Goal: Information Seeking & Learning: Learn about a topic

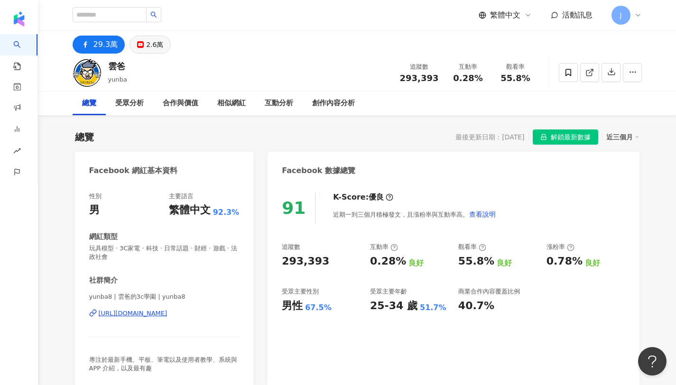
click at [158, 41] on div "2.6萬" at bounding box center [154, 44] width 17 height 13
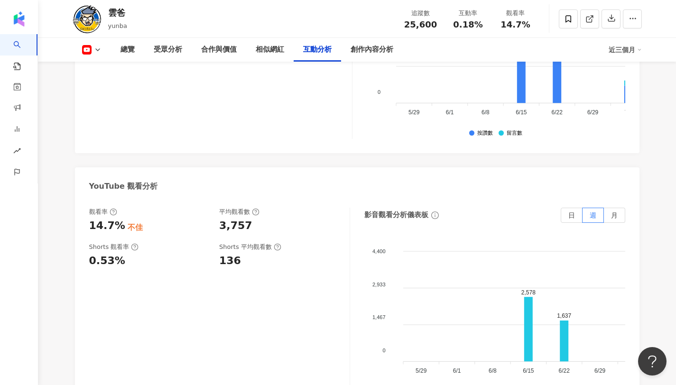
scroll to position [1743, 0]
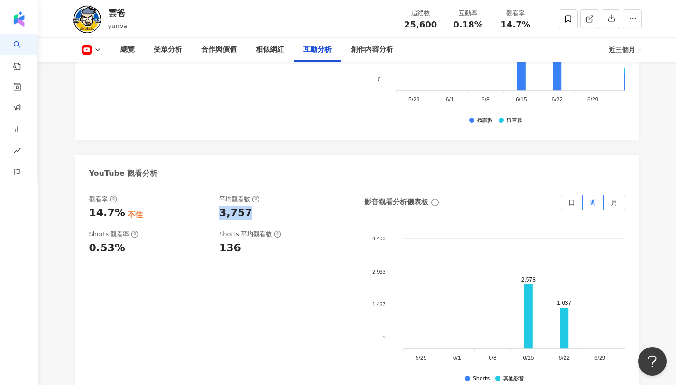
drag, startPoint x: 215, startPoint y: 215, endPoint x: 280, endPoint y: 212, distance: 65.0
click at [280, 212] on div "觀看率 14.7% 不佳 平均觀看數 3,757" at bounding box center [214, 208] width 251 height 26
drag, startPoint x: 85, startPoint y: 216, endPoint x: 119, endPoint y: 220, distance: 34.4
click at [119, 220] on div "觀看率 14.7% 不佳 平均觀看數 3,757 Shorts 觀看率 0.53% Shorts 平均觀看數 136 影音觀看分析儀表板 日 週 月 4,40…" at bounding box center [357, 291] width 564 height 213
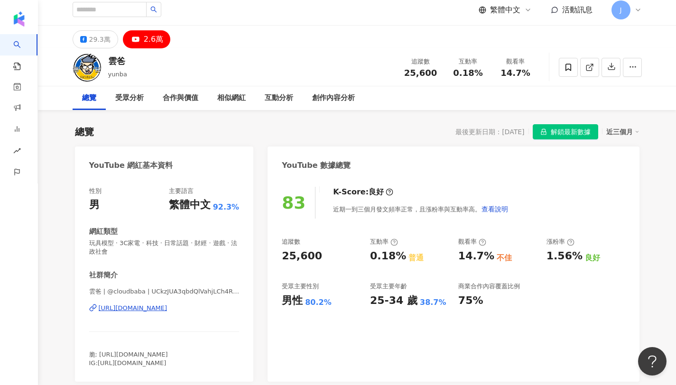
scroll to position [0, 0]
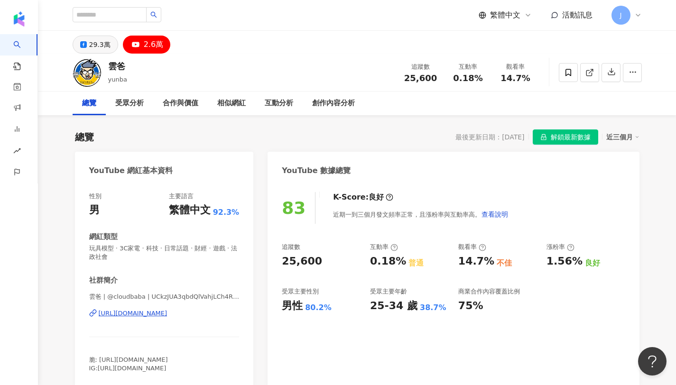
click at [99, 46] on div "29.3萬" at bounding box center [99, 44] width 21 height 13
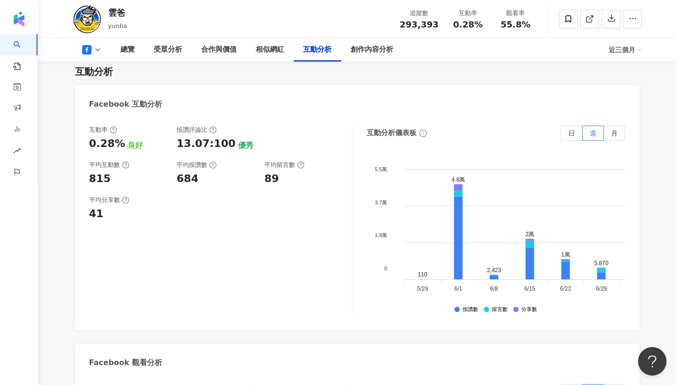
scroll to position [1579, 0]
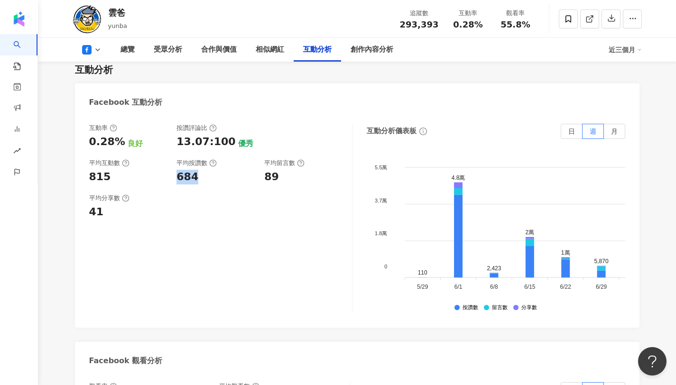
drag, startPoint x: 172, startPoint y: 146, endPoint x: 201, endPoint y: 148, distance: 29.5
click at [201, 148] on div "互動率 0.28% 良好 按讚評論比 13.07:100 優秀 平均互動數 815 平均按讚數 684 平均留言數 89" at bounding box center [215, 154] width 253 height 61
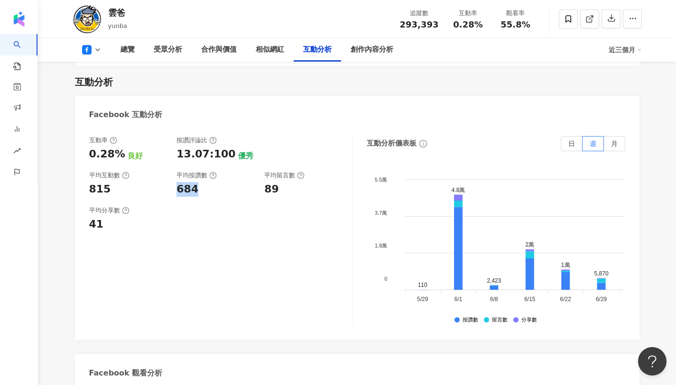
scroll to position [1559, 0]
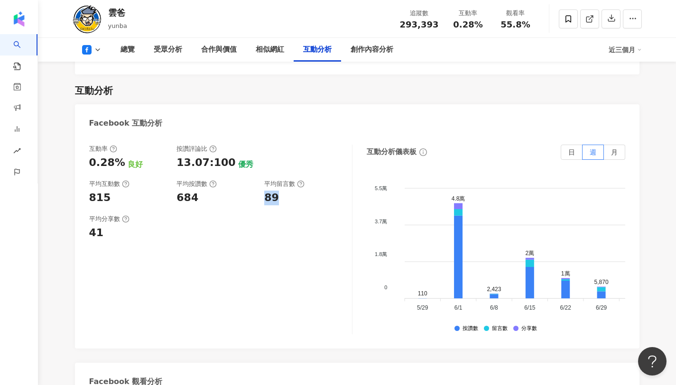
drag, startPoint x: 264, startPoint y: 166, endPoint x: 294, endPoint y: 171, distance: 29.7
click at [294, 191] on div "89" at bounding box center [303, 198] width 78 height 15
drag, startPoint x: 86, startPoint y: 129, endPoint x: 118, endPoint y: 137, distance: 32.4
click at [118, 137] on div "互動率 0.28% 良好 按讚評論比 13.07:100 優秀 平均互動數 815 平均按讚數 684 平均留言數 89 平均分享數 41 互動分析儀表板 日…" at bounding box center [357, 241] width 564 height 213
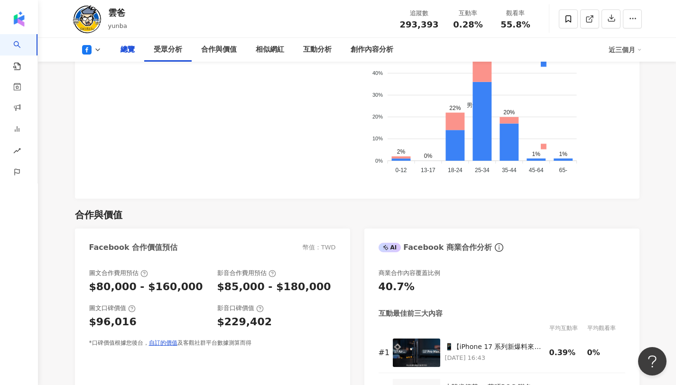
scroll to position [210, 0]
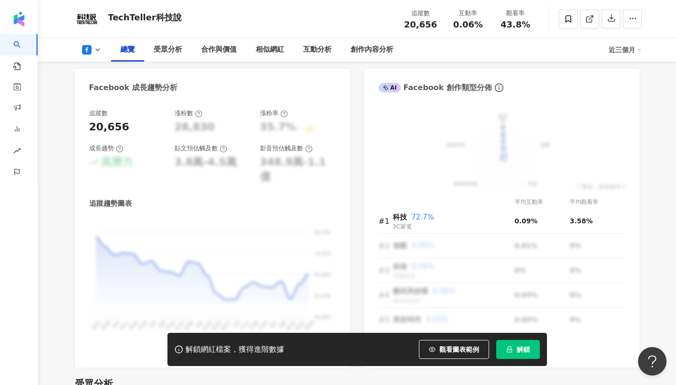
scroll to position [594, 0]
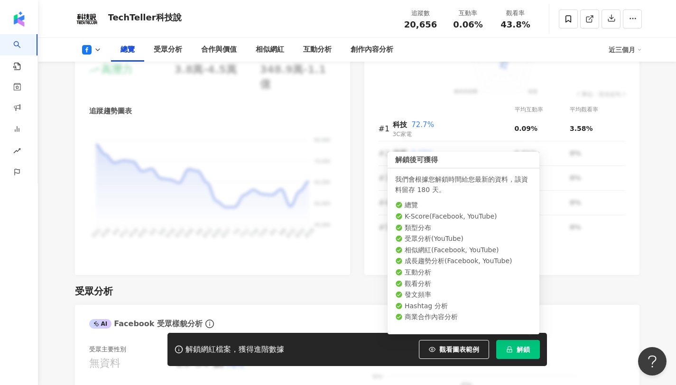
click at [527, 352] on span "解鎖" at bounding box center [522, 350] width 13 height 8
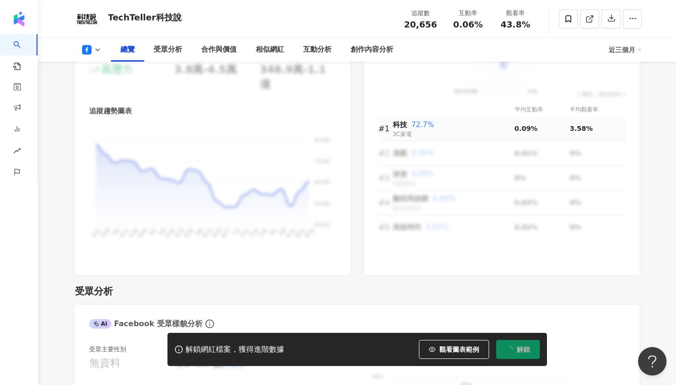
scroll to position [0, 0]
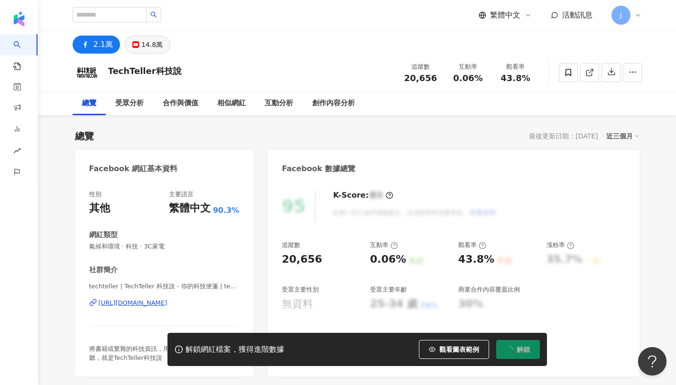
click at [147, 48] on div "14.8萬" at bounding box center [151, 44] width 21 height 13
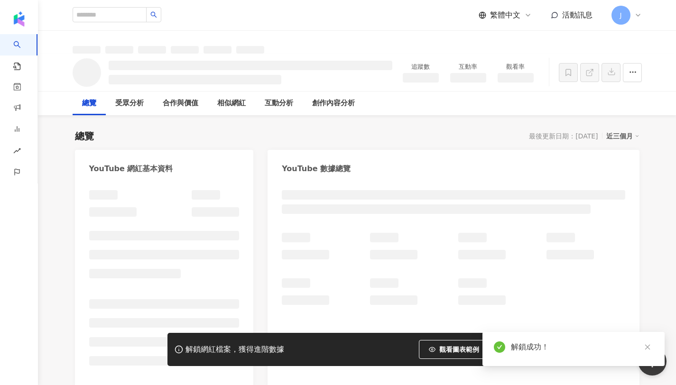
click at [650, 348] on icon "close" at bounding box center [647, 347] width 7 height 7
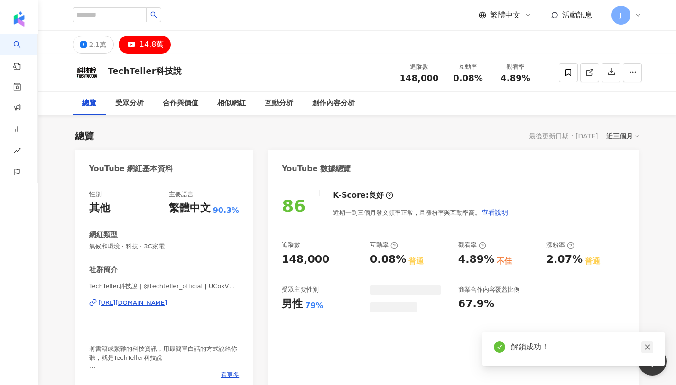
click at [645, 344] on icon "close" at bounding box center [647, 347] width 7 height 7
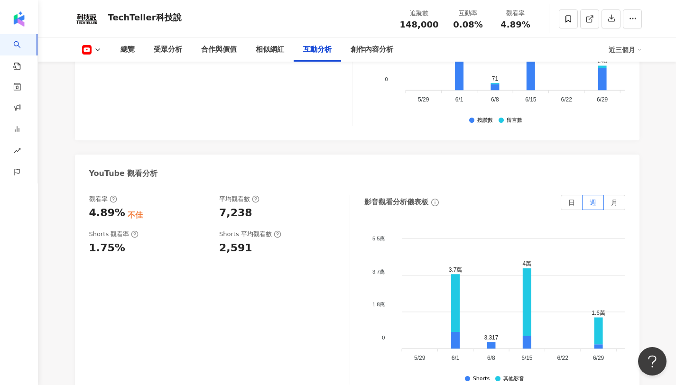
scroll to position [1806, 0]
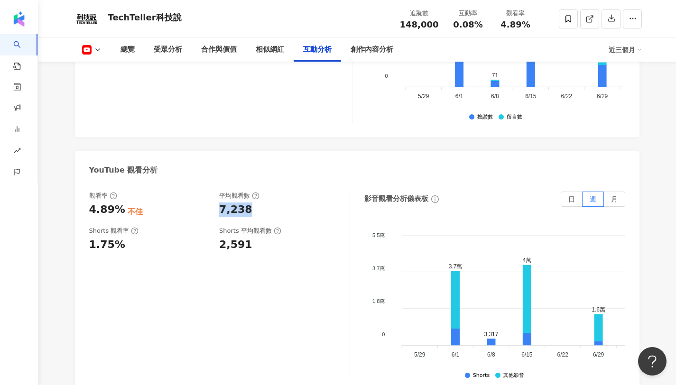
copy div "7,238"
drag, startPoint x: 219, startPoint y: 154, endPoint x: 259, endPoint y: 154, distance: 40.3
click at [259, 192] on div "觀看率 4.89% 不佳 平均觀看數 7,238" at bounding box center [214, 205] width 251 height 26
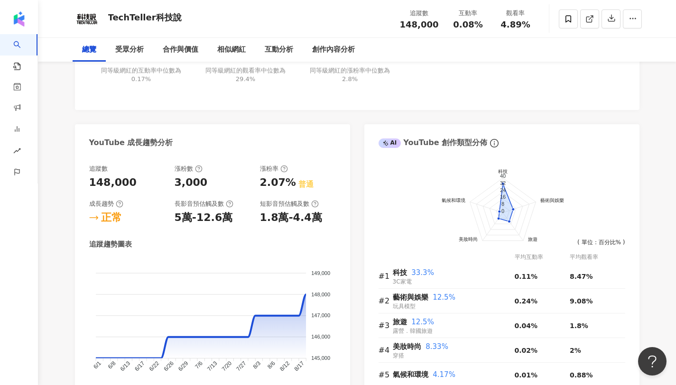
scroll to position [0, 0]
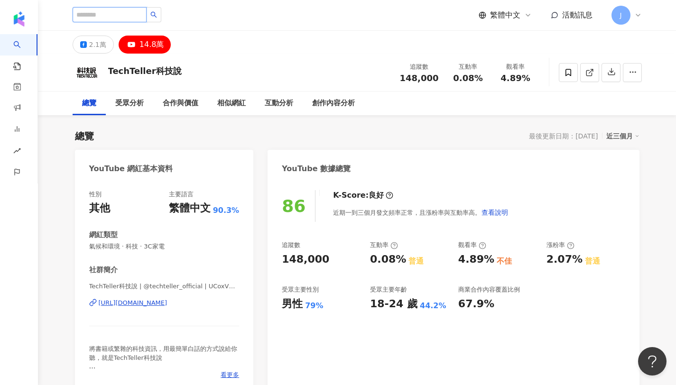
click at [115, 16] on input "search" at bounding box center [110, 14] width 74 height 15
type input "*"
type input "***"
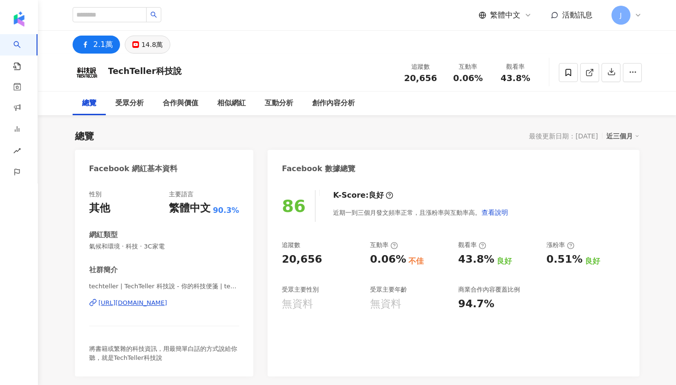
click at [155, 47] on div "14.8萬" at bounding box center [151, 44] width 21 height 13
click at [147, 38] on div "14.8萬" at bounding box center [151, 44] width 21 height 13
click at [158, 46] on div "14.8萬" at bounding box center [151, 44] width 21 height 13
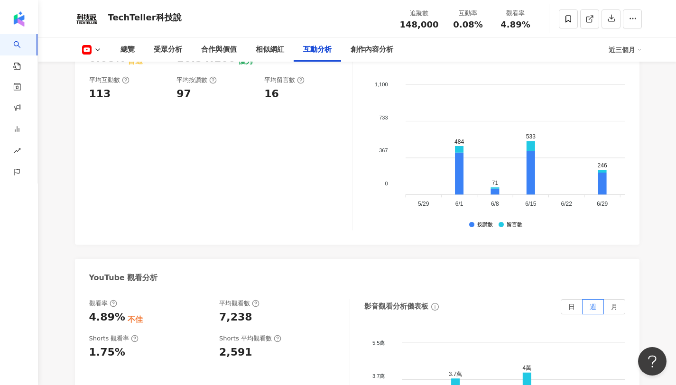
scroll to position [1698, 0]
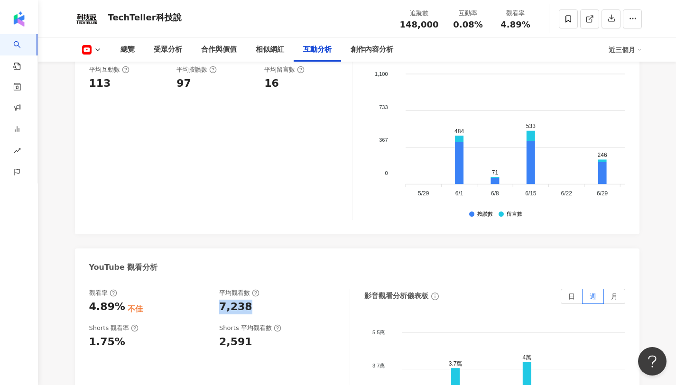
drag, startPoint x: 218, startPoint y: 252, endPoint x: 258, endPoint y: 254, distance: 40.3
click at [258, 289] on div "觀看率 4.89% 不佳 平均觀看數 7,238" at bounding box center [214, 302] width 251 height 26
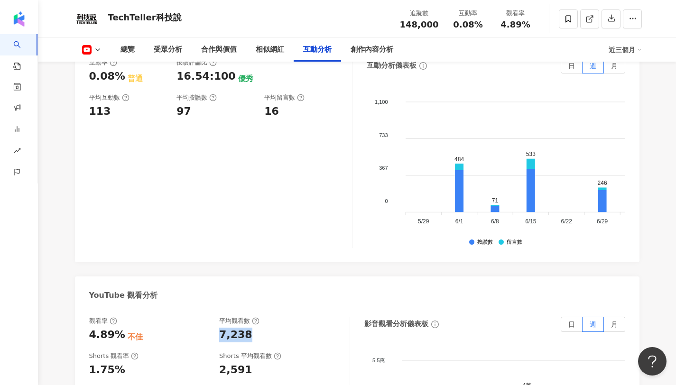
scroll to position [1669, 0]
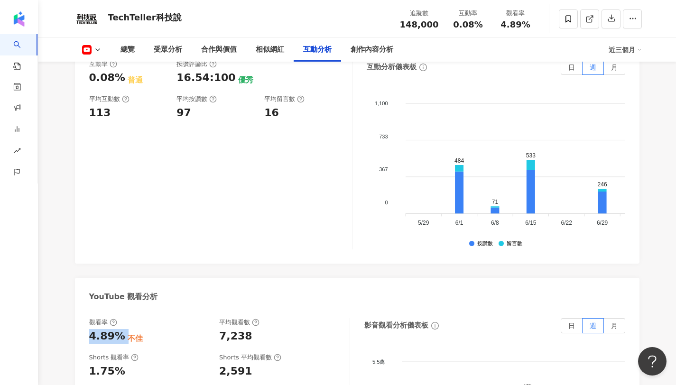
drag, startPoint x: 119, startPoint y: 283, endPoint x: 85, endPoint y: 282, distance: 34.1
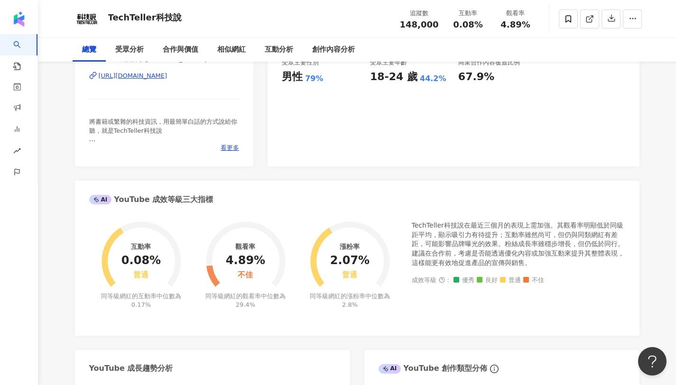
scroll to position [0, 0]
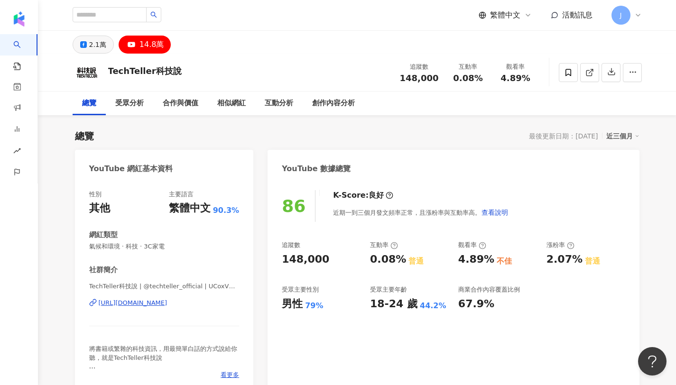
click at [99, 38] on div "2.1萬" at bounding box center [97, 44] width 17 height 13
click at [94, 44] on div "2.1萬" at bounding box center [97, 44] width 17 height 13
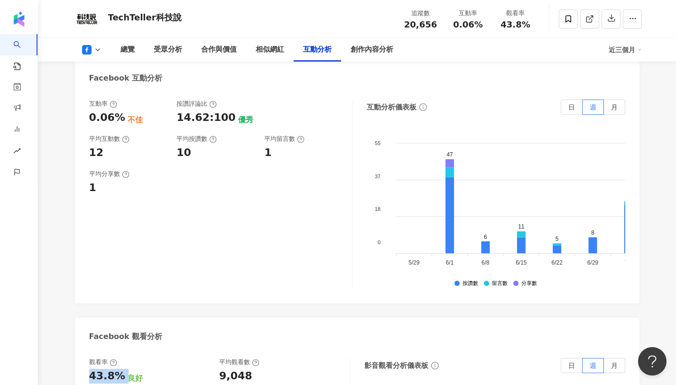
scroll to position [1478, 0]
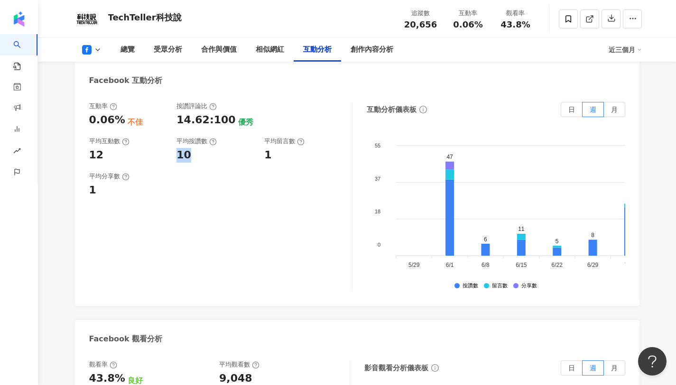
drag, startPoint x: 175, startPoint y: 121, endPoint x: 209, endPoint y: 121, distance: 34.1
click at [209, 121] on div "互動率 0.06% 不佳 按讚評論比 14.62:100 優秀 平均互動數 12 平均按讚數 10 平均留言數 1" at bounding box center [215, 132] width 253 height 61
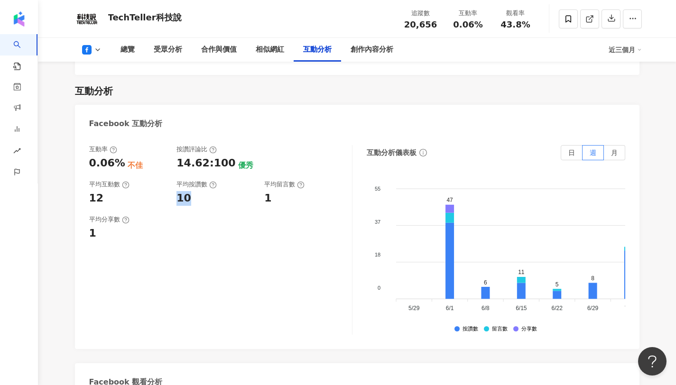
scroll to position [1393, 0]
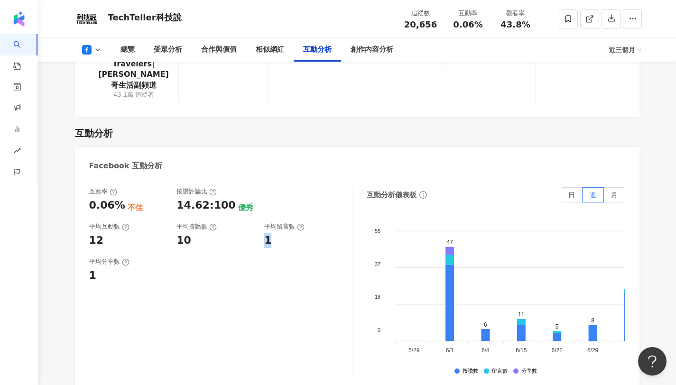
drag, startPoint x: 264, startPoint y: 208, endPoint x: 299, endPoint y: 208, distance: 34.6
click at [299, 233] on div "1" at bounding box center [303, 240] width 78 height 15
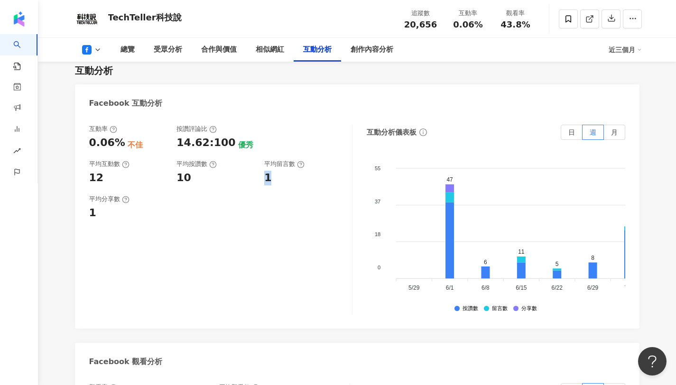
scroll to position [1461, 0]
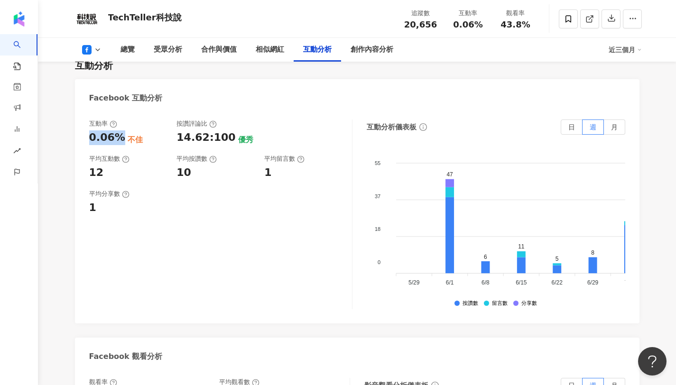
drag, startPoint x: 85, startPoint y: 106, endPoint x: 117, endPoint y: 109, distance: 31.4
click at [117, 110] on div "互動率 0.06% 不佳 按讚評論比 14.62:100 優秀 平均互動數 12 平均按讚數 10 平均留言數 1 平均分享數 1 互動分析儀表板 日 週 月…" at bounding box center [357, 216] width 564 height 213
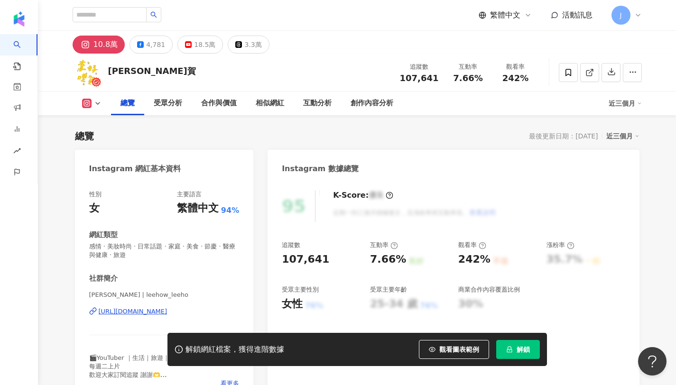
click at [520, 352] on span "解鎖" at bounding box center [522, 350] width 13 height 8
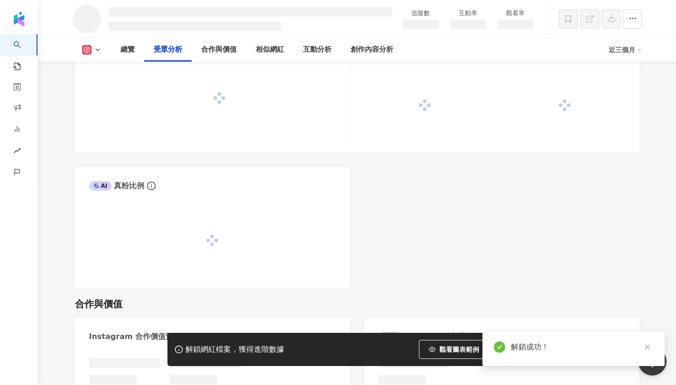
scroll to position [818, 0]
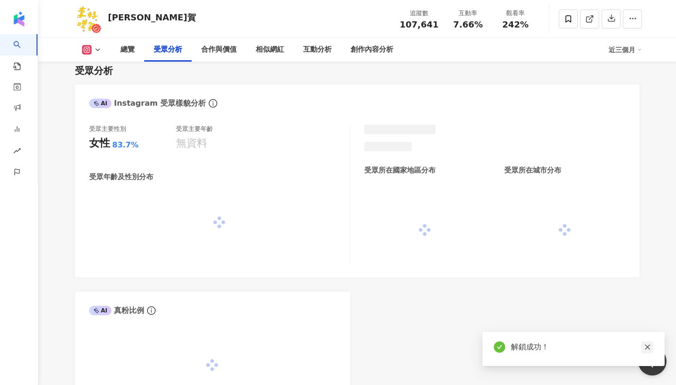
scroll to position [994, 0]
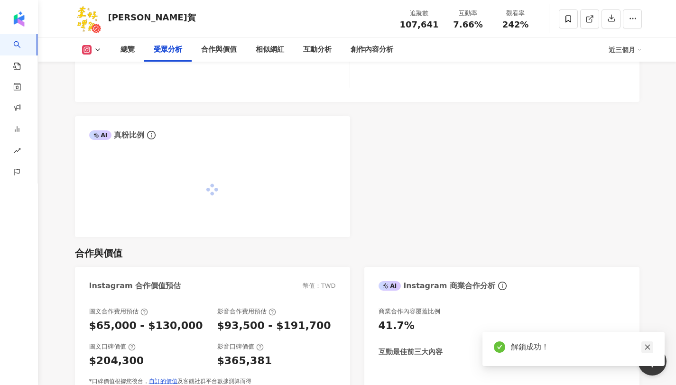
click at [646, 347] on icon "close" at bounding box center [647, 347] width 7 height 7
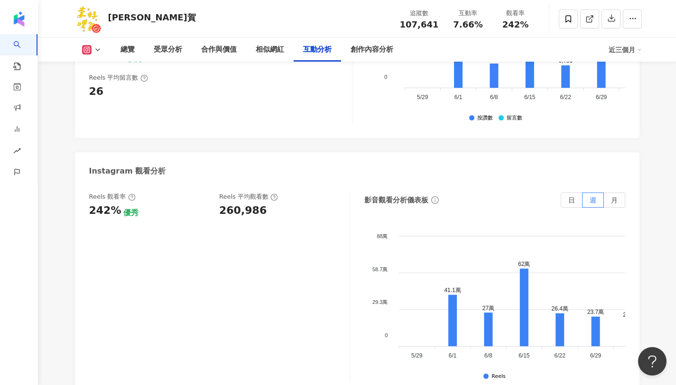
scroll to position [2100, 0]
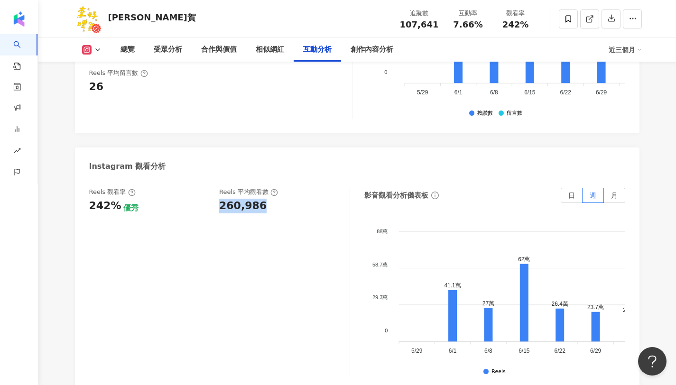
copy div "260,986"
drag, startPoint x: 220, startPoint y: 174, endPoint x: 299, endPoint y: 175, distance: 79.2
click at [299, 199] on div "260,986" at bounding box center [279, 206] width 121 height 15
copy div "242%"
drag, startPoint x: 116, startPoint y: 173, endPoint x: 87, endPoint y: 174, distance: 28.5
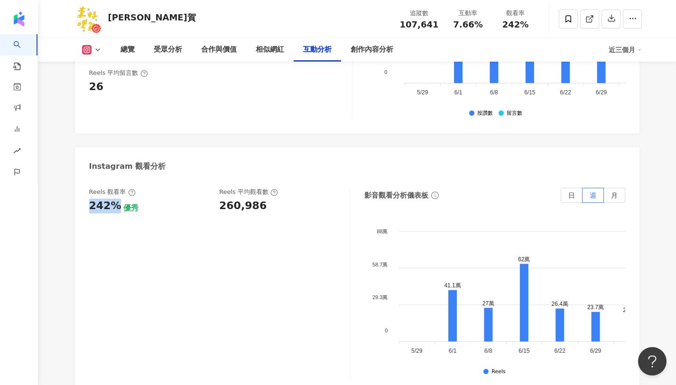
click at [87, 178] on div "Reels 觀看率 242% 優秀 Reels 平均觀看數 260,986 影音觀看分析儀表板 日 週 月 88萬 88萬 58.7萬 58.7萬 29.3萬…" at bounding box center [357, 284] width 564 height 213
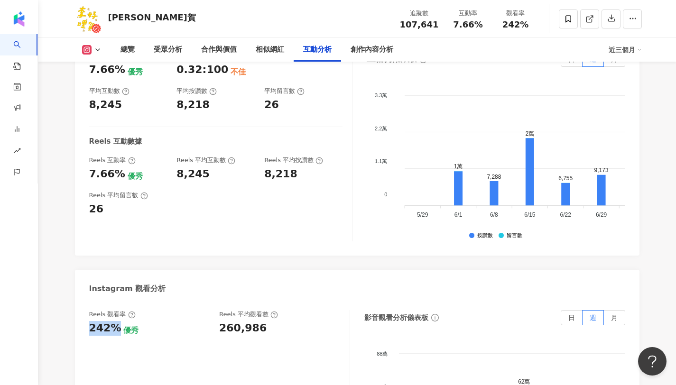
scroll to position [1958, 0]
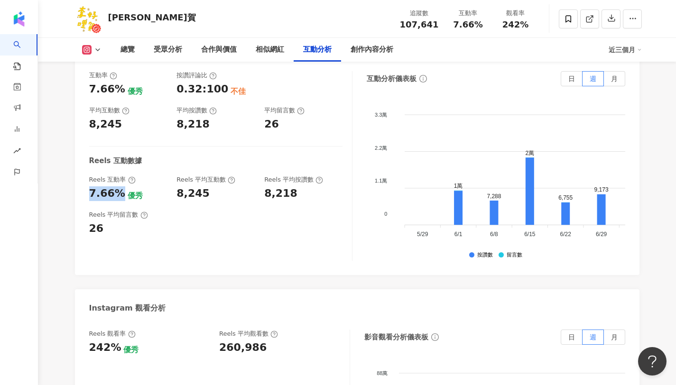
copy div "7.66%"
drag, startPoint x: 119, startPoint y: 159, endPoint x: 77, endPoint y: 162, distance: 41.4
click at [77, 162] on div "互動率 7.66% 優秀 按讚評論比 0.32:100 不佳 平均互動數 8,245 平均按讚數 8,218 平均留言數 26 Reels 互動數據 Reel…" at bounding box center [357, 168] width 564 height 213
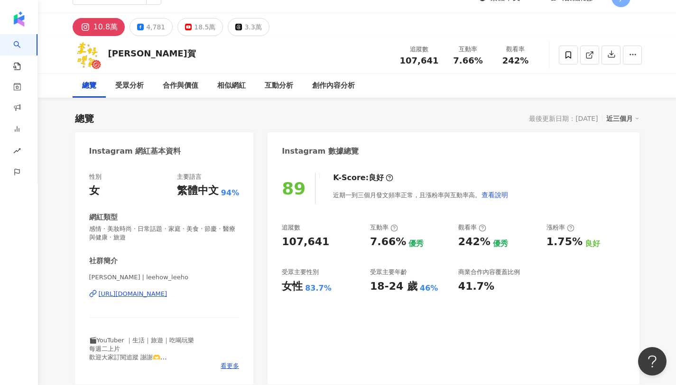
scroll to position [0, 0]
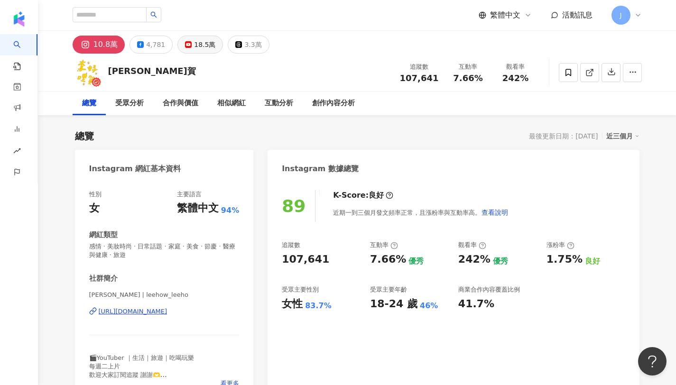
click at [189, 45] on button "18.5萬" at bounding box center [200, 45] width 46 height 18
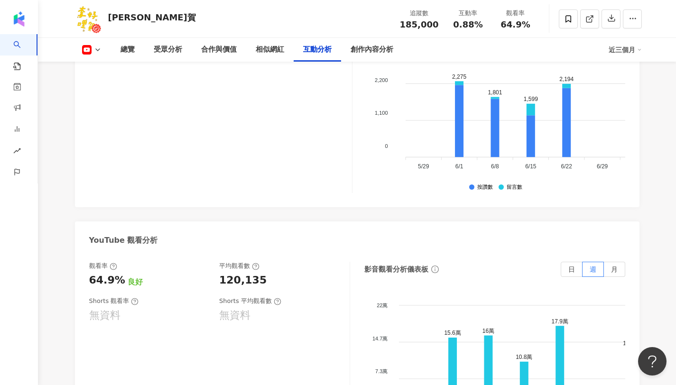
scroll to position [1667, 0]
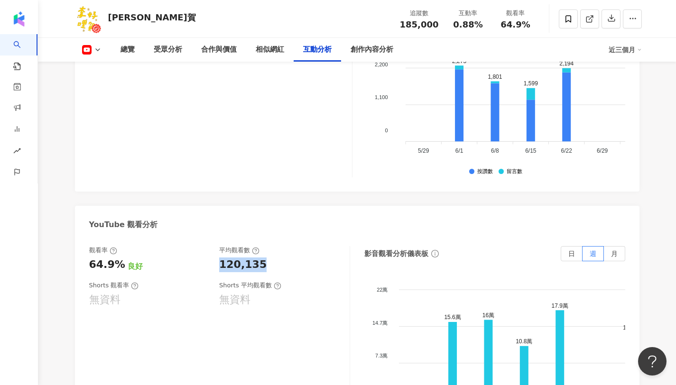
drag, startPoint x: 218, startPoint y: 226, endPoint x: 279, endPoint y: 230, distance: 61.8
click at [279, 246] on div "觀看率 64.9% 良好 平均觀看數 120,135" at bounding box center [214, 259] width 251 height 26
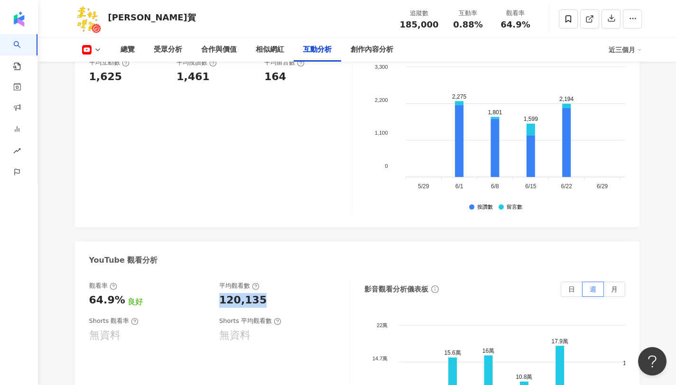
scroll to position [1622, 0]
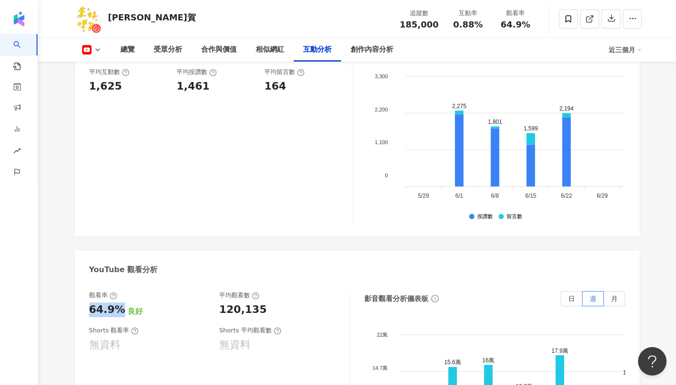
drag, startPoint x: 119, startPoint y: 277, endPoint x: 79, endPoint y: 279, distance: 39.9
click at [79, 282] on div "觀看率 64.9% 良好 平均觀看數 120,135 Shorts 觀看率 無資料 Shorts 平均觀看數 無資料 影音觀看分析儀表板 日 週 月 22萬 …" at bounding box center [357, 388] width 564 height 213
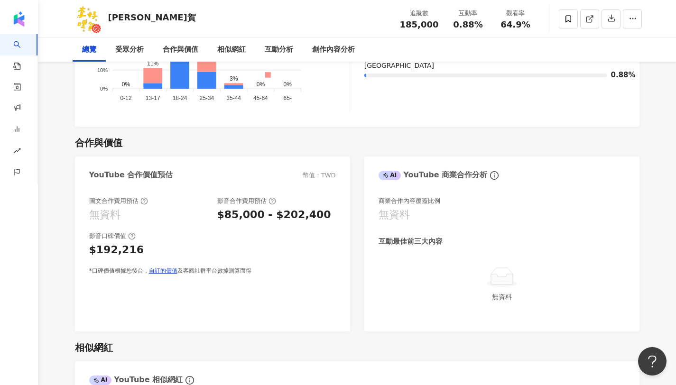
scroll to position [0, 0]
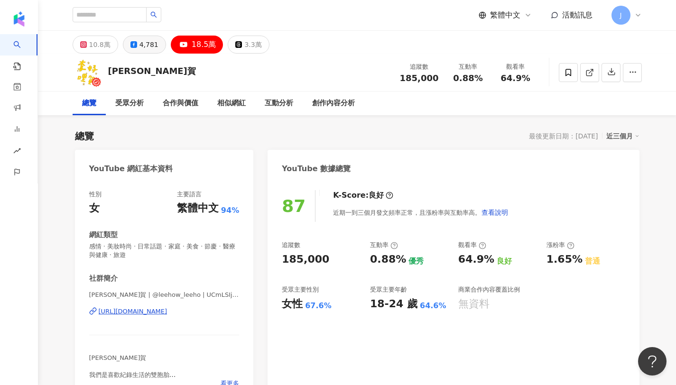
click at [148, 44] on div "4,781" at bounding box center [148, 44] width 19 height 13
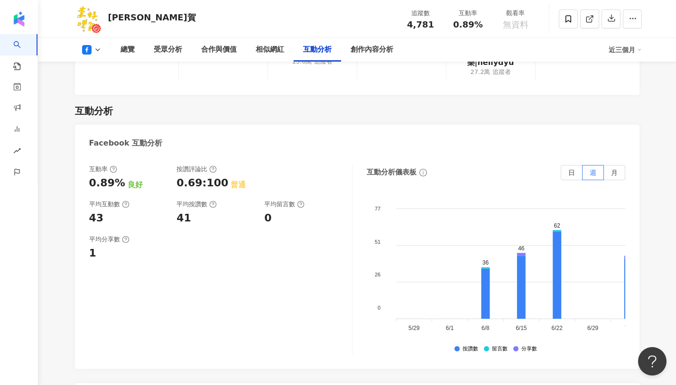
scroll to position [1381, 0]
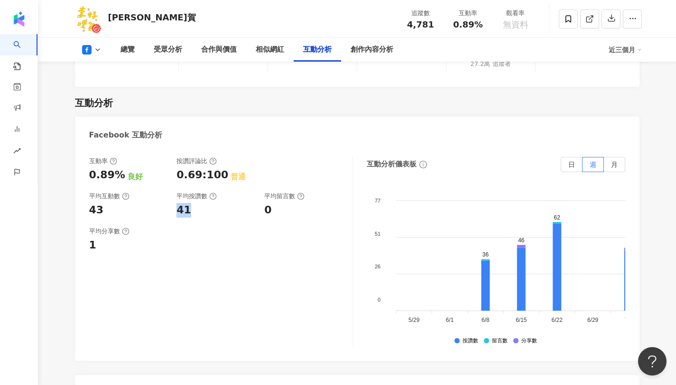
drag, startPoint x: 177, startPoint y: 188, endPoint x: 207, endPoint y: 188, distance: 29.4
click at [207, 203] on div "41" at bounding box center [215, 210] width 78 height 15
drag, startPoint x: 263, startPoint y: 188, endPoint x: 279, endPoint y: 187, distance: 16.1
click at [279, 187] on div "互動率 0.89% 良好 按讚評論比 0.69:100 普通 平均互動數 43 平均按讚數 41 平均留言數 0" at bounding box center [215, 187] width 253 height 61
drag, startPoint x: 117, startPoint y: 156, endPoint x: 88, endPoint y: 157, distance: 28.5
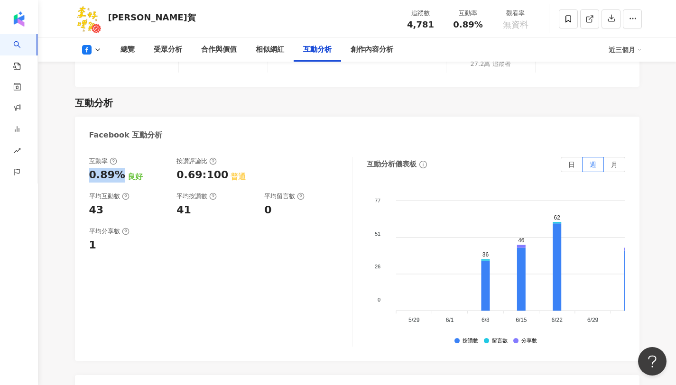
click at [88, 157] on div "互動率 0.89% 良好 按讚評論比 0.69:100 普通 平均互動數 43 平均按讚數 41 平均留言數 0 平均分享數 1 互動分析儀表板 日 週 月 …" at bounding box center [357, 253] width 564 height 213
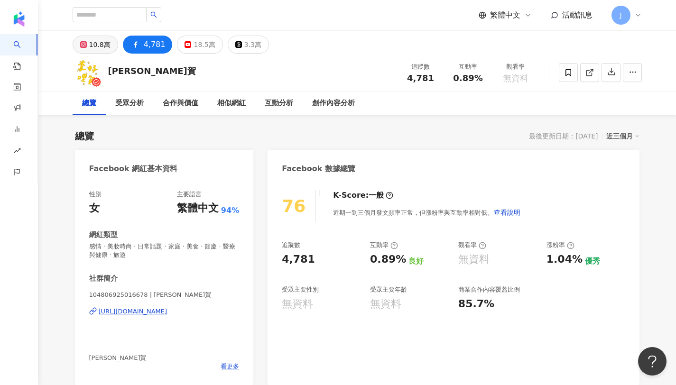
click at [95, 44] on div "10.8萬" at bounding box center [99, 44] width 21 height 13
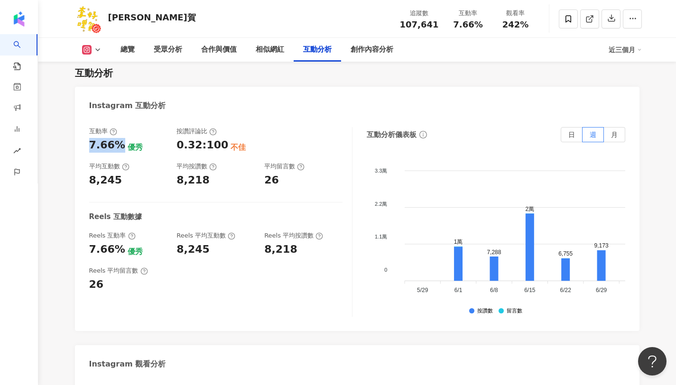
scroll to position [1886, 0]
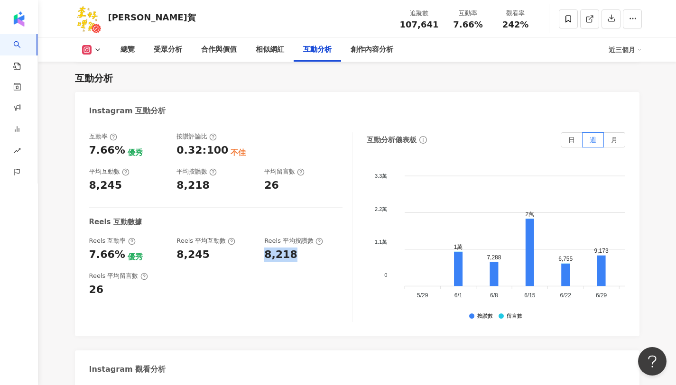
drag, startPoint x: 265, startPoint y: 225, endPoint x: 312, endPoint y: 224, distance: 47.4
click at [312, 248] on div "8,218" at bounding box center [303, 255] width 78 height 15
drag, startPoint x: 264, startPoint y: 152, endPoint x: 288, endPoint y: 151, distance: 24.2
click at [288, 178] on div "26" at bounding box center [303, 185] width 78 height 15
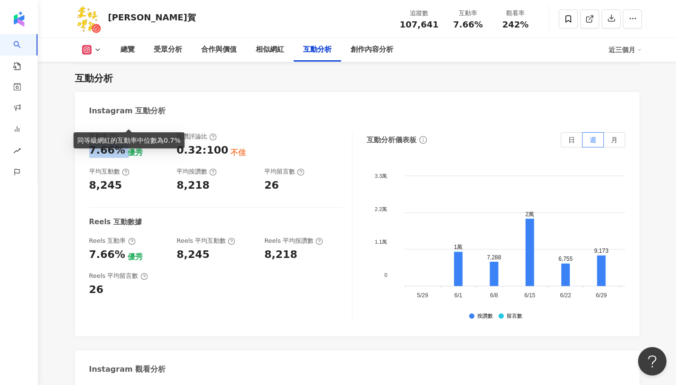
drag, startPoint x: 87, startPoint y: 116, endPoint x: 122, endPoint y: 121, distance: 35.9
click at [122, 123] on div "互動率 7.66% 優秀 按讚評論比 0.32:100 不佳 平均互動數 8,245 平均按讚數 8,218 平均留言數 26 Reels 互動數據 Reel…" at bounding box center [357, 229] width 564 height 213
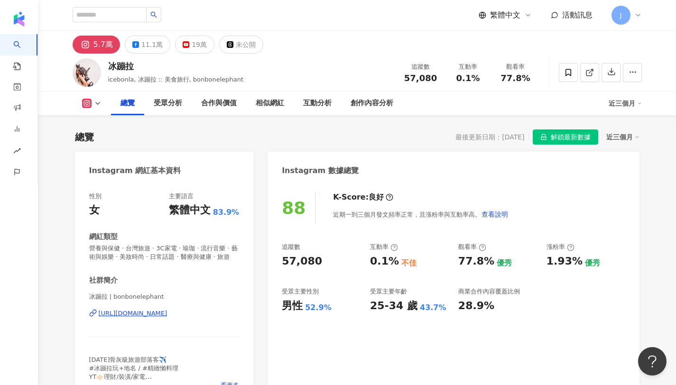
scroll to position [106, 0]
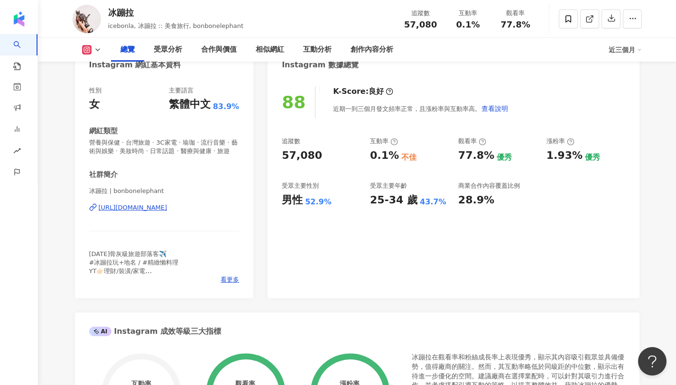
click at [167, 207] on div "https://www.instagram.com/bonbonelephant/" at bounding box center [133, 207] width 69 height 9
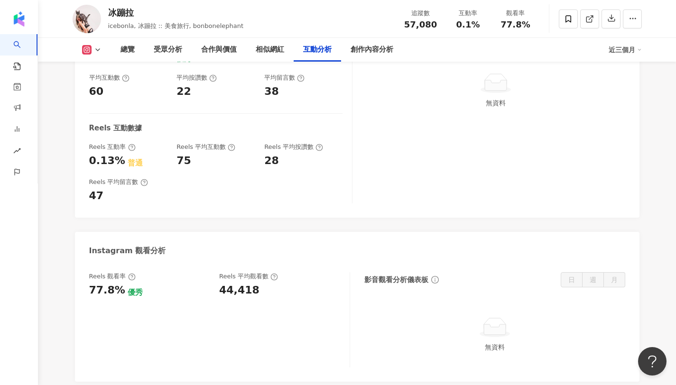
scroll to position [1975, 0]
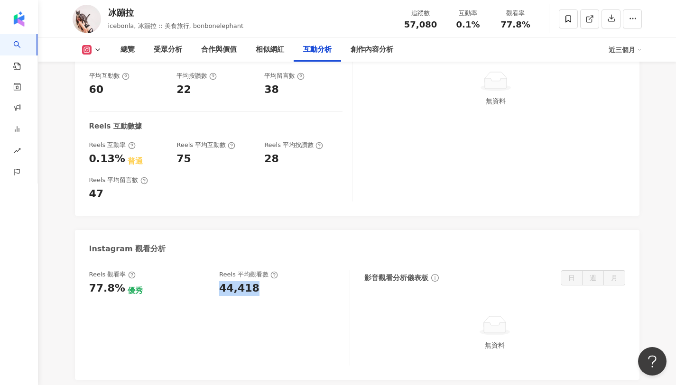
drag, startPoint x: 257, startPoint y: 240, endPoint x: 219, endPoint y: 239, distance: 37.5
click at [219, 281] on div "44,418" at bounding box center [279, 288] width 121 height 15
drag, startPoint x: 118, startPoint y: 237, endPoint x: 77, endPoint y: 240, distance: 41.4
click at [77, 261] on div "Reels 觀看率 77.8% 優秀 Reels 平均觀看數 44,418 影音觀看分析儀表板 日 週 月 無資料" at bounding box center [357, 320] width 564 height 119
drag, startPoint x: 117, startPoint y: 105, endPoint x: 73, endPoint y: 113, distance: 44.4
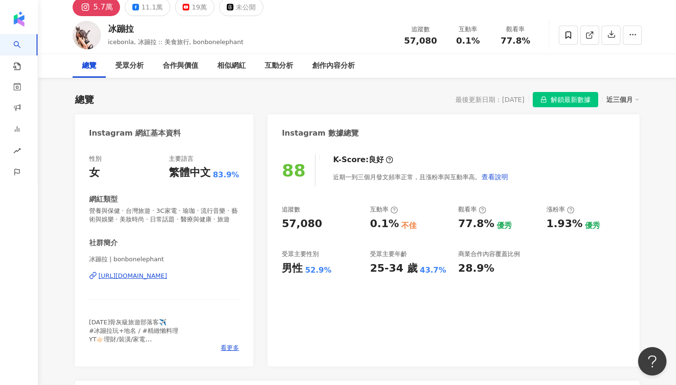
scroll to position [0, 0]
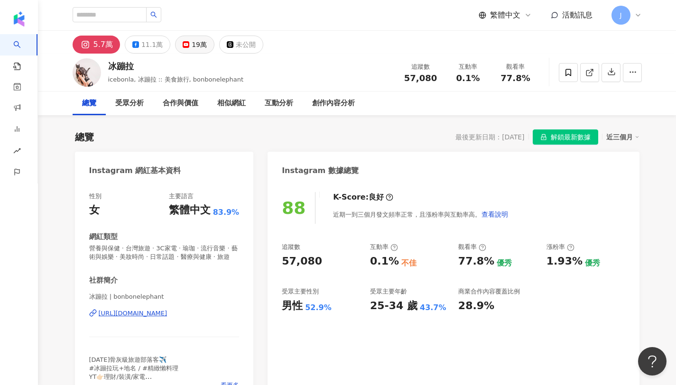
click at [192, 45] on div "19萬" at bounding box center [199, 44] width 15 height 13
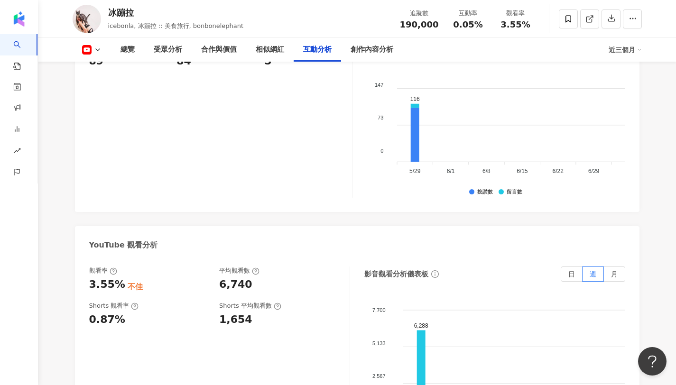
scroll to position [1642, 0]
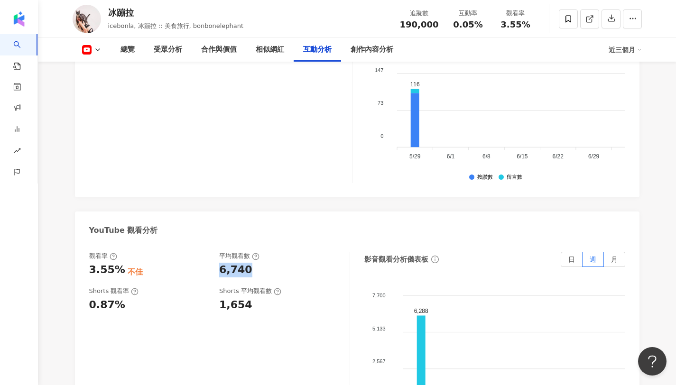
drag, startPoint x: 217, startPoint y: 246, endPoint x: 256, endPoint y: 245, distance: 38.9
click at [256, 252] on div "觀看率 3.55% 不佳 平均觀看數 6,740" at bounding box center [214, 265] width 251 height 26
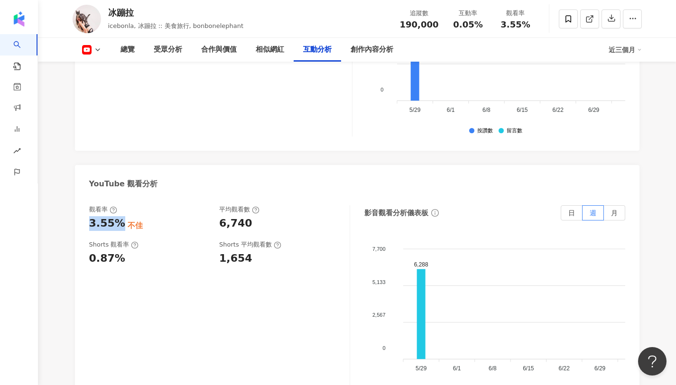
drag, startPoint x: 119, startPoint y: 203, endPoint x: 88, endPoint y: 203, distance: 30.8
click at [88, 203] on div "觀看率 3.55% 不佳 平均觀看數 6,740 Shorts 觀看率 0.87% Shorts 平均觀看數 1,654 影音觀看分析儀表板 日 週 月 7,…" at bounding box center [357, 302] width 564 height 213
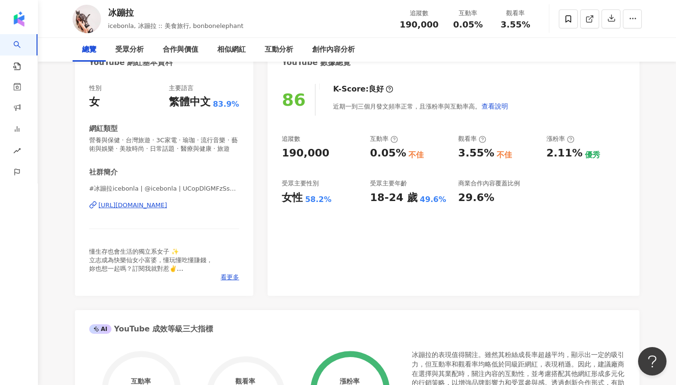
scroll to position [0, 0]
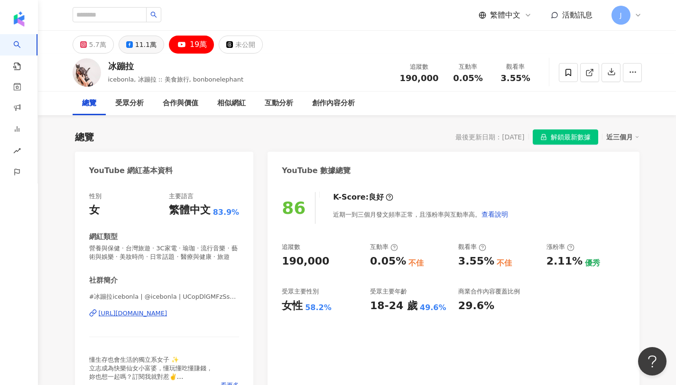
click at [149, 48] on div "11.1萬" at bounding box center [145, 44] width 21 height 13
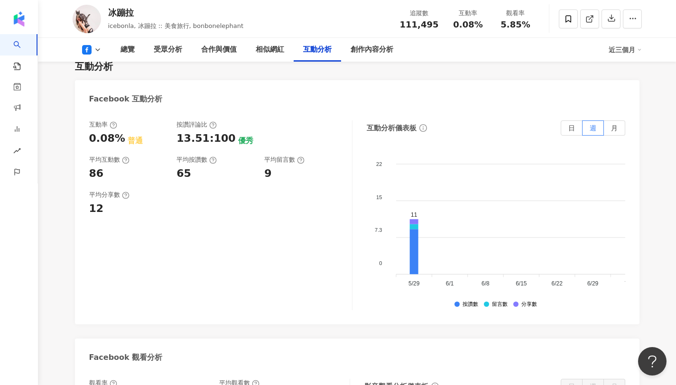
scroll to position [1496, 0]
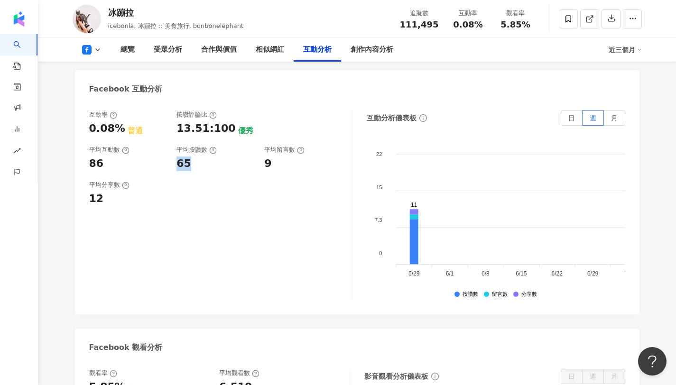
drag, startPoint x: 177, startPoint y: 165, endPoint x: 199, endPoint y: 165, distance: 21.8
click at [199, 165] on div "65" at bounding box center [215, 163] width 78 height 15
drag, startPoint x: 262, startPoint y: 160, endPoint x: 285, endPoint y: 163, distance: 22.9
click at [285, 163] on div "互動率 0.08% 普通 按讚評論比 13.51:100 優秀 平均互動數 86 平均按讚數 65 平均留言數 9" at bounding box center [215, 140] width 253 height 61
drag, startPoint x: 100, startPoint y: 159, endPoint x: 73, endPoint y: 166, distance: 27.2
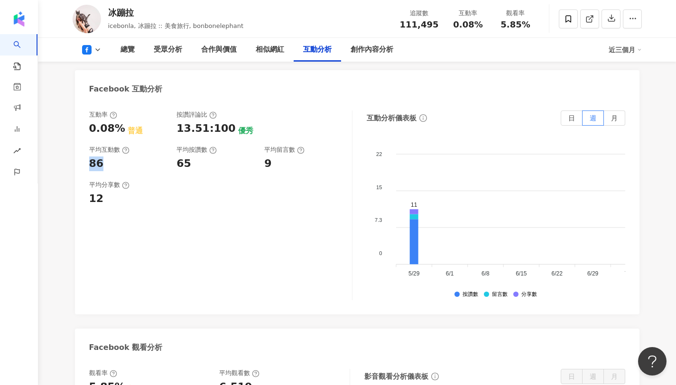
click at [73, 166] on div "總覽 最後更新日期：2025/8/22 解鎖最新數據 近三個月 Facebook 網紅基本資料 性別 女 主要語言 繁體中文 83.9% 網紅類型 營養與保健…" at bounding box center [357, 147] width 607 height 3057
drag, startPoint x: 119, startPoint y: 127, endPoint x: 69, endPoint y: 129, distance: 50.3
click at [69, 129] on div "總覽 最後更新日期：2025/8/22 解鎖最新數據 近三個月 Facebook 網紅基本資料 性別 女 主要語言 繁體中文 83.9% 網紅類型 營養與保健…" at bounding box center [357, 147] width 607 height 3057
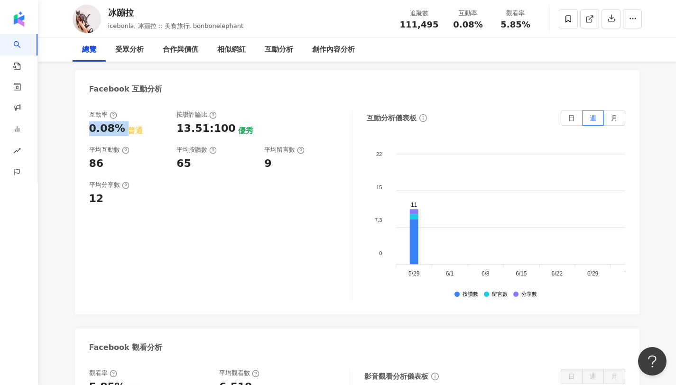
scroll to position [0, 0]
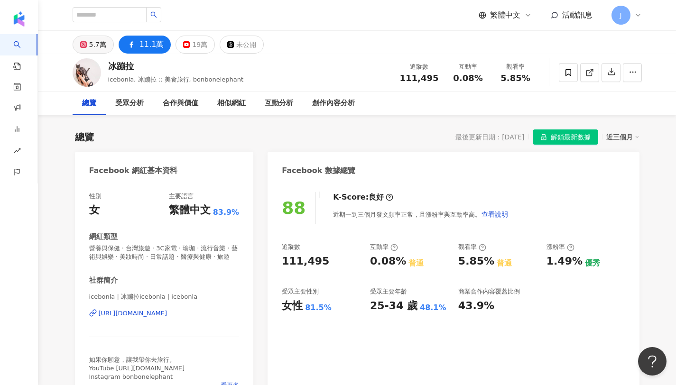
click at [85, 44] on icon at bounding box center [83, 44] width 7 height 7
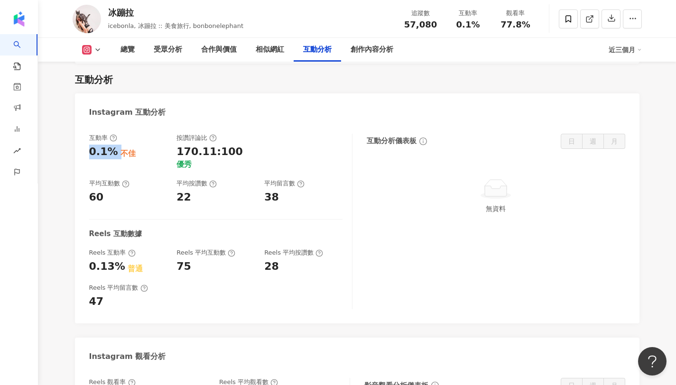
scroll to position [1868, 0]
drag, startPoint x: 177, startPoint y: 146, endPoint x: 200, endPoint y: 146, distance: 22.8
click at [200, 190] on div "22" at bounding box center [215, 197] width 78 height 15
drag, startPoint x: 261, startPoint y: 143, endPoint x: 312, endPoint y: 143, distance: 51.7
click at [312, 143] on div "互動率 0.1% 不佳 按讚評論比 170.11:100 優秀 平均互動數 60 平均按讚數 22 平均留言數 38" at bounding box center [215, 168] width 253 height 71
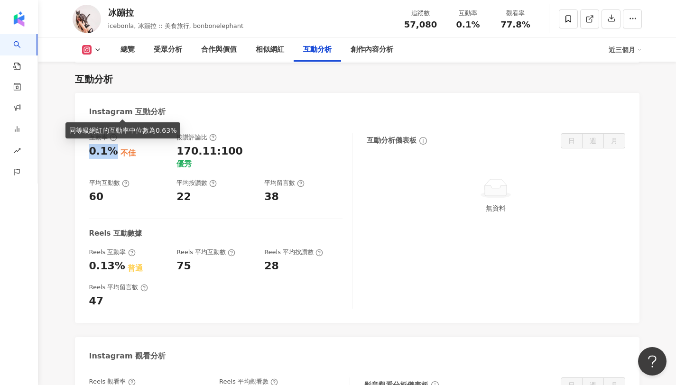
drag, startPoint x: 87, startPoint y: 109, endPoint x: 113, endPoint y: 111, distance: 25.7
click at [113, 124] on div "互動率 0.1% 不佳 按讚評論比 170.11:100 優秀 平均互動數 60 平均按讚數 22 平均留言數 38 Reels 互動數據 Reels 互動率…" at bounding box center [357, 223] width 564 height 199
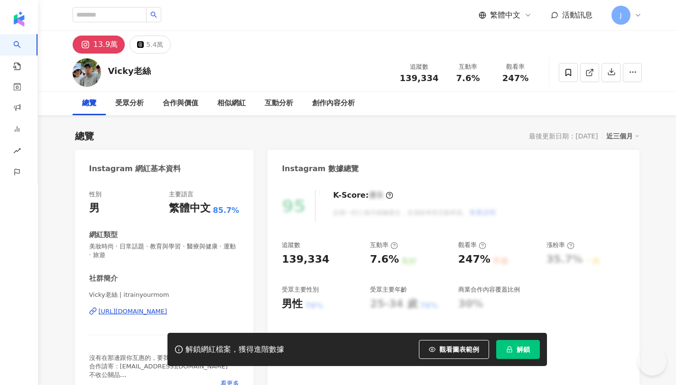
click at [509, 351] on icon "lock" at bounding box center [509, 349] width 7 height 7
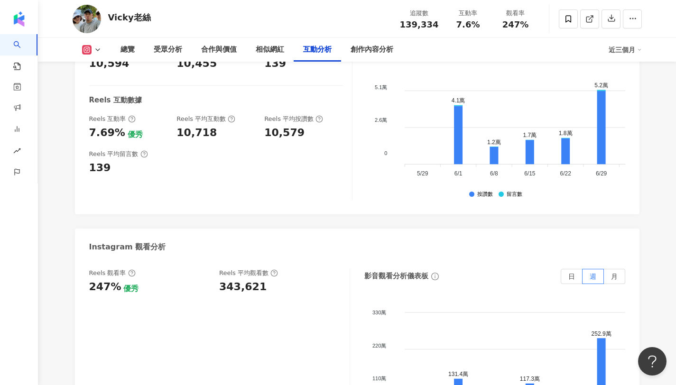
scroll to position [2020, 0]
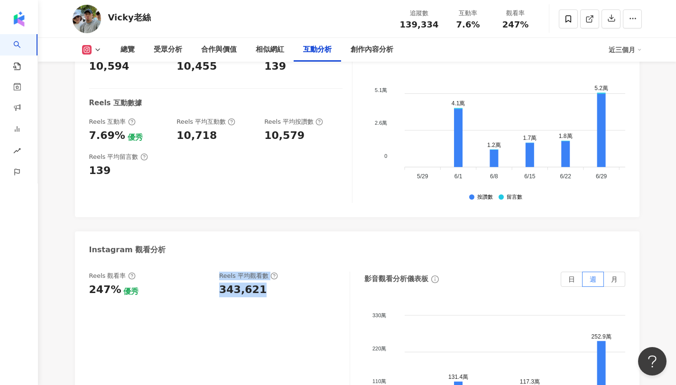
drag, startPoint x: 210, startPoint y: 276, endPoint x: 280, endPoint y: 276, distance: 70.7
click at [280, 276] on div "Reels 觀看率 247% 優秀 Reels 平均觀看數 343,621" at bounding box center [214, 285] width 251 height 26
click at [223, 283] on div "343,621" at bounding box center [242, 290] width 47 height 15
drag, startPoint x: 212, startPoint y: 276, endPoint x: 260, endPoint y: 279, distance: 48.0
click at [260, 279] on div "Reels 觀看率 247% 優秀 Reels 平均觀看數 343,621" at bounding box center [214, 285] width 251 height 26
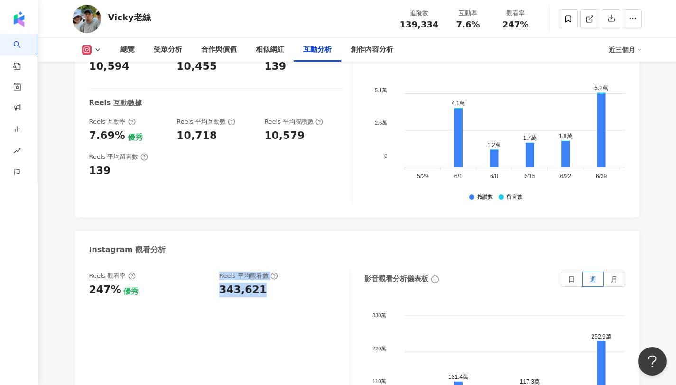
click at [260, 283] on div "343,621" at bounding box center [279, 290] width 121 height 15
drag, startPoint x: 257, startPoint y: 275, endPoint x: 202, endPoint y: 275, distance: 54.1
click at [202, 275] on div "Reels 觀看率 247% 優秀 Reels 平均觀看數 343,621" at bounding box center [214, 285] width 251 height 26
copy div "343,621"
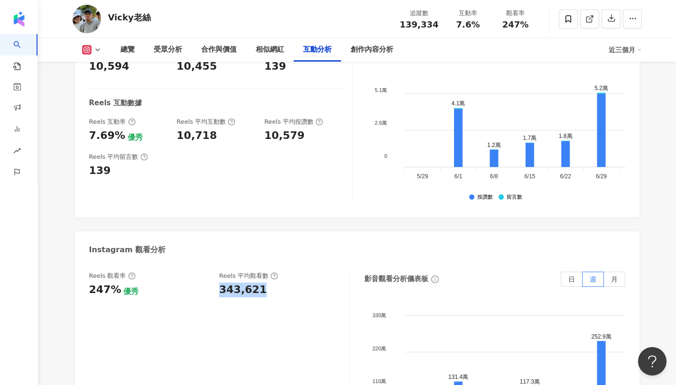
drag, startPoint x: 257, startPoint y: 275, endPoint x: 219, endPoint y: 276, distance: 38.9
click at [219, 283] on div "343,621" at bounding box center [242, 290] width 47 height 15
copy div "247%"
drag, startPoint x: 114, startPoint y: 274, endPoint x: 90, endPoint y: 275, distance: 24.2
click at [90, 283] on div "247%" at bounding box center [105, 290] width 32 height 15
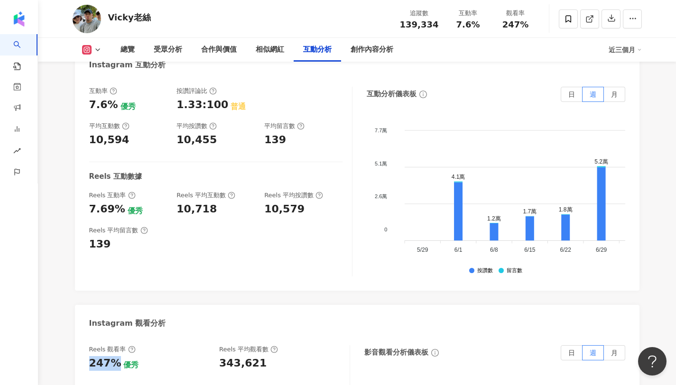
scroll to position [1948, 0]
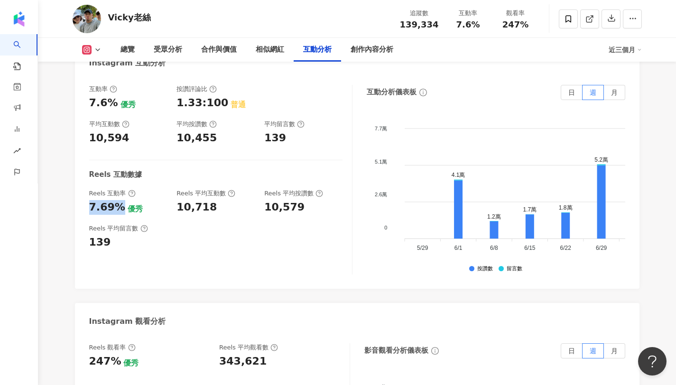
copy div "7.69%"
drag, startPoint x: 118, startPoint y: 193, endPoint x: 88, endPoint y: 191, distance: 30.4
click at [88, 191] on div "互動率 7.6% 優秀 按讚評論比 1.33:100 普通 平均互動數 10,594 平均按讚數 10,455 平均留言數 139 Reels 互動數據 Re…" at bounding box center [357, 181] width 564 height 213
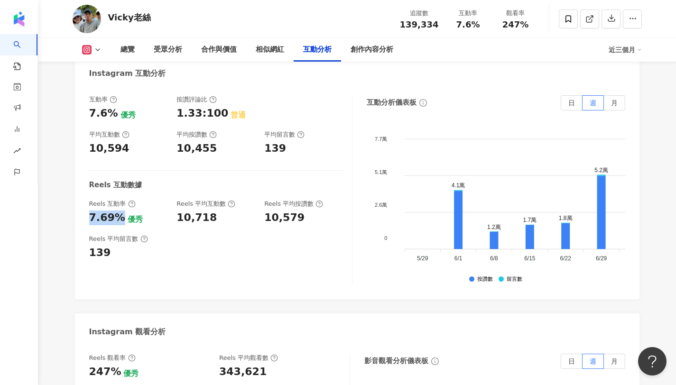
scroll to position [1942, 0]
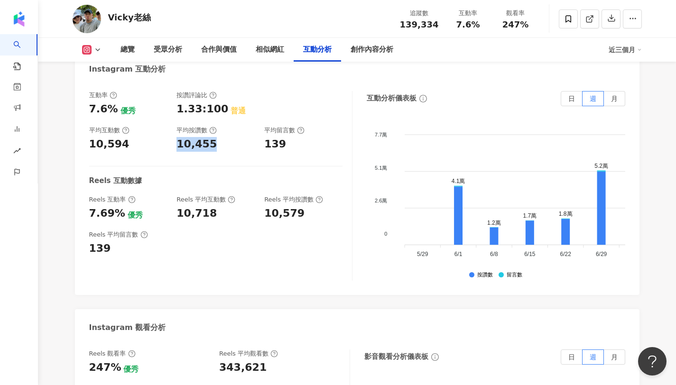
copy div "10,455"
drag, startPoint x: 175, startPoint y: 127, endPoint x: 225, endPoint y: 125, distance: 49.4
click at [225, 125] on div "互動率 7.6% 優秀 按讚評論比 1.33:100 普通 平均互動數 10,594 平均按讚數 10,455 平均留言數 139" at bounding box center [215, 121] width 253 height 61
copy div "139"
drag, startPoint x: 85, startPoint y: 234, endPoint x: 125, endPoint y: 234, distance: 40.3
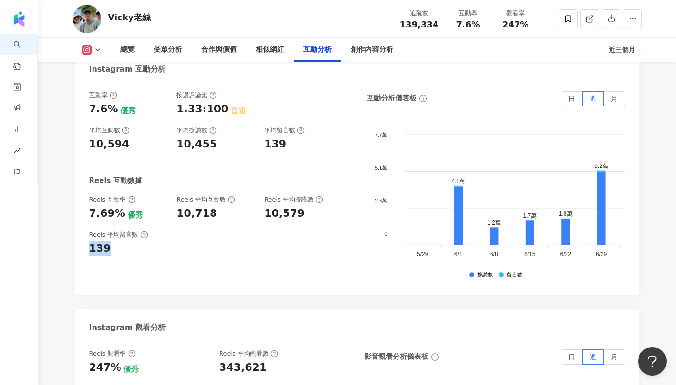
click at [125, 234] on div "互動率 7.6% 優秀 按讚評論比 1.33:100 普通 平均互動數 10,594 平均按讚數 10,455 平均留言數 139 Reels 互動數據 Re…" at bounding box center [357, 188] width 564 height 213
copy div "7.6%"
drag, startPoint x: 87, startPoint y: 94, endPoint x: 111, endPoint y: 96, distance: 24.3
click at [111, 96] on div "互動率 7.6% 優秀 按讚評論比 1.33:100 普通 平均互動數 10,594 平均按讚數 10,455 平均留言數 139 Reels 互動數據 Re…" at bounding box center [357, 188] width 564 height 213
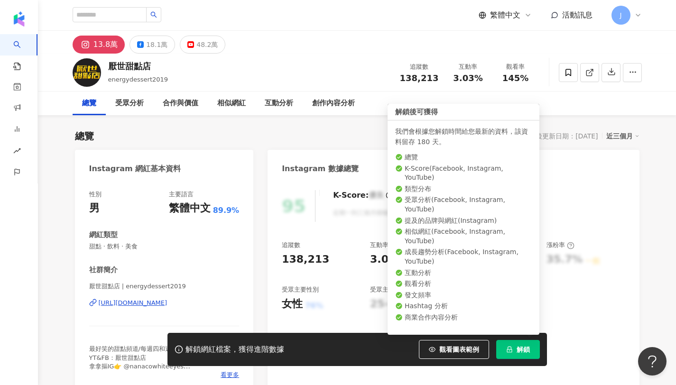
click at [527, 352] on span "解鎖" at bounding box center [522, 350] width 13 height 8
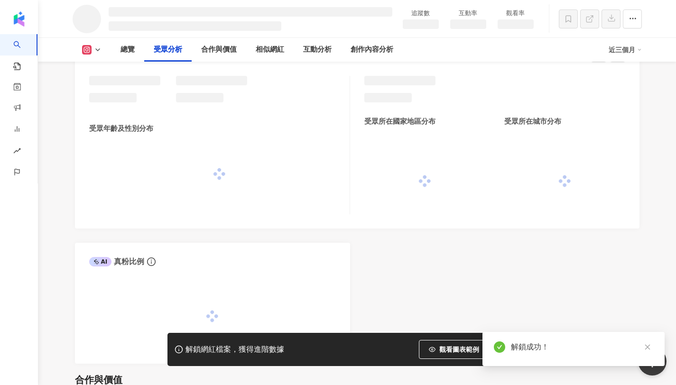
scroll to position [785, 0]
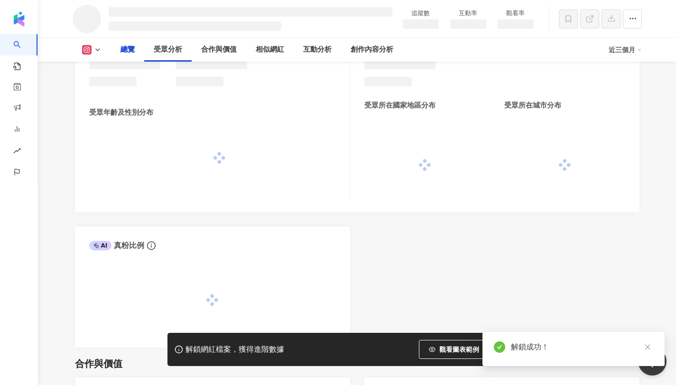
scroll to position [544, 0]
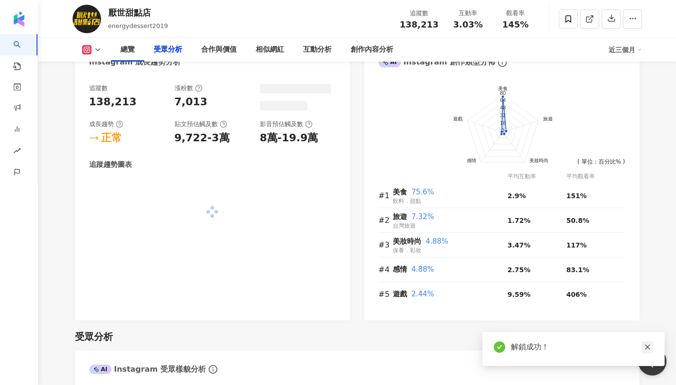
click at [646, 346] on icon "close" at bounding box center [646, 347] width 5 height 5
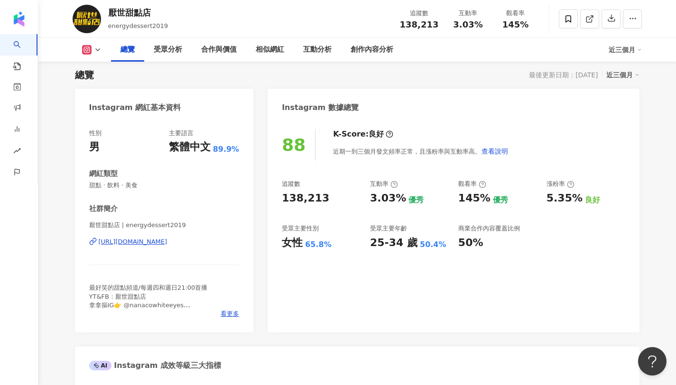
scroll to position [63, 0]
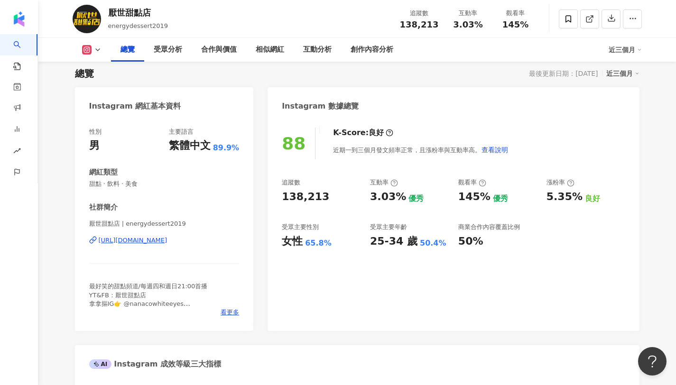
click at [167, 239] on div "[URL][DOMAIN_NAME]" at bounding box center [133, 240] width 69 height 9
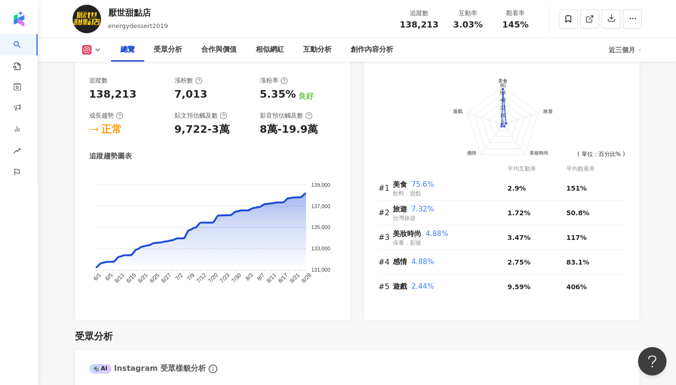
scroll to position [0, 0]
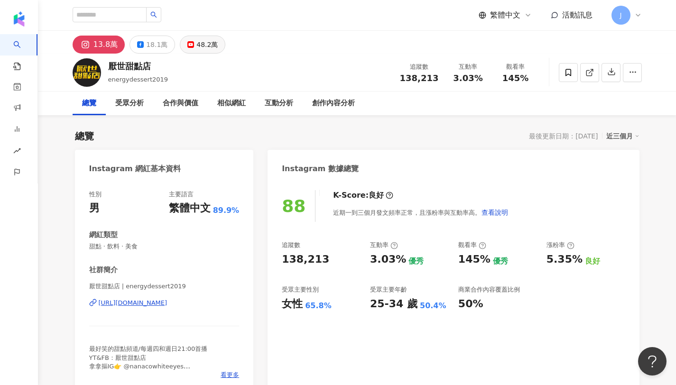
click at [196, 40] on div "48.2萬" at bounding box center [206, 44] width 21 height 13
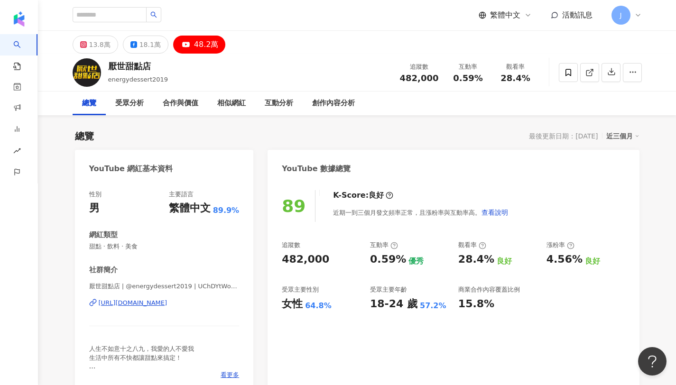
click at [97, 44] on div "13.8萬" at bounding box center [99, 44] width 21 height 13
click at [108, 38] on div "13.8萬" at bounding box center [99, 44] width 21 height 13
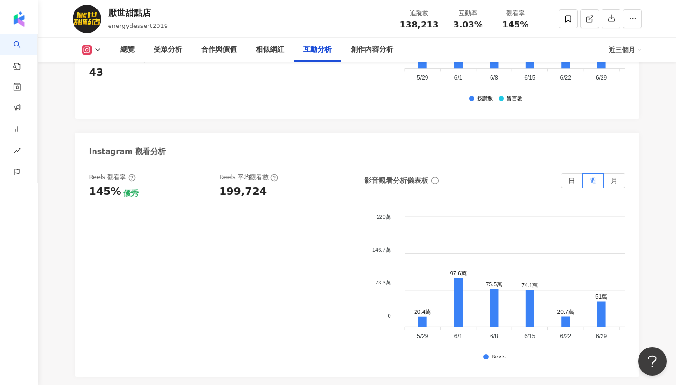
scroll to position [2139, 0]
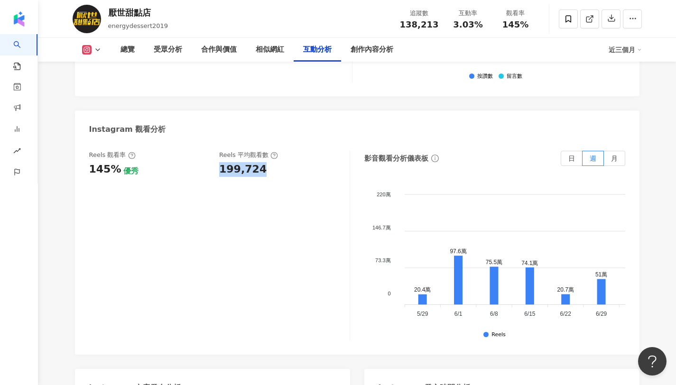
drag, startPoint x: 216, startPoint y: 147, endPoint x: 274, endPoint y: 151, distance: 57.5
click at [274, 151] on div "Reels 觀看率 145% 優秀 Reels 平均觀看數 199,724" at bounding box center [214, 164] width 251 height 26
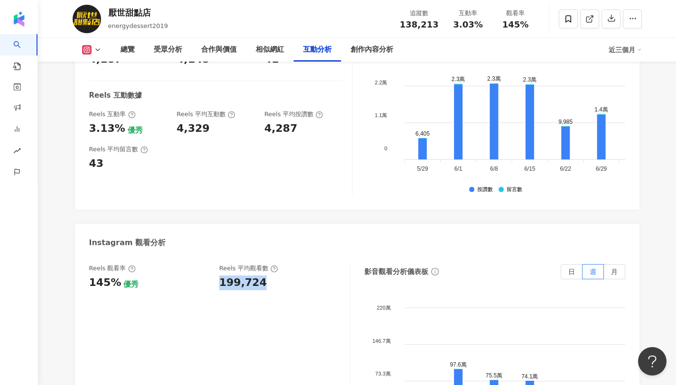
scroll to position [2026, 0]
drag, startPoint x: 112, startPoint y: 259, endPoint x: 57, endPoint y: 259, distance: 54.5
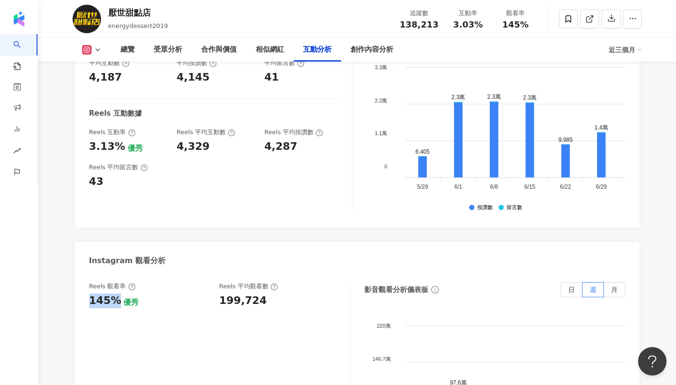
scroll to position [1994, 0]
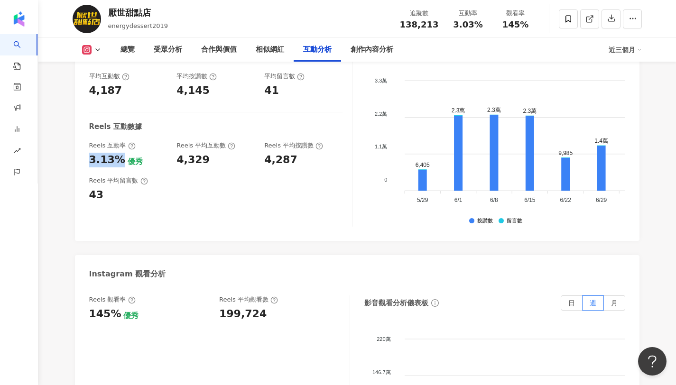
drag, startPoint x: 117, startPoint y: 133, endPoint x: 87, endPoint y: 138, distance: 30.7
click at [87, 138] on div "互動率 3.03% 優秀 按讚評論比 1:100 普通 平均互動數 4,187 平均按讚數 4,145 平均留言數 41 Reels 互動數據 Reels 互…" at bounding box center [357, 134] width 564 height 213
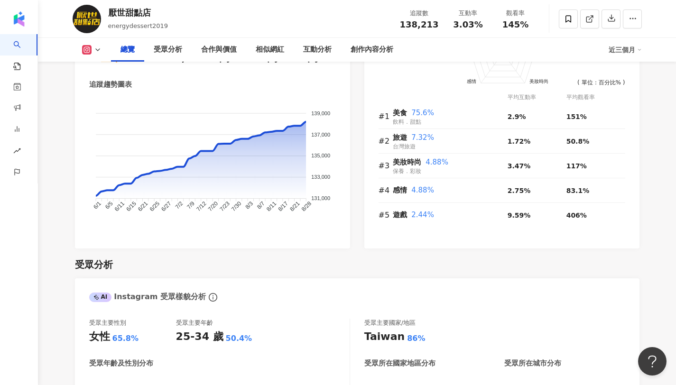
scroll to position [0, 0]
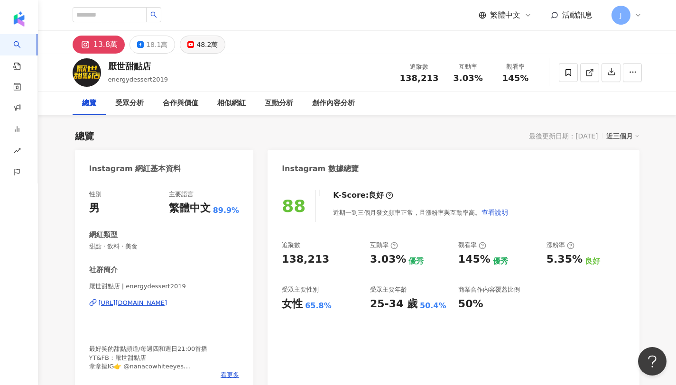
click at [204, 52] on button "48.2萬" at bounding box center [203, 45] width 46 height 18
click at [203, 41] on div "48.2萬" at bounding box center [206, 44] width 21 height 13
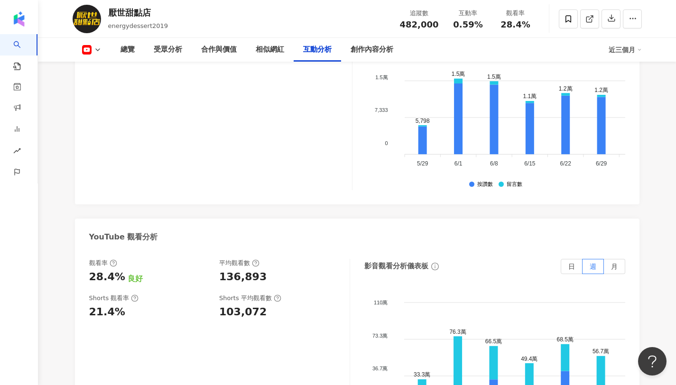
scroll to position [1723, 0]
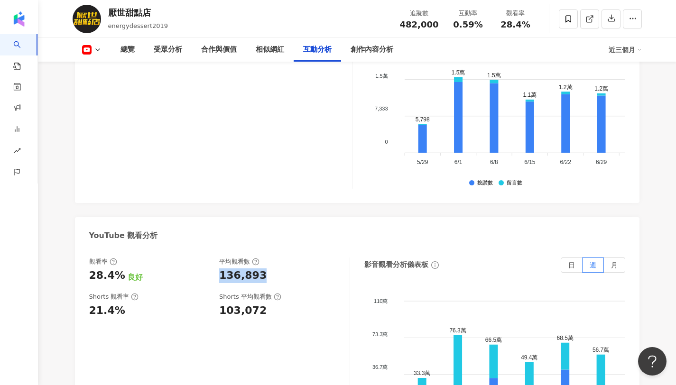
drag, startPoint x: 220, startPoint y: 274, endPoint x: 261, endPoint y: 276, distance: 41.3
click at [261, 276] on div "136,893" at bounding box center [279, 275] width 121 height 15
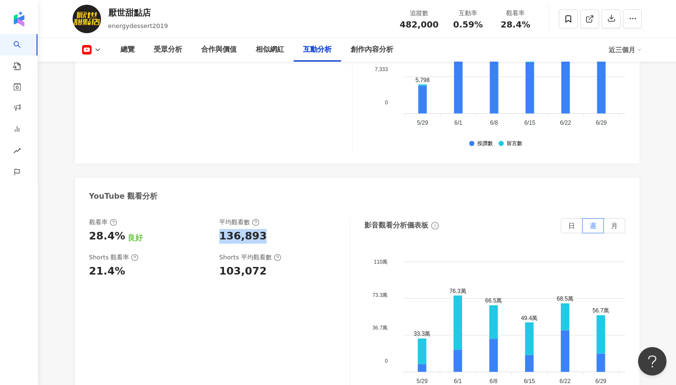
scroll to position [1773, 0]
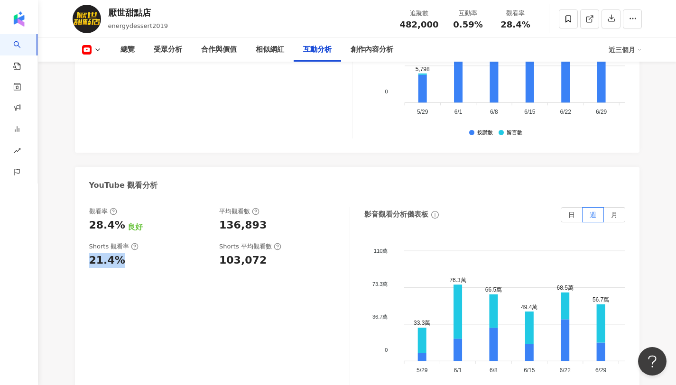
drag, startPoint x: 86, startPoint y: 265, endPoint x: 132, endPoint y: 261, distance: 45.7
click at [132, 261] on div "觀看率 28.4% 良好 平均觀看數 136,893 Shorts 觀看率 21.4% Shorts 平均觀看數 103,072 影音觀看分析儀表板 日 週 …" at bounding box center [357, 304] width 564 height 213
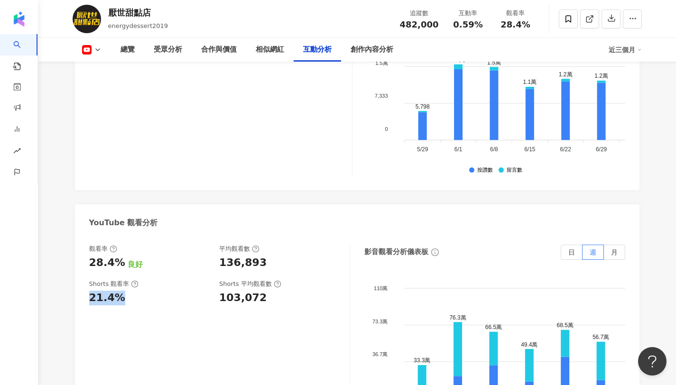
scroll to position [1742, 0]
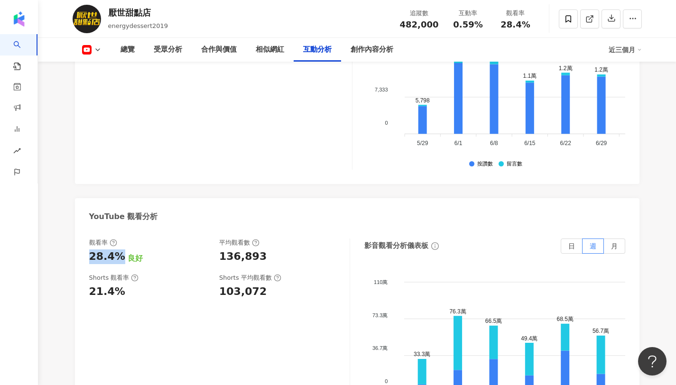
copy div "28.4%"
drag, startPoint x: 88, startPoint y: 259, endPoint x: 119, endPoint y: 257, distance: 31.3
click at [119, 257] on div "觀看率 28.4% 良好 平均觀看數 136,893 Shorts 觀看率 21.4% Shorts 平均觀看數 103,072 影音觀看分析儀表板 日 週 …" at bounding box center [357, 335] width 564 height 213
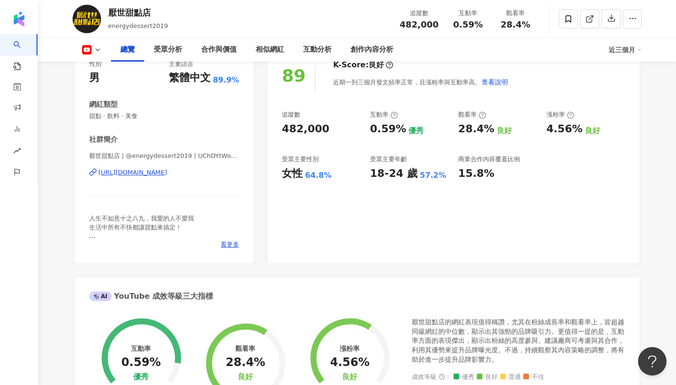
scroll to position [0, 0]
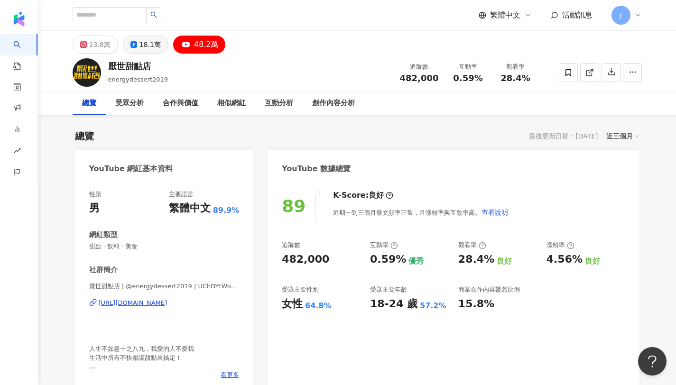
click at [152, 38] on div "18.1萬" at bounding box center [149, 44] width 21 height 13
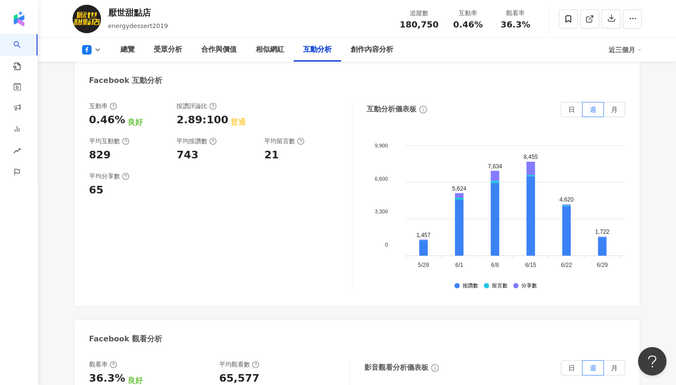
scroll to position [1546, 0]
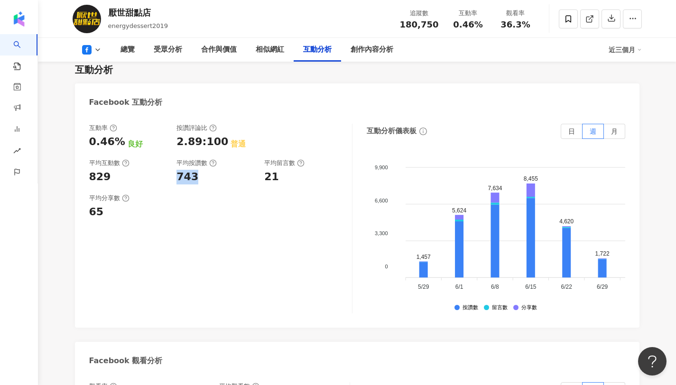
copy div "743"
drag, startPoint x: 173, startPoint y: 145, endPoint x: 217, endPoint y: 145, distance: 44.1
click at [217, 145] on div "互動率 0.46% 良好 按讚評論比 2.89:100 普通 平均互動數 829 平均按讚數 743 平均留言數 21" at bounding box center [215, 154] width 253 height 61
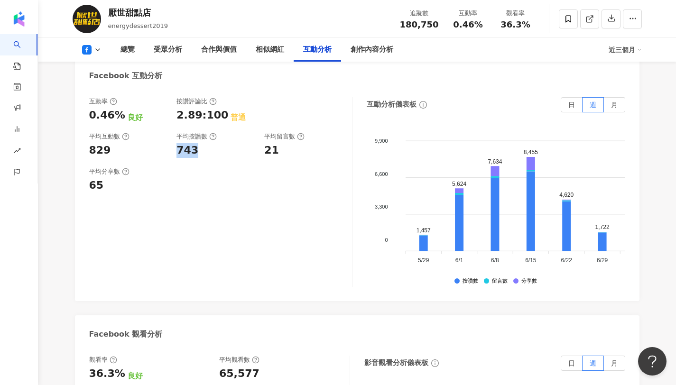
scroll to position [1561, 0]
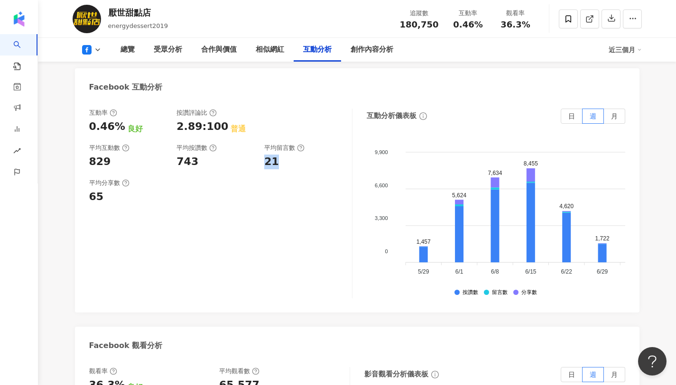
copy div "21"
drag, startPoint x: 261, startPoint y: 131, endPoint x: 293, endPoint y: 134, distance: 31.4
click at [293, 134] on div "互動率 0.46% 良好 按讚評論比 2.89:100 普通 平均互動數 829 平均按讚數 743 平均留言數 21" at bounding box center [215, 139] width 253 height 61
copy div "0.46%"
drag, startPoint x: 88, startPoint y: 97, endPoint x: 118, endPoint y: 98, distance: 29.4
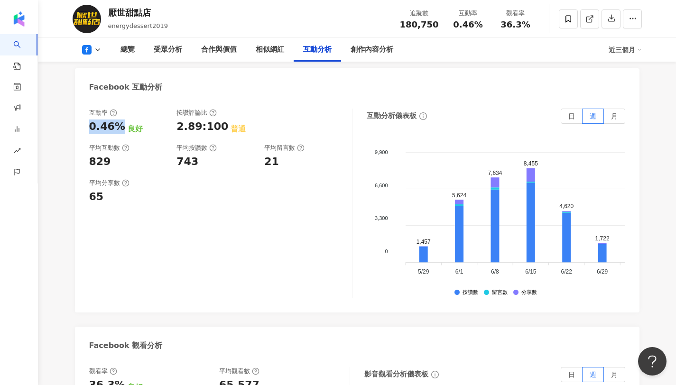
click at [118, 99] on div "互動率 0.46% 良好 按讚評論比 2.89:100 普通 平均互動數 829 平均按讚數 743 平均留言數 21 平均分享數 65 互動分析儀表板 日 …" at bounding box center [357, 205] width 564 height 213
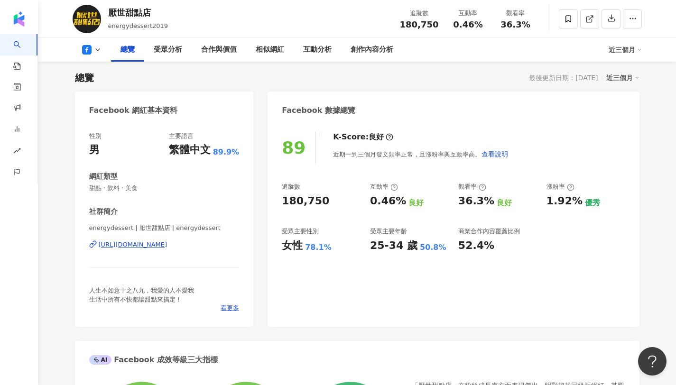
scroll to position [0, 0]
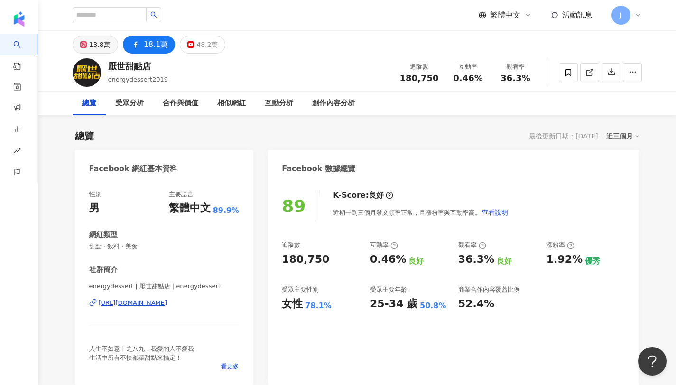
click at [100, 44] on div "13.8萬" at bounding box center [99, 44] width 21 height 13
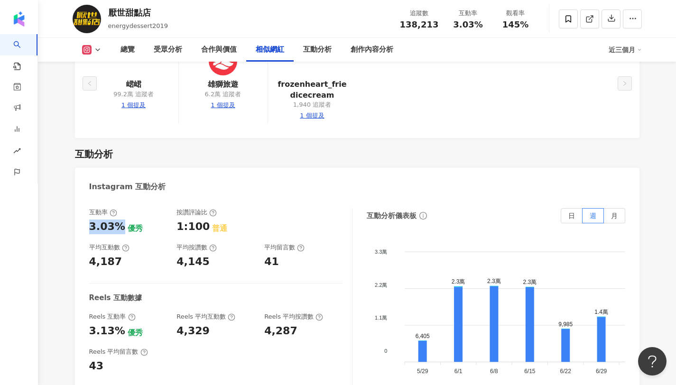
scroll to position [1868, 0]
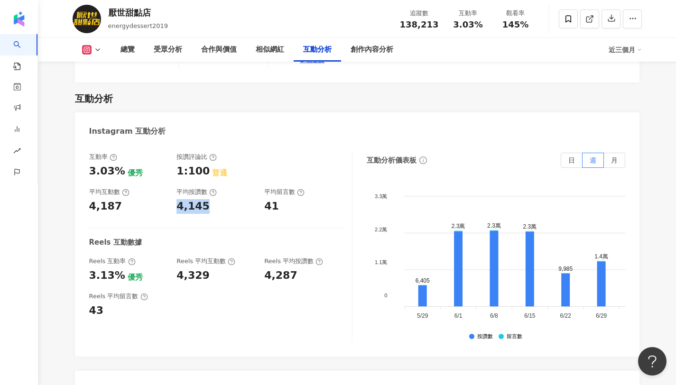
drag, startPoint x: 174, startPoint y: 184, endPoint x: 204, endPoint y: 183, distance: 29.9
click at [204, 183] on div "互動率 3.03% 優秀 按讚評論比 1:100 普通 平均互動數 4,187 平均按讚數 4,145 平均留言數 41" at bounding box center [215, 183] width 253 height 61
drag, startPoint x: 262, startPoint y: 186, endPoint x: 292, endPoint y: 185, distance: 29.9
click at [292, 185] on div "互動率 3.03% 優秀 按讚評論比 1:100 普通 平均互動數 4,187 平均按讚數 4,145 平均留言數 41" at bounding box center [215, 183] width 253 height 61
drag, startPoint x: 83, startPoint y: 152, endPoint x: 117, endPoint y: 150, distance: 34.6
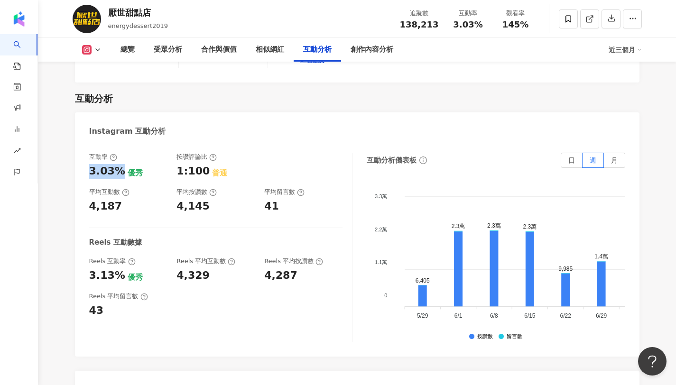
click at [117, 150] on div "互動率 3.03% 優秀 按讚評論比 1:100 普通 平均互動數 4,187 平均按讚數 4,145 平均留言數 41 Reels 互動數據 Reels 互…" at bounding box center [357, 249] width 564 height 213
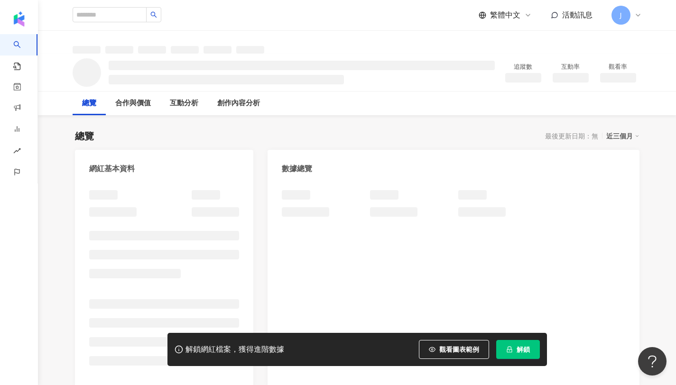
click at [517, 352] on span "解鎖" at bounding box center [522, 350] width 13 height 8
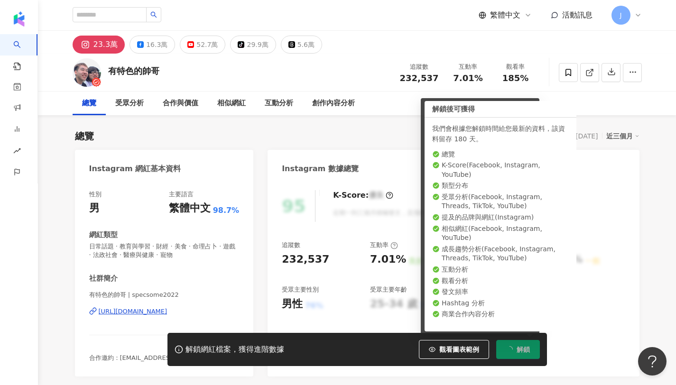
scroll to position [58, 0]
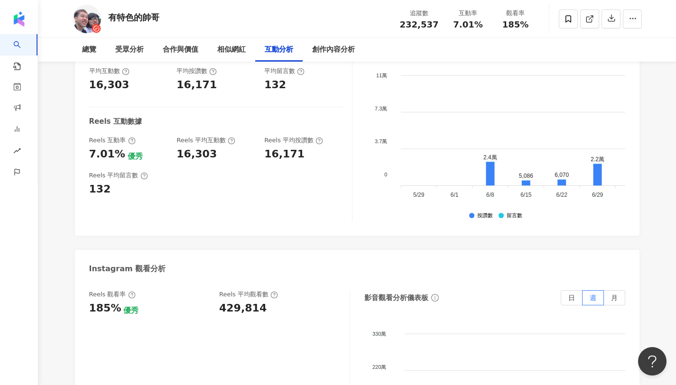
scroll to position [2018, 0]
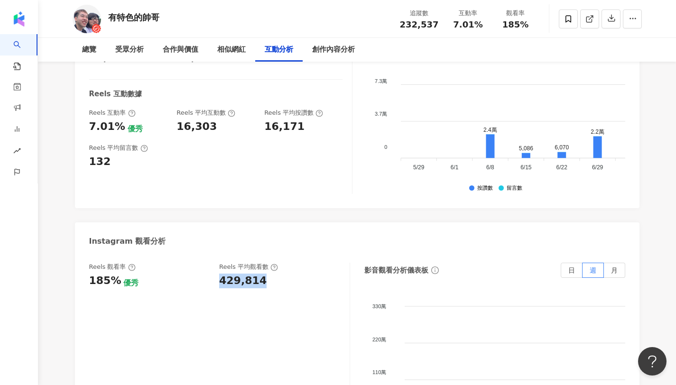
drag, startPoint x: 214, startPoint y: 251, endPoint x: 273, endPoint y: 254, distance: 58.4
click at [273, 263] on div "Reels 觀看率 185% 優秀 Reels 平均觀看數 429,814" at bounding box center [214, 276] width 251 height 26
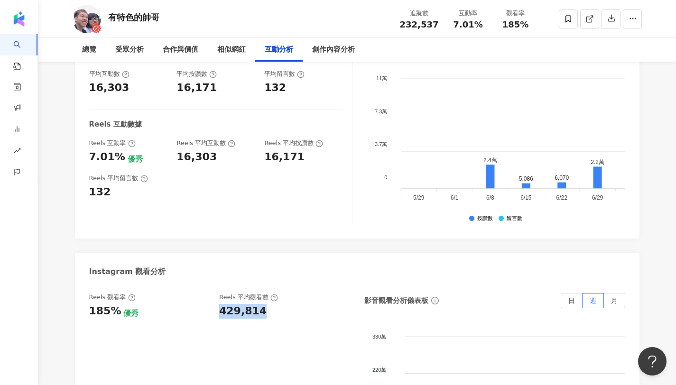
scroll to position [1973, 0]
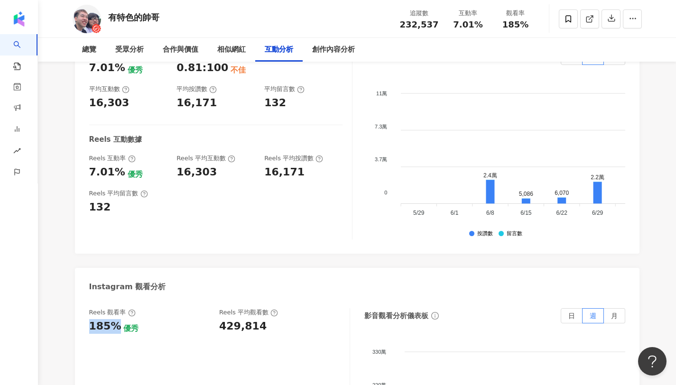
drag, startPoint x: 113, startPoint y: 299, endPoint x: 64, endPoint y: 295, distance: 49.5
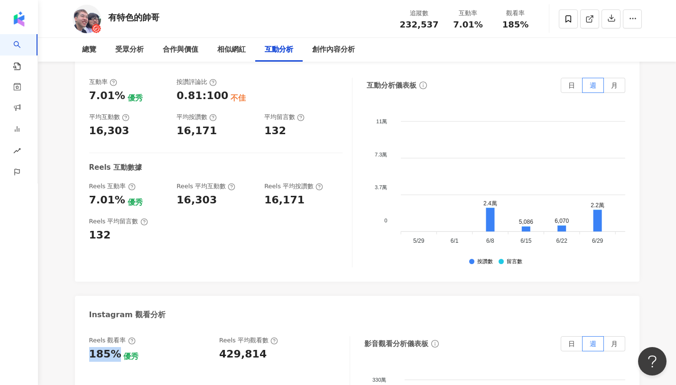
scroll to position [1926, 0]
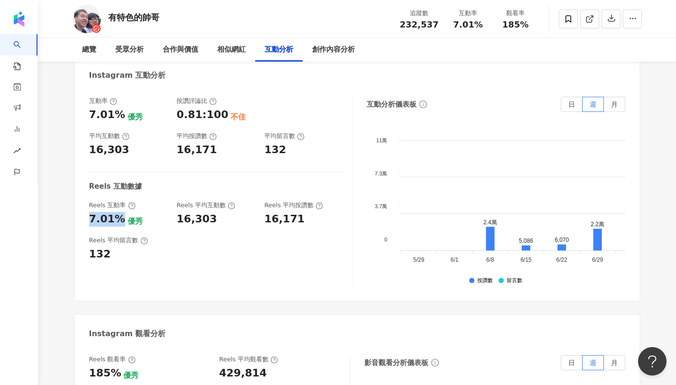
drag, startPoint x: 118, startPoint y: 193, endPoint x: 86, endPoint y: 193, distance: 31.8
click at [86, 193] on div "互動率 7.01% 優秀 按讚評論比 0.81:100 不佳 平均互動數 16,303 平均按讚數 16,171 平均留言數 132 Reels 互動數據 R…" at bounding box center [357, 193] width 564 height 213
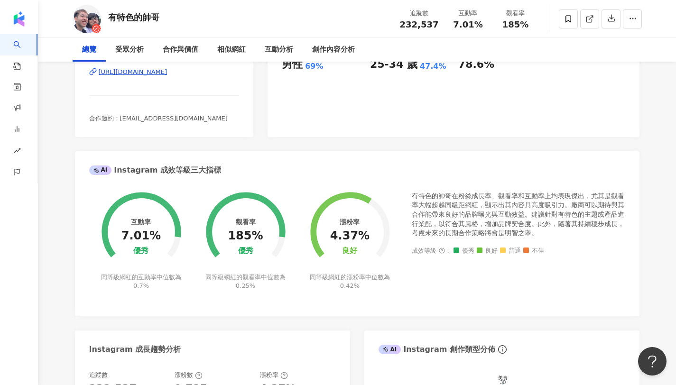
scroll to position [0, 0]
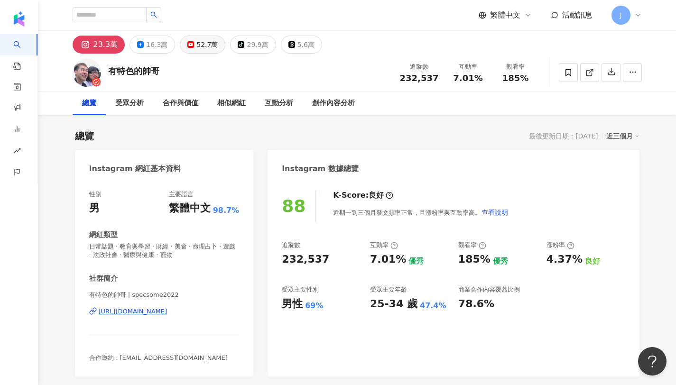
click at [201, 44] on div "52.7萬" at bounding box center [206, 44] width 21 height 13
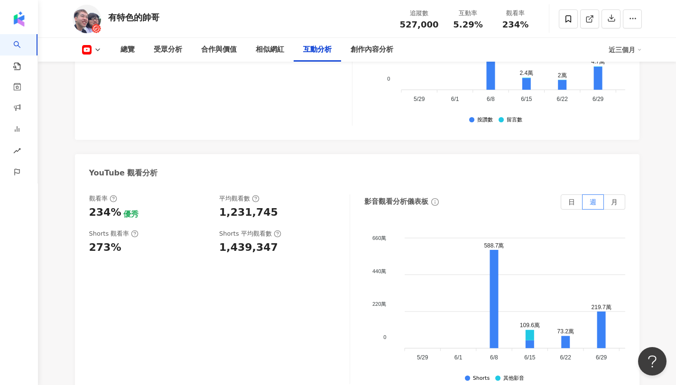
scroll to position [1705, 0]
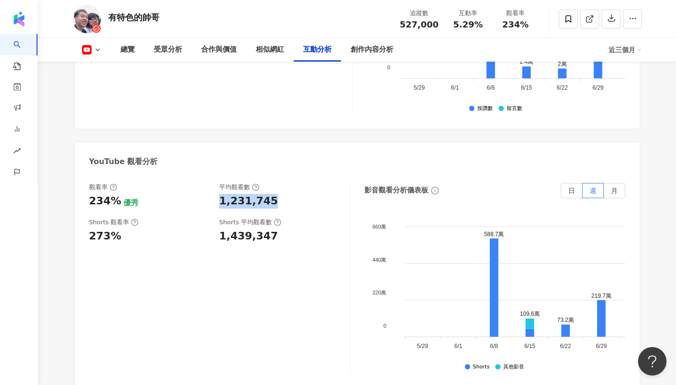
drag, startPoint x: 218, startPoint y: 186, endPoint x: 285, endPoint y: 196, distance: 68.1
click at [285, 196] on div "觀看率 234% 優秀 平均觀看數 1,231,745" at bounding box center [214, 196] width 251 height 26
drag, startPoint x: 87, startPoint y: 190, endPoint x: 114, endPoint y: 189, distance: 27.0
click at [114, 189] on div "觀看率 234% 優秀 平均觀看數 1,231,745 Shorts 觀看率 273% Shorts 平均觀看數 1,439,347 影音觀看分析儀表板 日 …" at bounding box center [357, 280] width 564 height 213
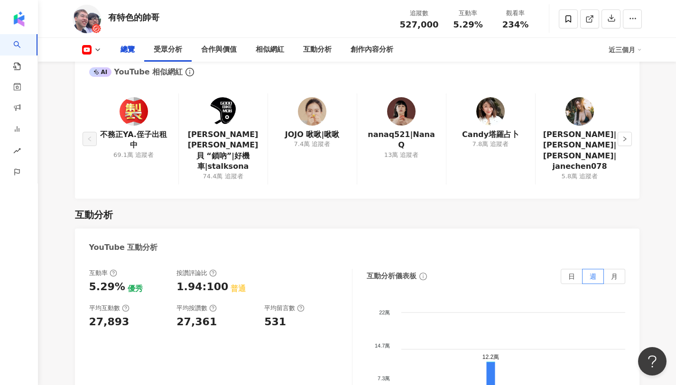
scroll to position [0, 0]
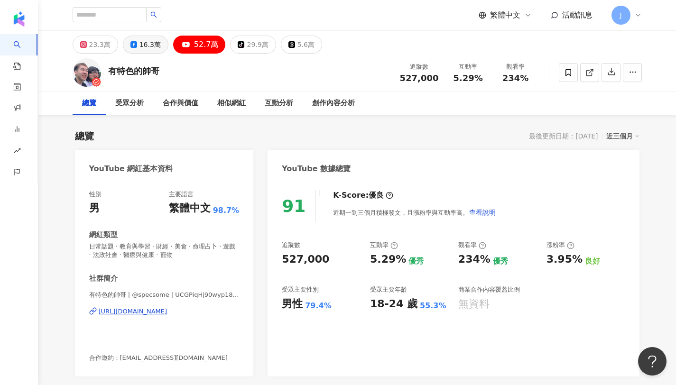
click at [139, 42] on div "16.3萬" at bounding box center [149, 44] width 21 height 13
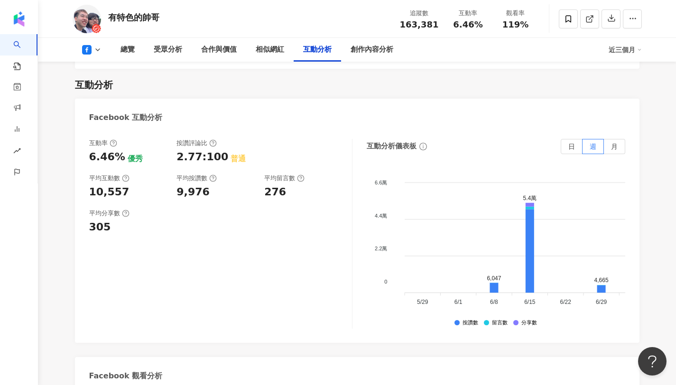
scroll to position [1533, 0]
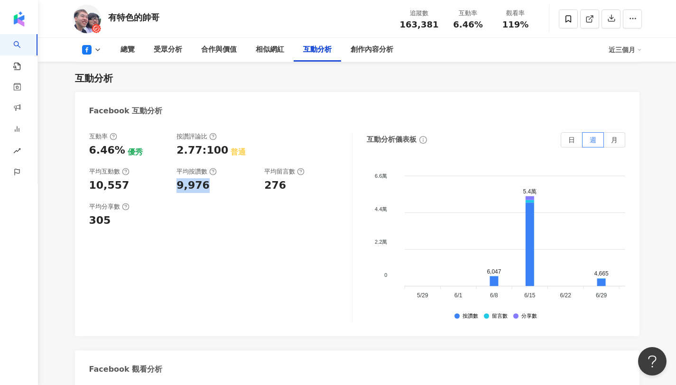
drag, startPoint x: 176, startPoint y: 159, endPoint x: 221, endPoint y: 157, distance: 45.1
click at [221, 178] on div "9,976" at bounding box center [215, 185] width 78 height 15
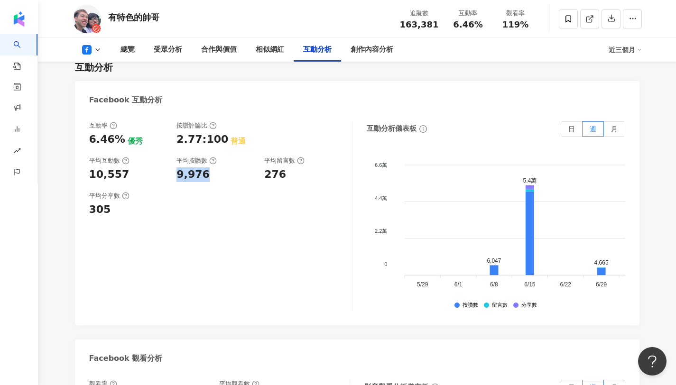
scroll to position [1546, 0]
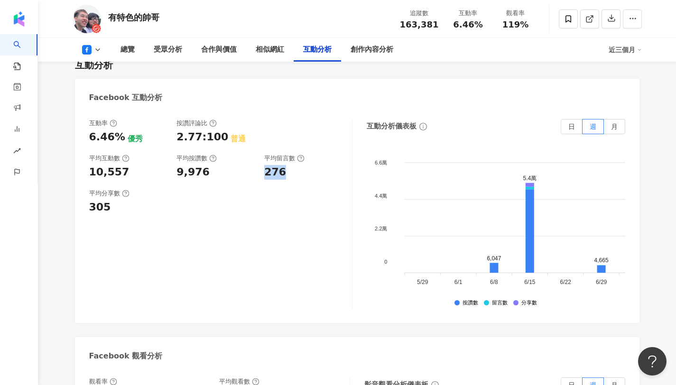
drag, startPoint x: 260, startPoint y: 144, endPoint x: 281, endPoint y: 147, distance: 21.1
click at [281, 147] on div "互動率 6.46% 優秀 按讚評論比 2.77:100 普通 平均互動數 10,557 平均按讚數 9,976 平均留言數 276" at bounding box center [215, 149] width 253 height 61
drag, startPoint x: 88, startPoint y: 112, endPoint x: 119, endPoint y: 112, distance: 30.8
click at [119, 112] on div "互動率 6.46% 優秀 按讚評論比 2.77:100 普通 平均互動數 10,557 平均按讚數 9,976 平均留言數 276 平均分享數 305 互動分…" at bounding box center [357, 216] width 564 height 213
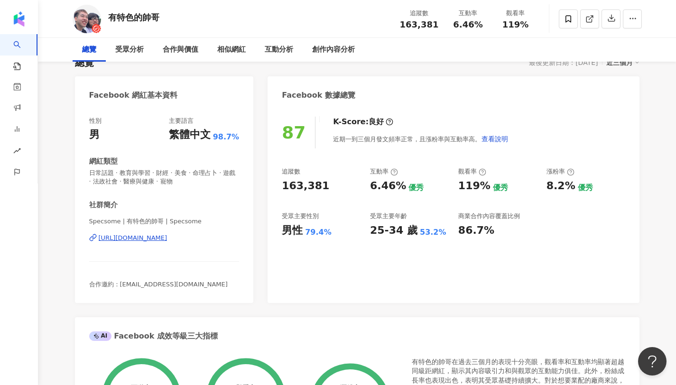
scroll to position [0, 0]
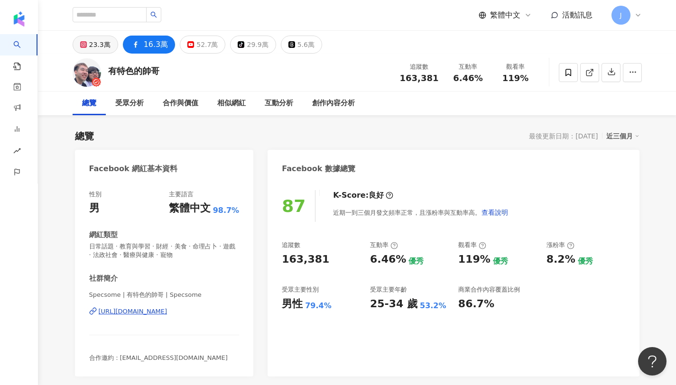
click at [105, 46] on div "23.3萬" at bounding box center [99, 44] width 21 height 13
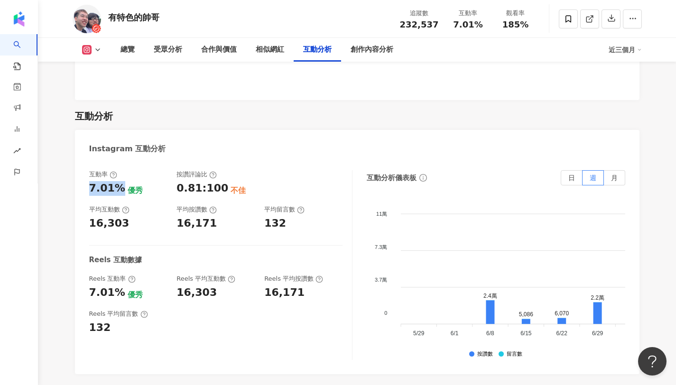
scroll to position [1881, 0]
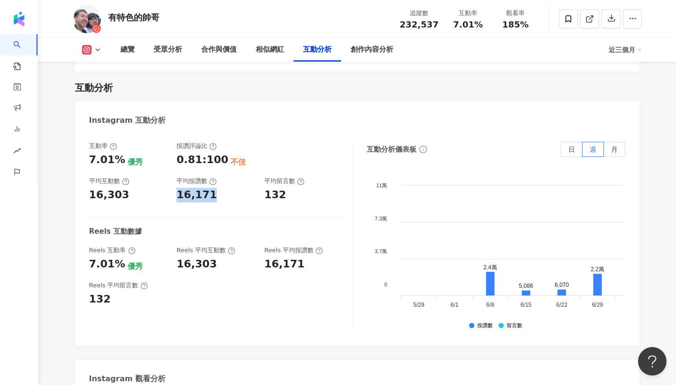
drag, startPoint x: 177, startPoint y: 169, endPoint x: 223, endPoint y: 170, distance: 46.0
click at [223, 188] on div "16,171" at bounding box center [215, 195] width 78 height 15
drag, startPoint x: 261, startPoint y: 168, endPoint x: 319, endPoint y: 169, distance: 57.9
click at [319, 169] on div "互動率 7.01% 優秀 按讚評論比 0.81:100 不佳 平均互動數 16,303 平均按讚數 16,171 平均留言數 132" at bounding box center [215, 172] width 253 height 61
drag, startPoint x: 88, startPoint y: 138, endPoint x: 116, endPoint y: 139, distance: 27.5
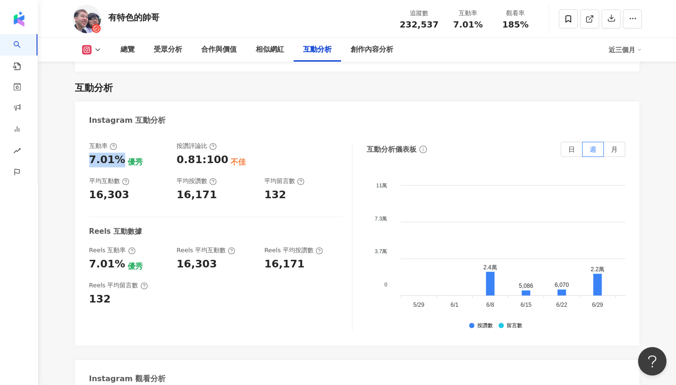
click at [116, 139] on div "互動率 7.01% 優秀 按讚評論比 0.81:100 不佳 平均互動數 16,303 平均按讚數 16,171 平均留言數 132 Reels 互動數據 R…" at bounding box center [357, 238] width 564 height 213
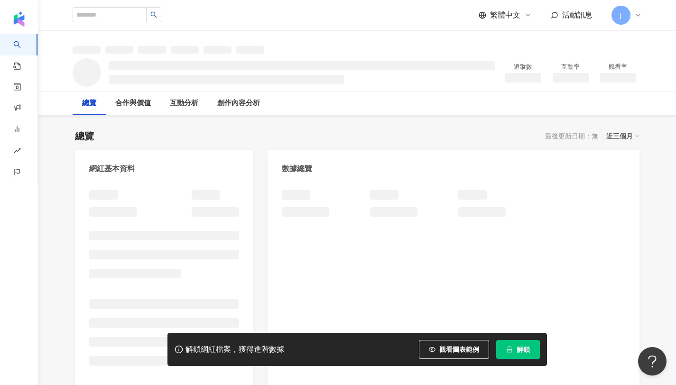
click at [516, 354] on button "解鎖" at bounding box center [518, 349] width 44 height 19
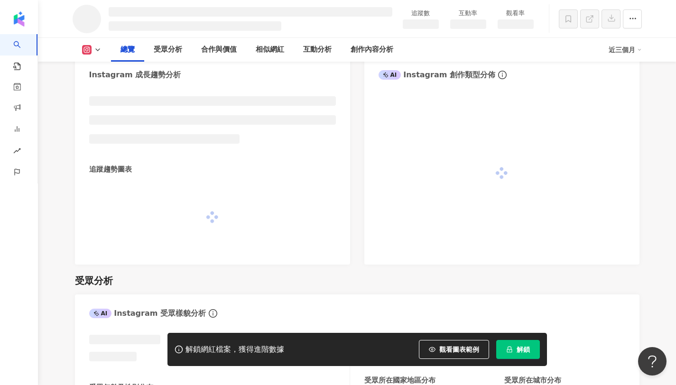
scroll to position [530, 0]
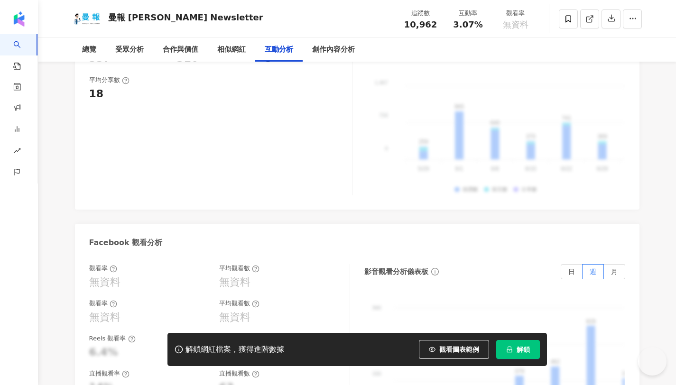
click at [523, 344] on button "解鎖" at bounding box center [518, 349] width 44 height 19
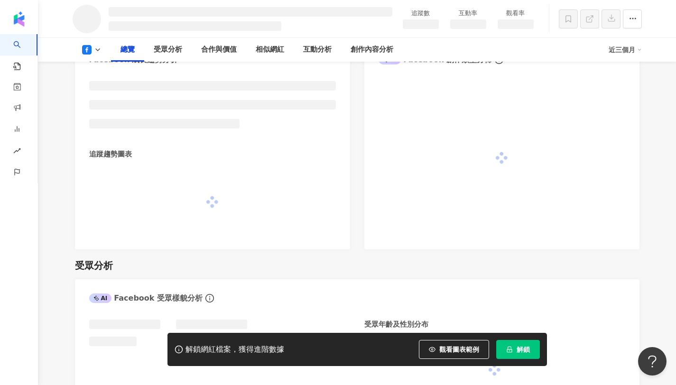
scroll to position [854, 0]
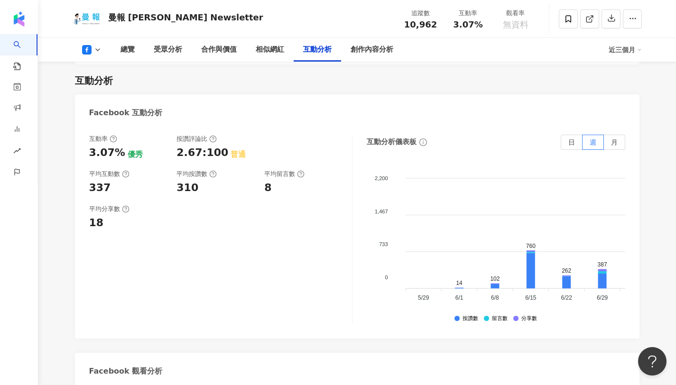
scroll to position [1352, 0]
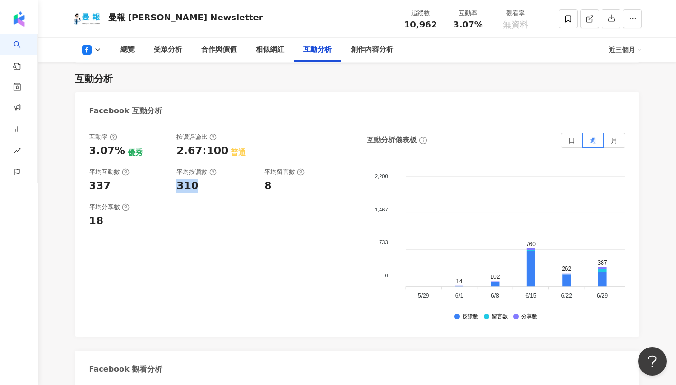
drag, startPoint x: 198, startPoint y: 184, endPoint x: 174, endPoint y: 188, distance: 24.6
click at [174, 188] on div "互動率 3.07% 優秀 按讚評論比 2.67:100 普通 平均互動數 337 平均按讚數 310 平均留言數 8" at bounding box center [215, 163] width 253 height 61
drag, startPoint x: 268, startPoint y: 184, endPoint x: 254, endPoint y: 190, distance: 15.7
click at [254, 190] on div "互動率 3.07% 優秀 按讚評論比 2.67:100 普通 平均互動數 337 平均按讚數 310 平均留言數 8" at bounding box center [215, 163] width 253 height 61
click at [299, 179] on div "8" at bounding box center [303, 186] width 78 height 15
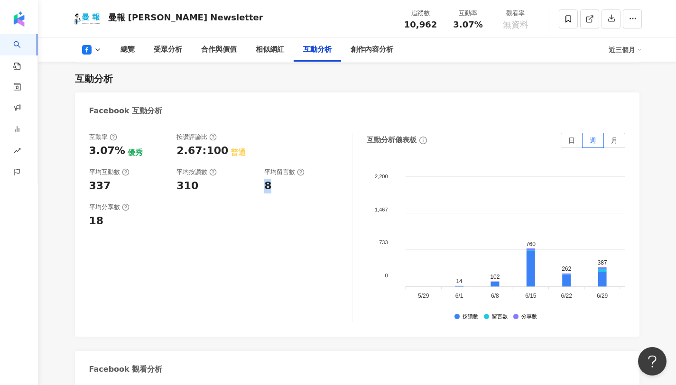
copy div "8"
drag, startPoint x: 277, startPoint y: 184, endPoint x: 261, endPoint y: 185, distance: 16.7
click at [261, 185] on div "互動率 3.07% 優秀 按讚評論比 2.67:100 普通 平均互動數 337 平均按讚數 310 平均留言數 8" at bounding box center [215, 163] width 253 height 61
drag, startPoint x: 119, startPoint y: 149, endPoint x: 60, endPoint y: 159, distance: 59.7
click at [60, 159] on div "總覽 最後更新日期：2025/8/24 近三個月 Facebook 網紅基本資料 性別 其他 主要語言 繁體中文 100% 網紅類型 科技 · 飲料 · 教育…" at bounding box center [357, 221] width 607 height 2917
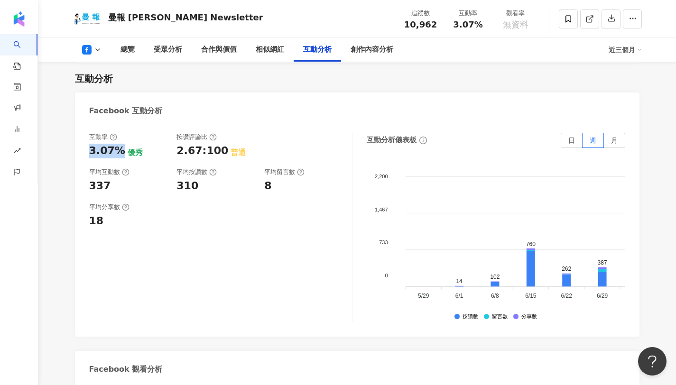
copy div "3.07%"
drag, startPoint x: 118, startPoint y: 149, endPoint x: 82, endPoint y: 149, distance: 36.0
click at [82, 149] on div "互動率 3.07% 優秀 按讚評論比 2.67:100 普通 平均互動數 337 平均按讚數 310 平均留言數 8 平均分享數 18 互動分析儀表板 日 週…" at bounding box center [357, 229] width 564 height 213
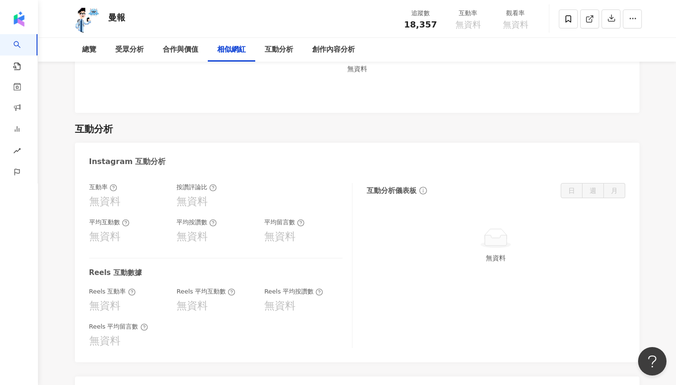
scroll to position [1794, 0]
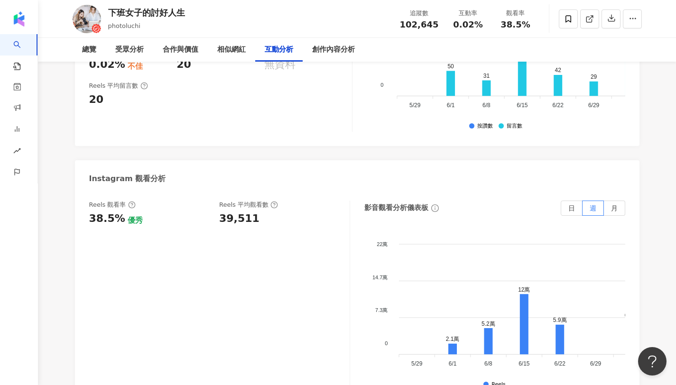
scroll to position [2100, 0]
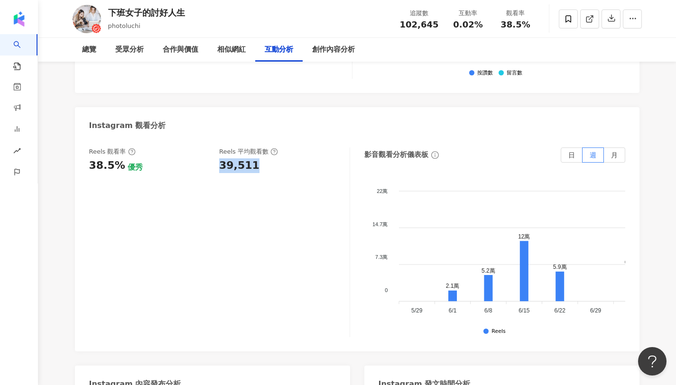
copy div "39,511"
drag, startPoint x: 259, startPoint y: 159, endPoint x: 215, endPoint y: 161, distance: 44.1
click at [215, 161] on div "Reels 觀看率 38.5% 優秀 Reels 平均觀看數 39,511" at bounding box center [214, 160] width 251 height 26
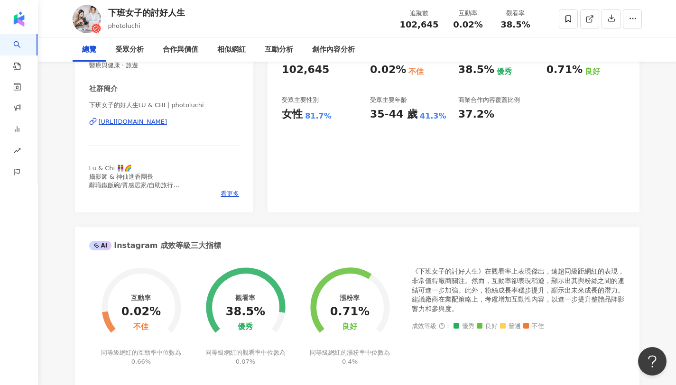
scroll to position [28, 0]
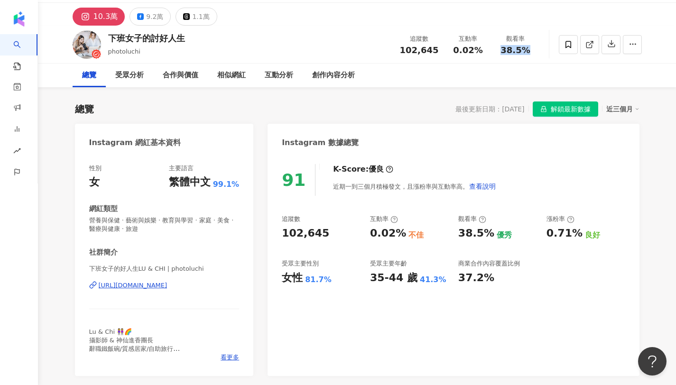
copy span "38.5%"
drag, startPoint x: 503, startPoint y: 52, endPoint x: 538, endPoint y: 52, distance: 35.1
click at [538, 52] on div "觀看率 38.5%" at bounding box center [515, 44] width 47 height 20
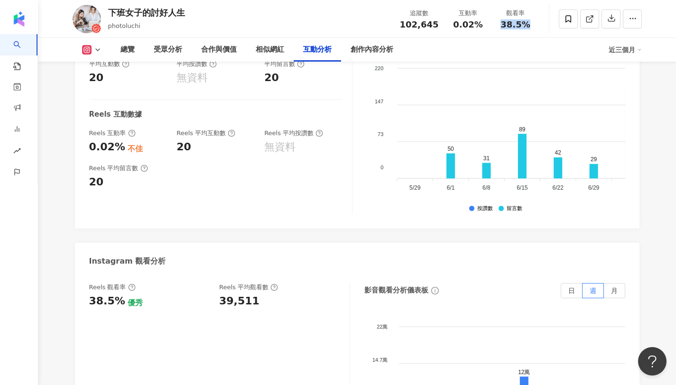
scroll to position [1948, 0]
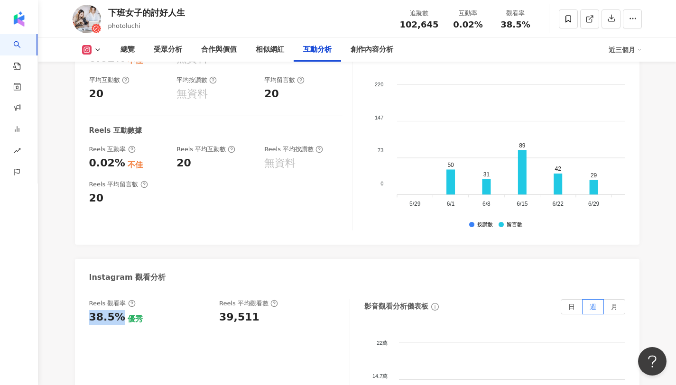
drag, startPoint x: 119, startPoint y: 318, endPoint x: 83, endPoint y: 316, distance: 35.6
copy div "38.5%"
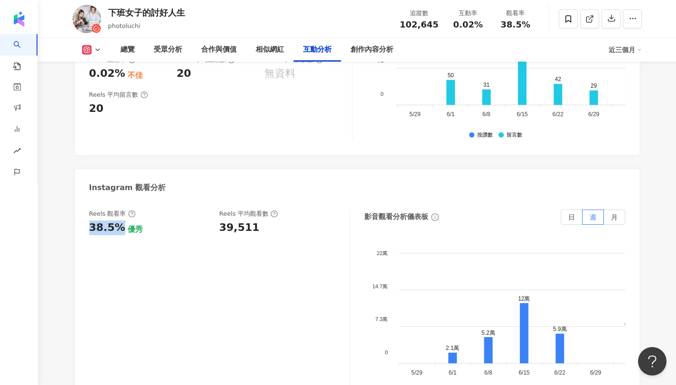
scroll to position [2006, 0]
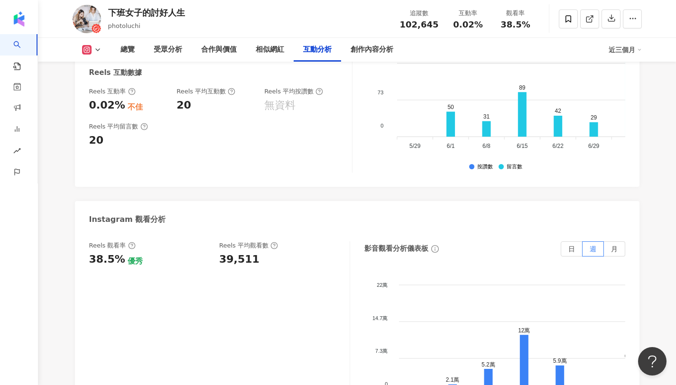
copy div
drag, startPoint x: 120, startPoint y: 109, endPoint x: 73, endPoint y: 115, distance: 47.9
copy div "0.02%"
drag, startPoint x: 117, startPoint y: 104, endPoint x: 78, endPoint y: 104, distance: 38.9
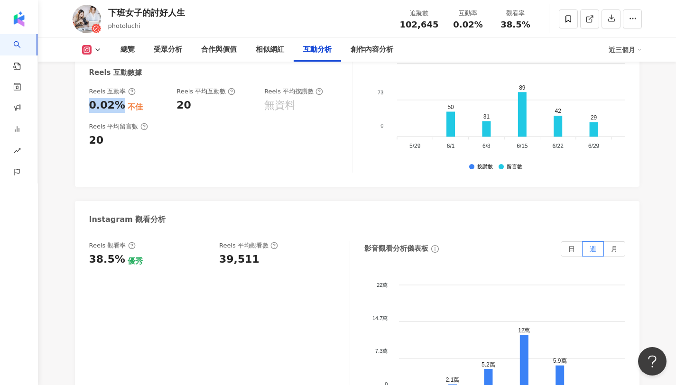
click at [78, 104] on div "互動率 0.02% 不佳 按讚評論比 無資料 平均互動數 20 平均按讚數 無資料 平均留言數 20 Reels 互動數據 Reels 互動率 0.02% 不…" at bounding box center [357, 79] width 564 height 213
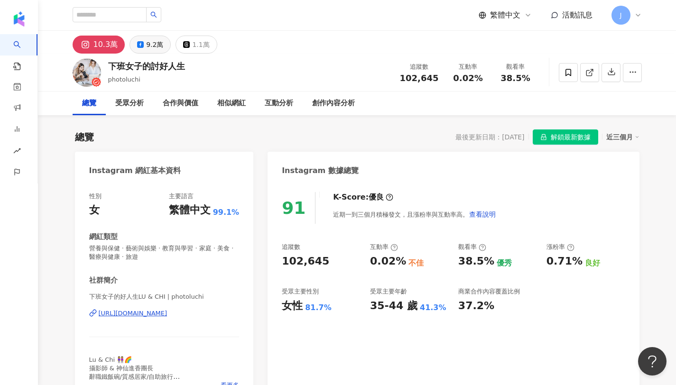
click at [142, 47] on button "9.2萬" at bounding box center [149, 45] width 41 height 18
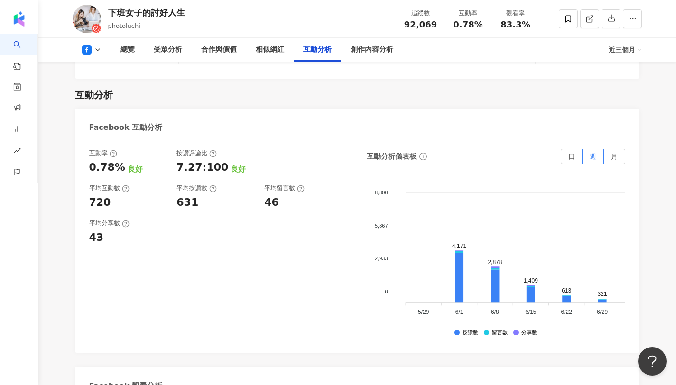
scroll to position [1559, 0]
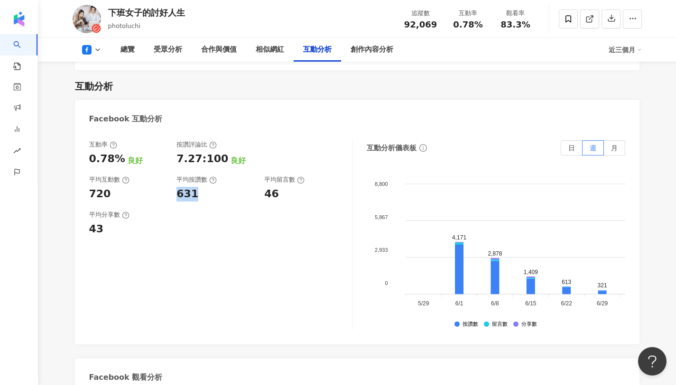
drag, startPoint x: 175, startPoint y: 161, endPoint x: 213, endPoint y: 161, distance: 37.9
click at [213, 161] on div "互動率 0.78% 良好 按讚評論比 7.27:100 良好 平均互動數 720 平均按讚數 631 平均留言數 46" at bounding box center [215, 170] width 253 height 61
drag, startPoint x: 259, startPoint y: 163, endPoint x: 322, endPoint y: 158, distance: 62.8
click at [322, 158] on div "互動率 0.78% 良好 按讚評論比 7.27:100 良好 平均互動數 720 平均按讚數 631 平均留言數 46" at bounding box center [215, 170] width 253 height 61
drag, startPoint x: 89, startPoint y: 128, endPoint x: 116, endPoint y: 130, distance: 27.6
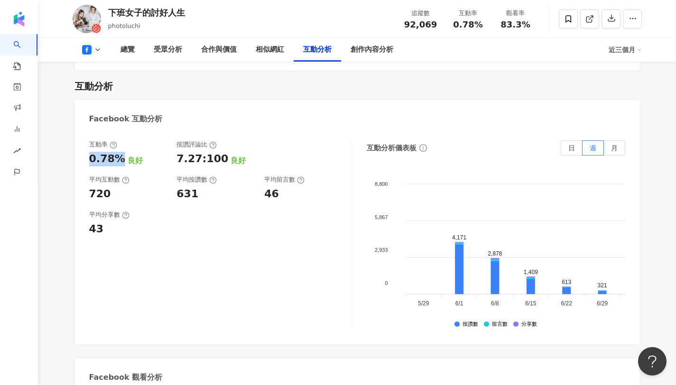
click at [116, 152] on div "0.78%" at bounding box center [107, 159] width 36 height 15
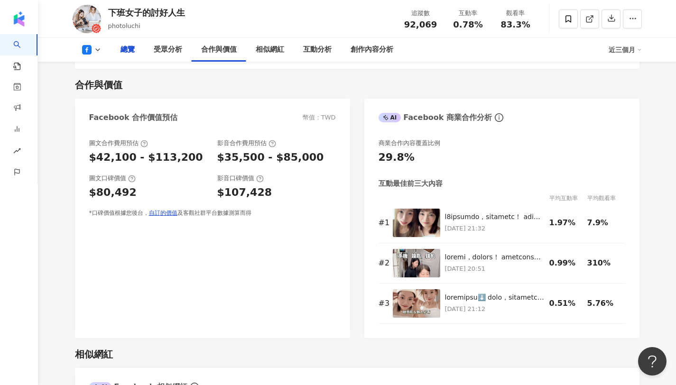
scroll to position [0, 0]
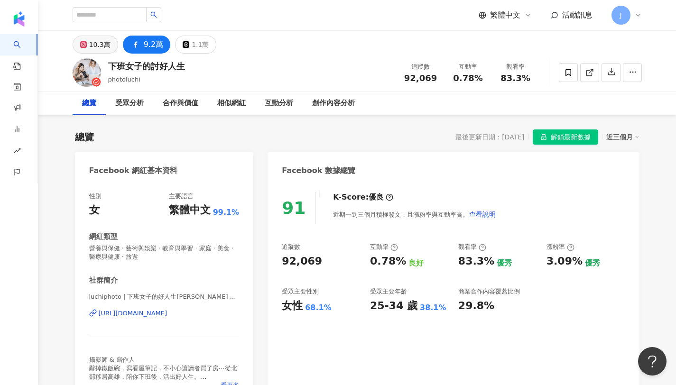
click at [93, 40] on div "10.3萬" at bounding box center [99, 44] width 21 height 13
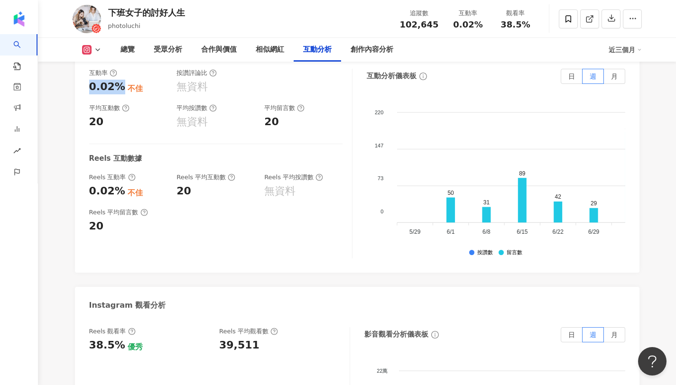
scroll to position [1928, 0]
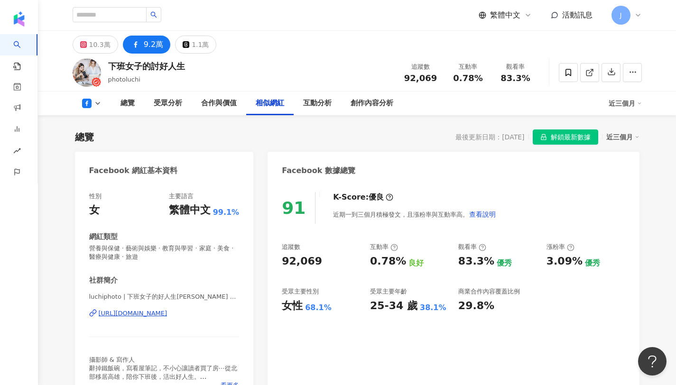
scroll to position [1597, 0]
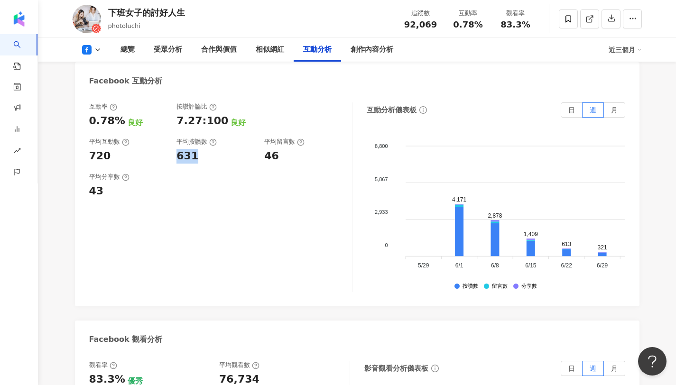
drag, startPoint x: 173, startPoint y: 121, endPoint x: 230, endPoint y: 128, distance: 58.3
click at [230, 128] on div "互動率 0.78% 良好 按讚評論比 7.27:100 良好 平均互動數 720 平均按讚數 631 平均留言數 46" at bounding box center [215, 132] width 253 height 61
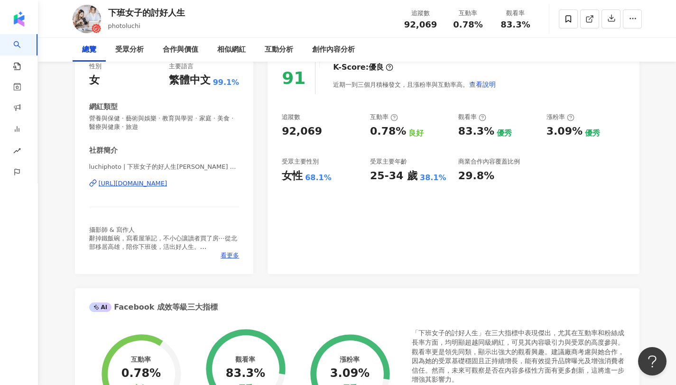
scroll to position [0, 0]
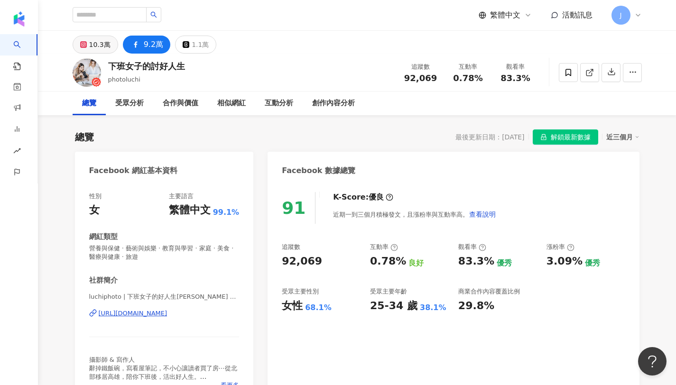
click at [104, 46] on div "10.3萬" at bounding box center [99, 44] width 21 height 13
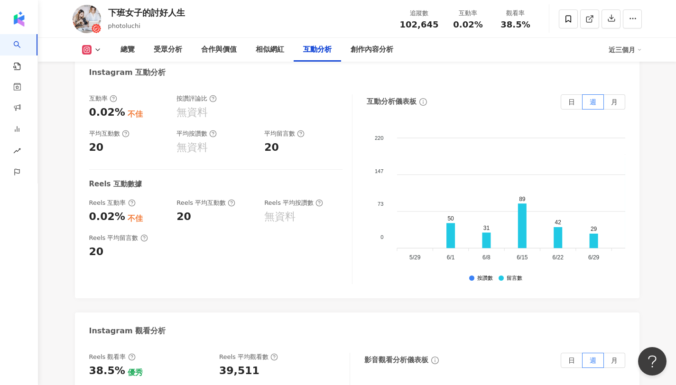
scroll to position [1896, 0]
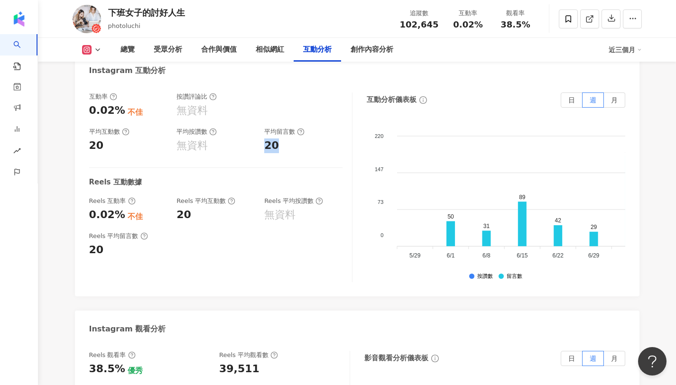
drag, startPoint x: 262, startPoint y: 142, endPoint x: 286, endPoint y: 145, distance: 23.9
click at [286, 145] on div "互動率 0.02% 不佳 按讚評論比 無資料 平均互動數 20 平均按讚數 無資料 平均留言數 20" at bounding box center [215, 122] width 253 height 61
drag, startPoint x: 89, startPoint y: 112, endPoint x: 120, endPoint y: 113, distance: 30.8
click at [120, 113] on div "0.02% 不佳" at bounding box center [128, 110] width 78 height 15
copy div "0.02%"
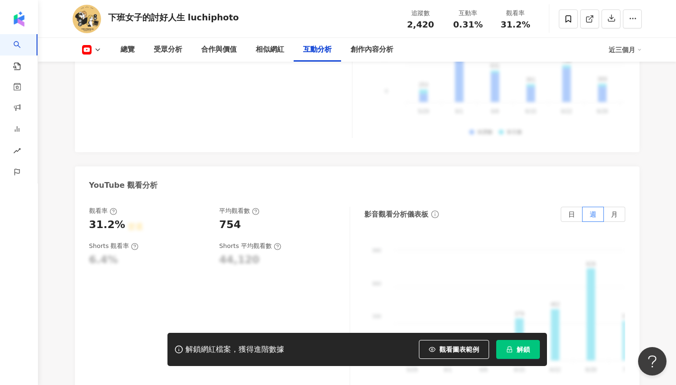
scroll to position [1744, 0]
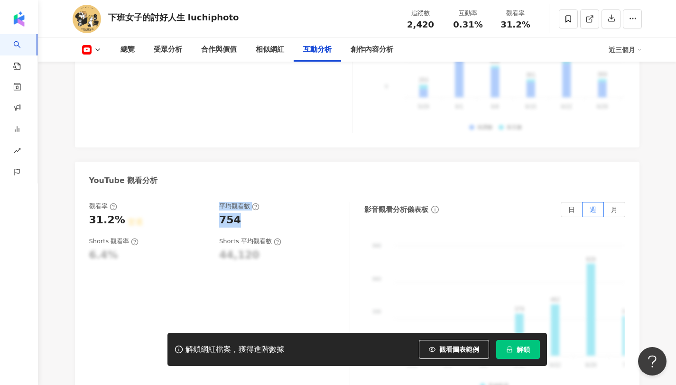
drag, startPoint x: 237, startPoint y: 204, endPoint x: 208, endPoint y: 205, distance: 28.5
click at [208, 205] on div "觀看率 31.2% 普通 平均觀看數 754" at bounding box center [214, 215] width 251 height 26
click at [260, 213] on div "754" at bounding box center [279, 220] width 121 height 15
drag, startPoint x: 238, startPoint y: 203, endPoint x: 219, endPoint y: 205, distance: 18.6
click at [219, 213] on div "754" at bounding box center [279, 220] width 121 height 15
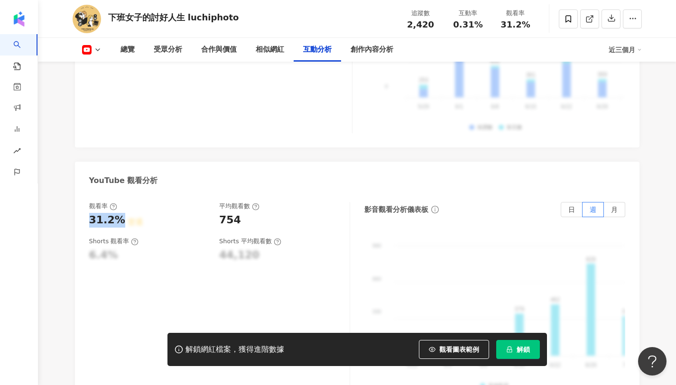
drag, startPoint x: 115, startPoint y: 206, endPoint x: 80, endPoint y: 210, distance: 35.3
click at [80, 210] on div "觀看率 31.2% 普通 平均觀看數 754 Shorts 觀看率 6.4% Shorts 平均觀看數 44,120 影音觀看分析儀表板 日 週 月 990 …" at bounding box center [357, 299] width 564 height 213
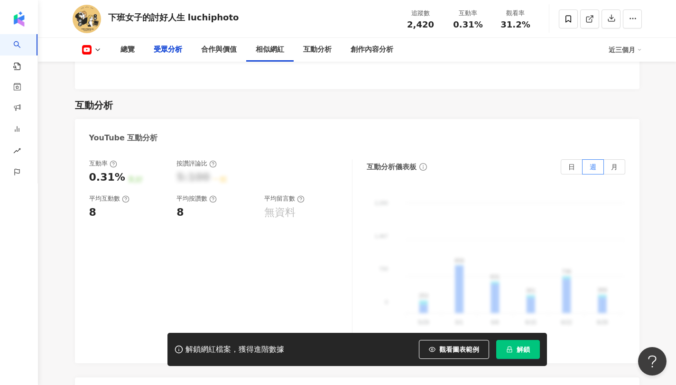
scroll to position [0, 0]
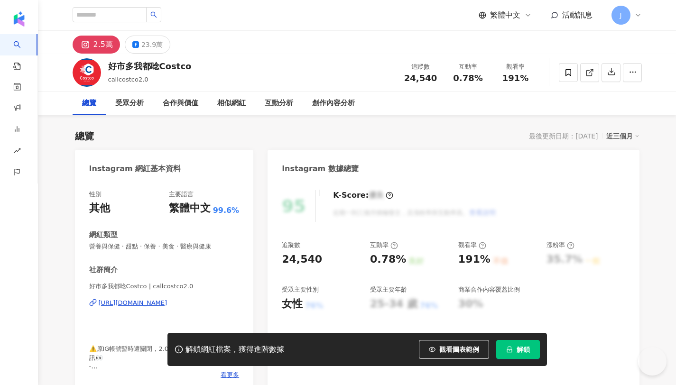
click at [513, 341] on button "解鎖" at bounding box center [518, 349] width 44 height 19
click at [520, 343] on button "解鎖" at bounding box center [518, 349] width 44 height 19
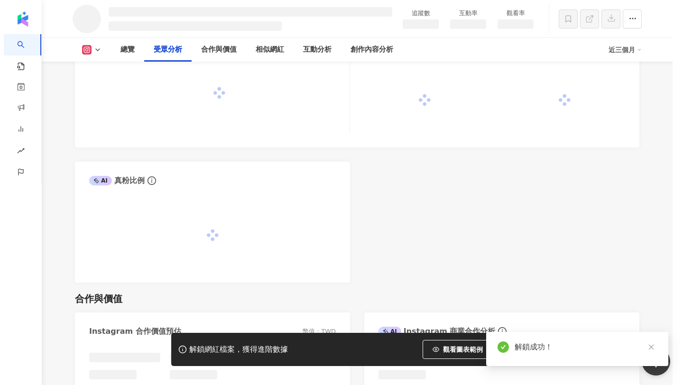
scroll to position [838, 0]
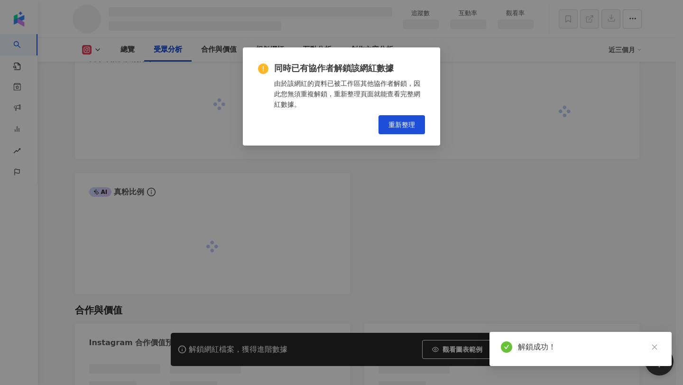
click at [429, 164] on div "同時已有協作者解鎖該網紅數據 由於該網紅的資料已被工作區其他協作者解鎖，因此您無須重複解鎖，重新整理頁面就能查看完整網紅數據。 重新整理" at bounding box center [341, 192] width 683 height 385
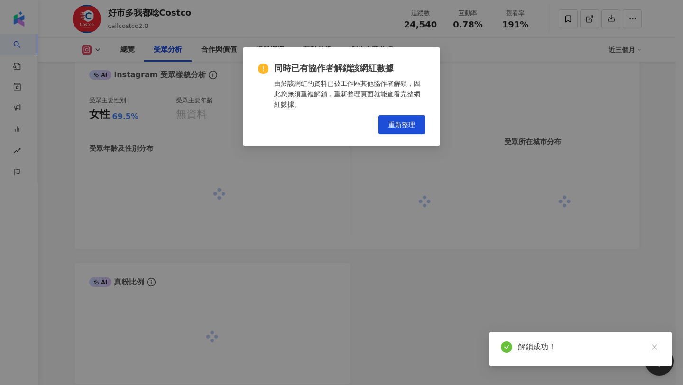
scroll to position [928, 0]
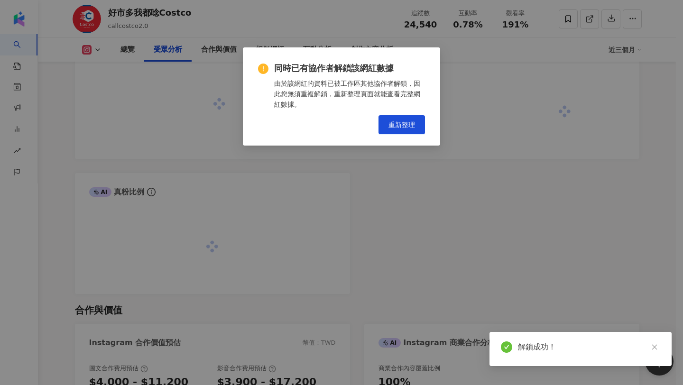
click at [410, 133] on div "同時已有協作者解鎖該網紅數據 由於該網紅的資料已被工作區其他協作者解鎖，因此您無須重複解鎖，重新整理頁面就能查看完整網紅數據。 重新整理" at bounding box center [341, 192] width 683 height 385
click at [404, 124] on div "同時已有協作者解鎖該網紅數據 由於該網紅的資料已被工作區其他協作者解鎖，因此您無須重複解鎖，重新整理頁面就能查看完整網紅數據。 重新整理" at bounding box center [341, 192] width 683 height 385
click at [400, 129] on div "同時已有協作者解鎖該網紅數據 由於該網紅的資料已被工作區其他協作者解鎖，因此您無須重複解鎖，重新整理頁面就能查看完整網紅數據。 重新整理" at bounding box center [341, 192] width 683 height 385
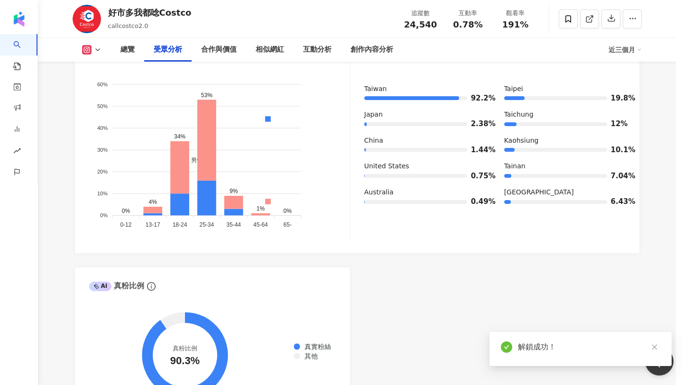
click at [400, 129] on div "同時已有協作者解鎖該網紅數據 由於該網紅的資料已被工作區其他協作者解鎖，因此您無須重複解鎖，重新整理頁面就能查看完整網紅數據。 重新整理" at bounding box center [341, 192] width 683 height 385
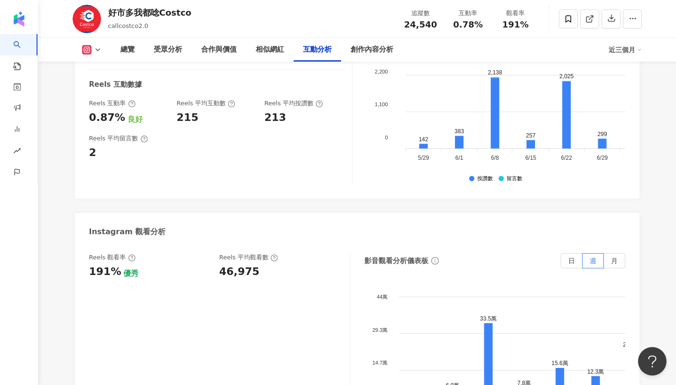
scroll to position [2020, 0]
drag, startPoint x: 217, startPoint y: 274, endPoint x: 293, endPoint y: 266, distance: 76.3
click at [293, 266] on div "Reels 觀看率 191% 優秀 Reels 平均觀看數 46,975" at bounding box center [214, 266] width 251 height 26
copy div "46,975"
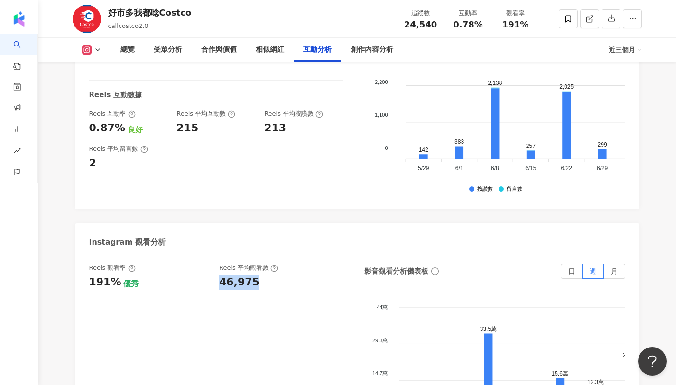
scroll to position [1986, 0]
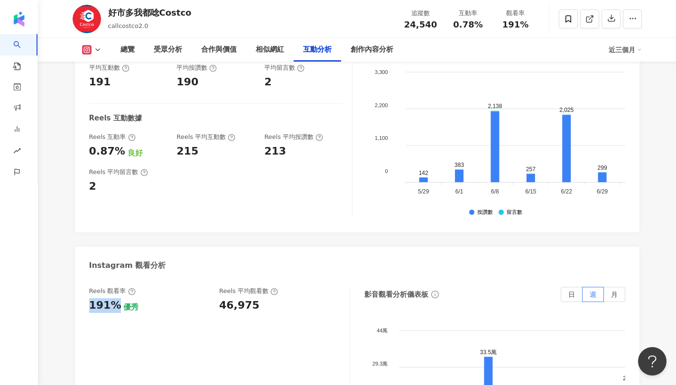
copy div "191%"
drag, startPoint x: 115, startPoint y: 302, endPoint x: 60, endPoint y: 306, distance: 54.7
copy div "0.87%"
drag, startPoint x: 116, startPoint y: 150, endPoint x: 77, endPoint y: 156, distance: 39.8
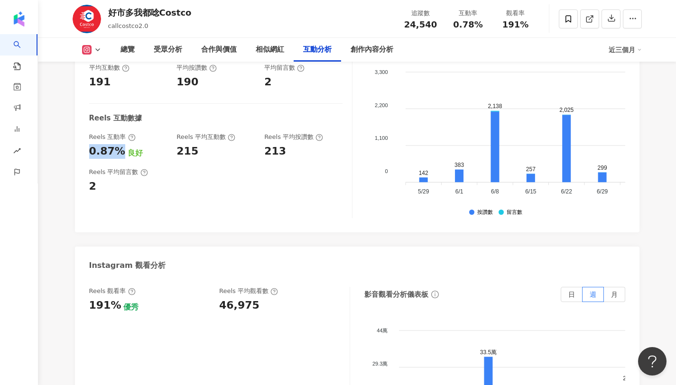
click at [77, 156] on div "互動率 0.78% 良好 按讚評論比 0.86:100 普通 平均互動數 191 平均按讚數 190 平均留言數 2 Reels 互動數據 Reels 互動率…" at bounding box center [357, 125] width 564 height 213
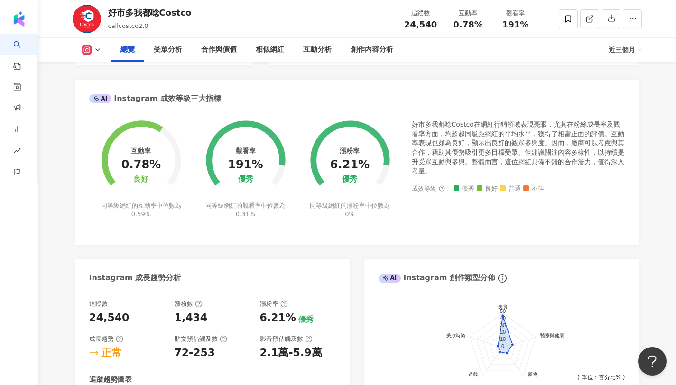
scroll to position [0, 0]
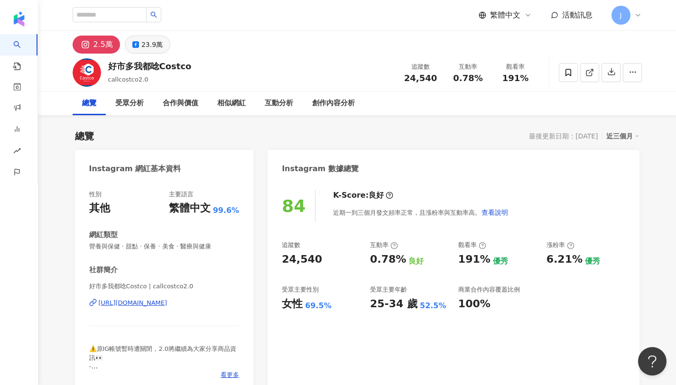
click at [152, 43] on div "23.9萬" at bounding box center [151, 44] width 21 height 13
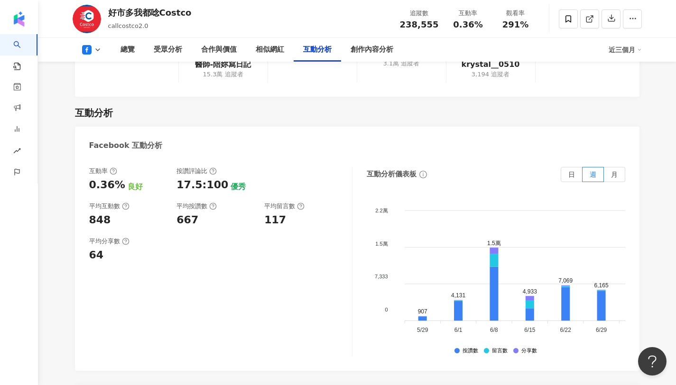
scroll to position [1487, 0]
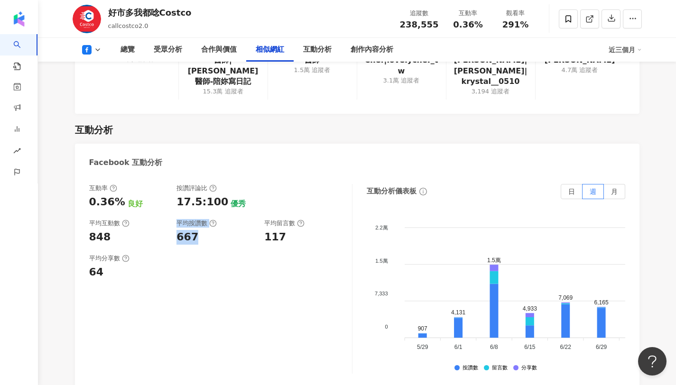
drag, startPoint x: 171, startPoint y: 211, endPoint x: 202, endPoint y: 212, distance: 30.4
click at [202, 212] on div "互動率 0.36% 良好 按讚評論比 17.5:100 優秀 平均互動數 848 平均按讚數 667 平均留言數 117" at bounding box center [215, 214] width 253 height 61
click at [207, 230] on div "667" at bounding box center [215, 237] width 78 height 15
drag, startPoint x: 171, startPoint y: 211, endPoint x: 198, endPoint y: 219, distance: 28.1
click at [198, 219] on div "互動率 0.36% 良好 按讚評論比 17.5:100 優秀 平均互動數 848 平均按讚數 667 平均留言數 117" at bounding box center [215, 214] width 253 height 61
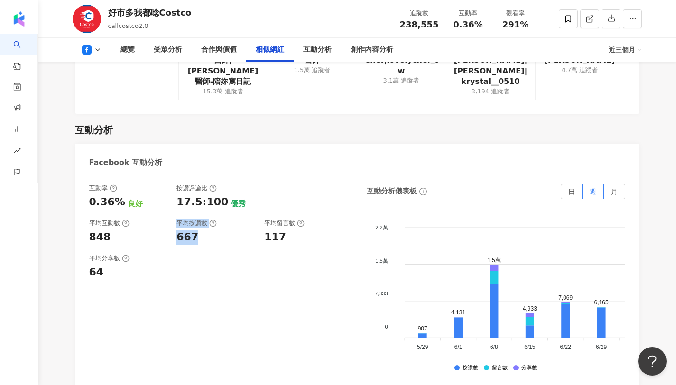
click at [205, 230] on div "667" at bounding box center [215, 237] width 78 height 15
drag, startPoint x: 196, startPoint y: 214, endPoint x: 172, endPoint y: 217, distance: 24.4
click at [172, 217] on div "互動率 0.36% 良好 按讚評論比 17.5:100 優秀 平均互動數 848 平均按讚數 667 平均留言數 117" at bounding box center [215, 214] width 253 height 61
copy div "667"
drag, startPoint x: 286, startPoint y: 216, endPoint x: 253, endPoint y: 217, distance: 33.2
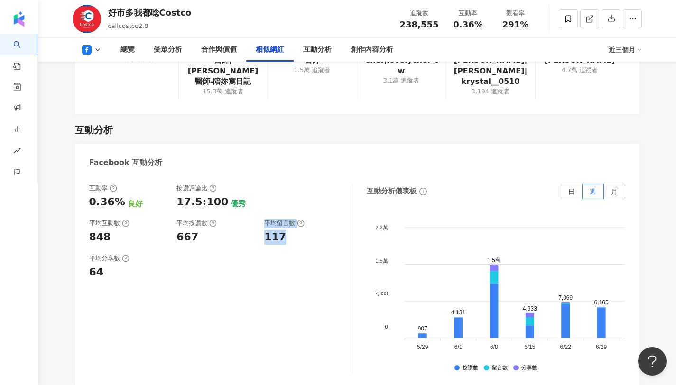
click at [253, 217] on div "互動率 0.36% 良好 按讚評論比 17.5:100 優秀 平均互動數 848 平均按讚數 667 平均留言數 117" at bounding box center [215, 214] width 253 height 61
click at [280, 221] on div "互動率 0.36% 良好 按讚評論比 17.5:100 優秀 平均互動數 848 平均按讚數 667 平均留言數 117 平均分享數 64" at bounding box center [220, 279] width 263 height 190
copy div "117"
drag, startPoint x: 289, startPoint y: 216, endPoint x: 265, endPoint y: 218, distance: 24.3
click at [265, 230] on div "117" at bounding box center [303, 237] width 78 height 15
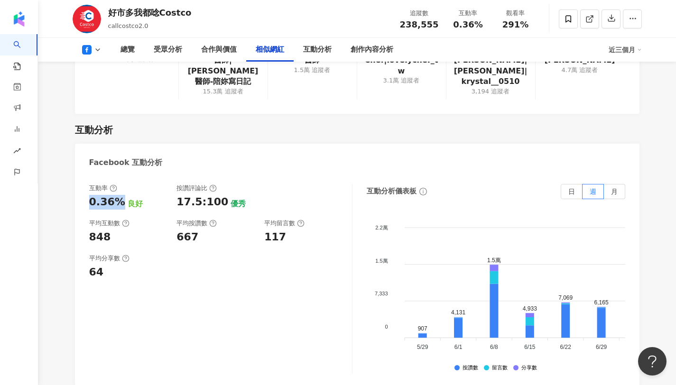
copy div "0.36%"
drag, startPoint x: 117, startPoint y: 178, endPoint x: 79, endPoint y: 179, distance: 38.0
click at [79, 179] on div "互動率 0.36% 良好 按讚評論比 17.5:100 優秀 平均互動數 848 平均按讚數 667 平均留言數 117 平均分享數 64 互動分析儀表板 日…" at bounding box center [357, 280] width 564 height 213
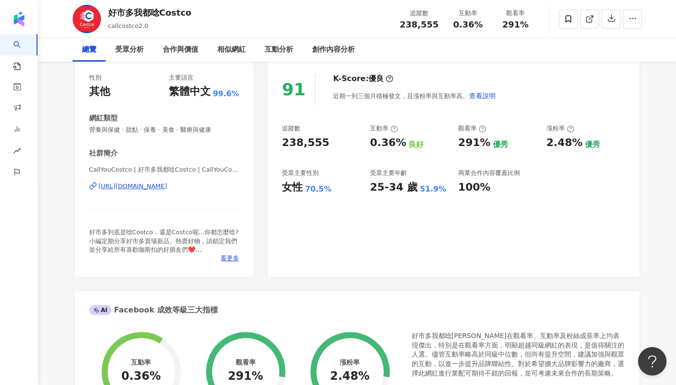
scroll to position [0, 0]
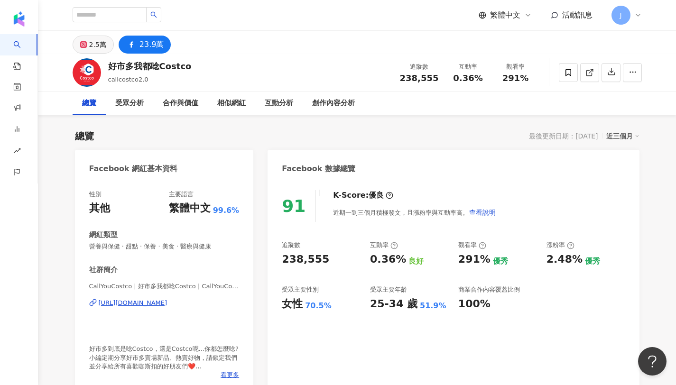
click at [93, 36] on button "2.5萬" at bounding box center [93, 45] width 41 height 18
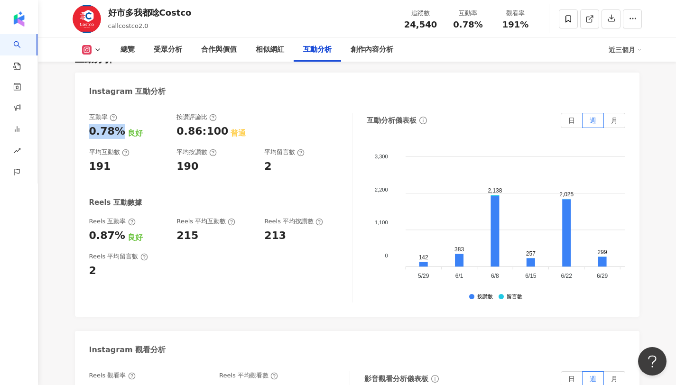
scroll to position [1919, 0]
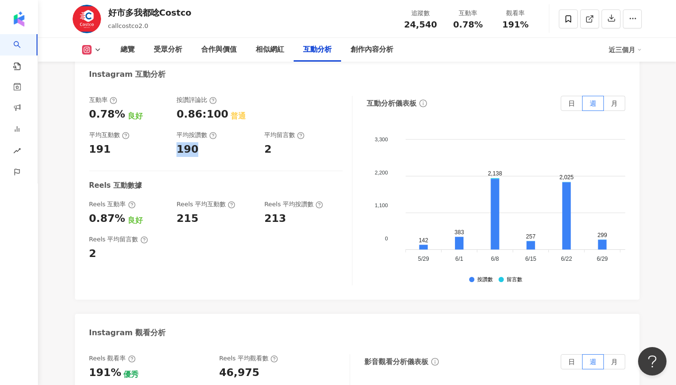
drag, startPoint x: 178, startPoint y: 149, endPoint x: 208, endPoint y: 151, distance: 30.4
click at [208, 151] on div "190" at bounding box center [215, 149] width 78 height 15
drag, startPoint x: 263, startPoint y: 149, endPoint x: 295, endPoint y: 151, distance: 32.3
click at [295, 151] on div "互動率 0.78% 良好 按讚評論比 0.86:100 普通 平均互動數 191 平均按讚數 190 平均留言數 2" at bounding box center [215, 126] width 253 height 61
drag, startPoint x: 119, startPoint y: 114, endPoint x: 87, endPoint y: 115, distance: 31.3
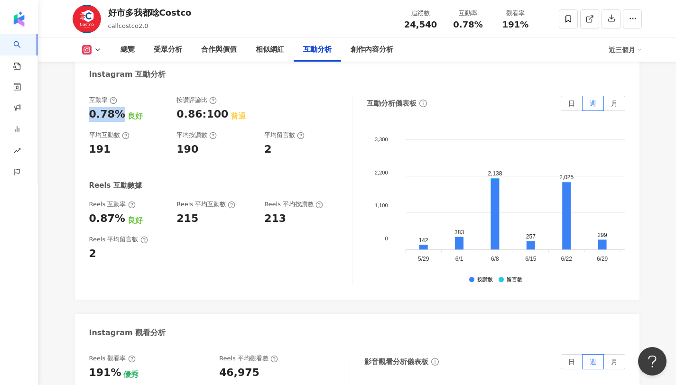
click at [87, 115] on div "互動率 0.78% 良好 按讚評論比 0.86:100 普通 平均互動數 191 平均按讚數 190 平均留言數 2 Reels 互動數據 Reels 互動率…" at bounding box center [357, 192] width 564 height 213
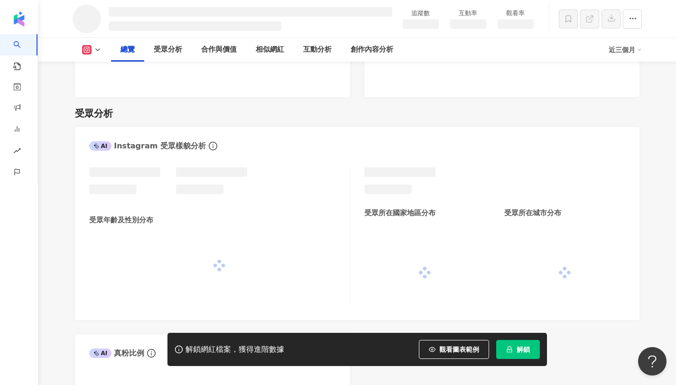
scroll to position [826, 0]
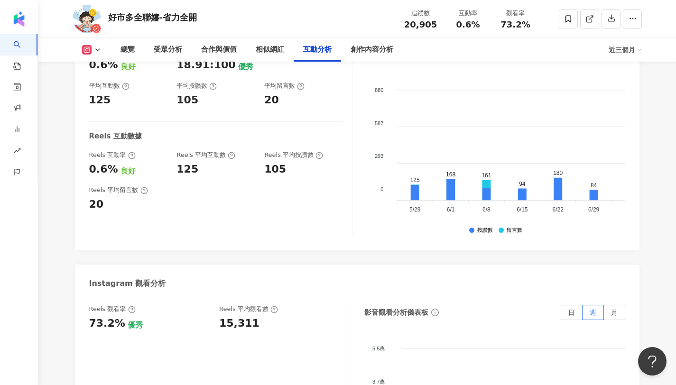
scroll to position [1992, 0]
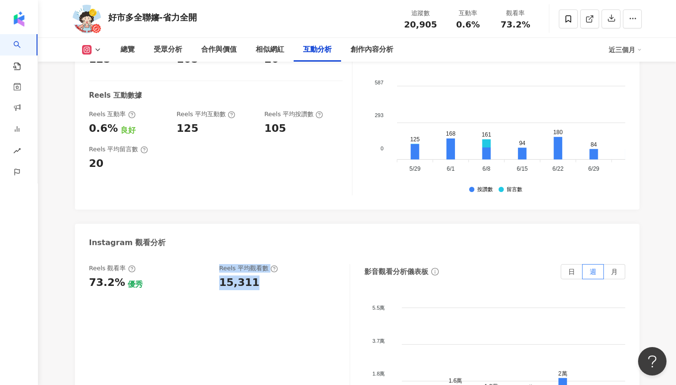
drag, startPoint x: 253, startPoint y: 271, endPoint x: 193, endPoint y: 283, distance: 61.4
click at [193, 283] on div "Reels 觀看率 73.2% 優秀 Reels 平均觀看數 15,311" at bounding box center [219, 359] width 261 height 190
click at [290, 275] on div "15,311" at bounding box center [279, 282] width 121 height 15
copy div "15,311"
drag, startPoint x: 258, startPoint y: 275, endPoint x: 215, endPoint y: 274, distance: 42.7
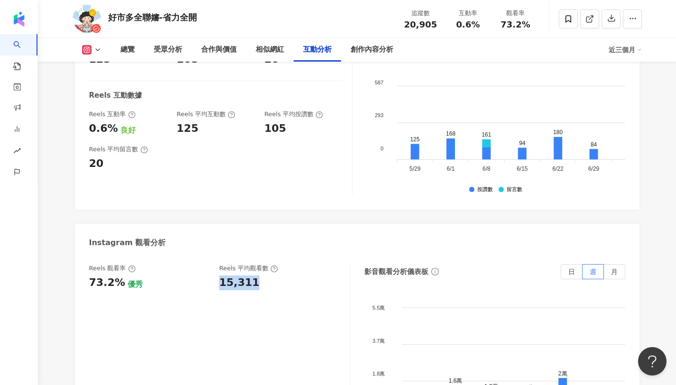
click at [215, 274] on div "Reels 觀看率 73.2% 優秀 Reels 平均觀看數 15,311" at bounding box center [214, 277] width 251 height 26
copy div "73.2%"
drag, startPoint x: 118, startPoint y: 271, endPoint x: 89, endPoint y: 273, distance: 29.0
click at [89, 275] on div "73.2%" at bounding box center [107, 282] width 36 height 15
copy div "0.6%"
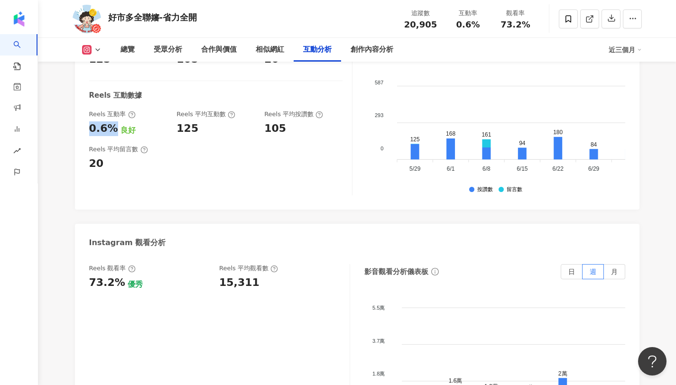
drag, startPoint x: 111, startPoint y: 118, endPoint x: 89, endPoint y: 119, distance: 22.3
click at [89, 121] on div "0.6%" at bounding box center [103, 128] width 29 height 15
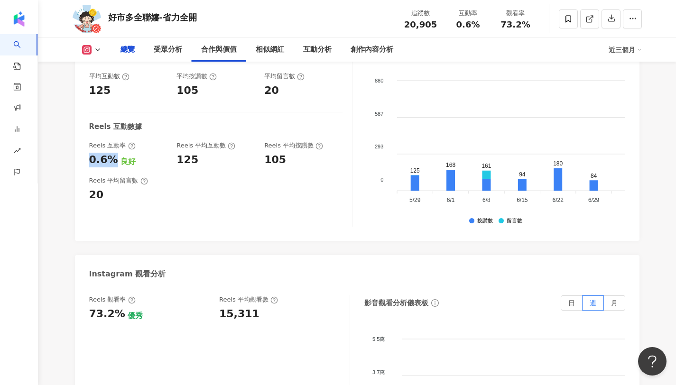
scroll to position [0, 0]
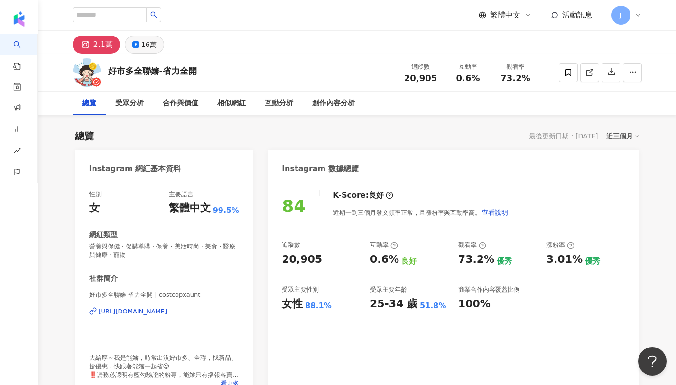
click at [142, 48] on div "16萬" at bounding box center [148, 44] width 15 height 13
click at [149, 44] on div "16萬" at bounding box center [148, 44] width 15 height 13
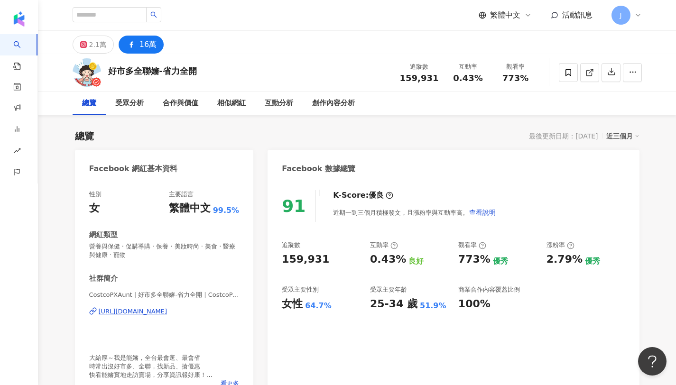
scroll to position [904, 0]
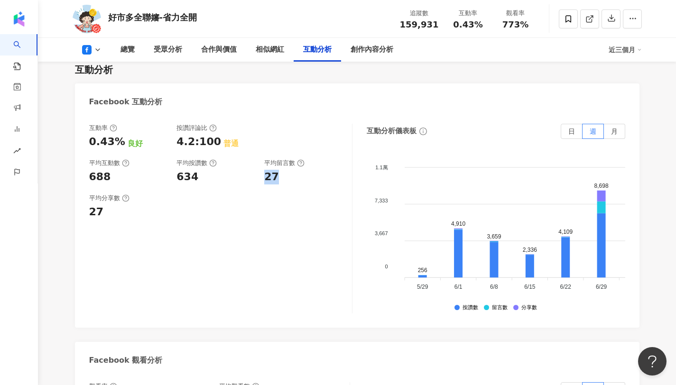
drag, startPoint x: 260, startPoint y: 131, endPoint x: 298, endPoint y: 131, distance: 38.4
click at [298, 131] on div "互動率 0.43% 良好 按讚評論比 4.2:100 普通 平均互動數 688 平均按讚數 634 平均留言數 27" at bounding box center [215, 154] width 253 height 61
drag, startPoint x: 87, startPoint y: 100, endPoint x: 115, endPoint y: 102, distance: 27.6
click at [115, 114] on div "互動率 0.43% 良好 按讚評論比 4.2:100 普通 平均互動數 688 平均按讚數 634 平均留言數 27 平均分享數 27 互動分析儀表板 日 週…" at bounding box center [357, 220] width 564 height 213
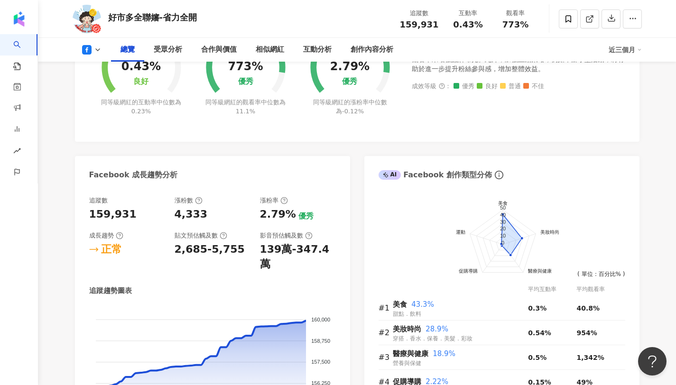
scroll to position [0, 0]
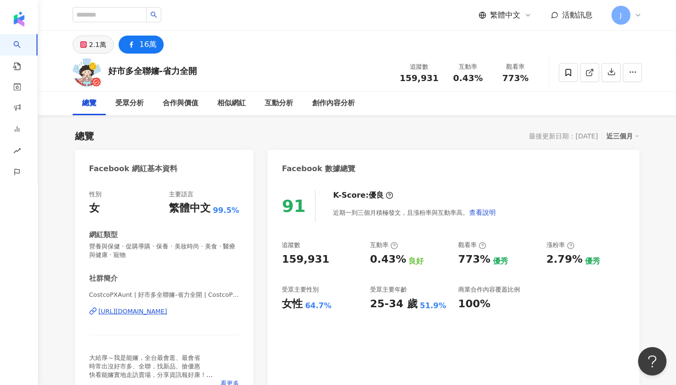
click at [95, 47] on div "2.1萬" at bounding box center [97, 44] width 17 height 13
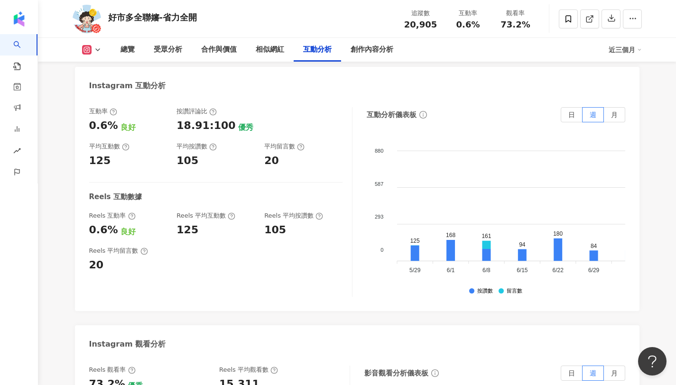
scroll to position [1906, 0]
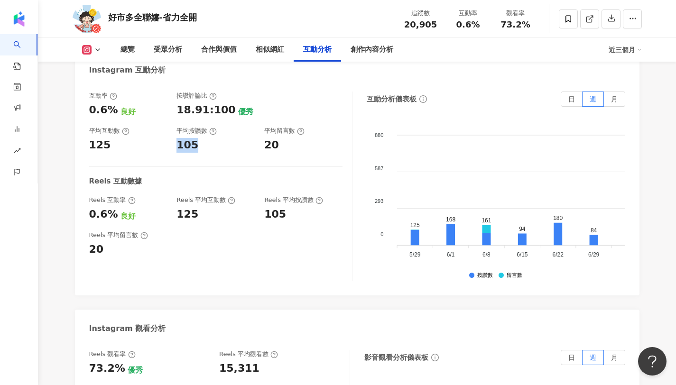
drag, startPoint x: 172, startPoint y: 138, endPoint x: 211, endPoint y: 135, distance: 39.0
click at [211, 135] on div "互動率 0.6% 良好 按讚評論比 18.91:100 優秀 平均互動數 125 平均按讚數 105 平均留言數 20" at bounding box center [215, 122] width 253 height 61
drag, startPoint x: 266, startPoint y: 128, endPoint x: 281, endPoint y: 130, distance: 15.8
click at [281, 138] on div "20" at bounding box center [303, 145] width 78 height 15
copy div "0.6%"
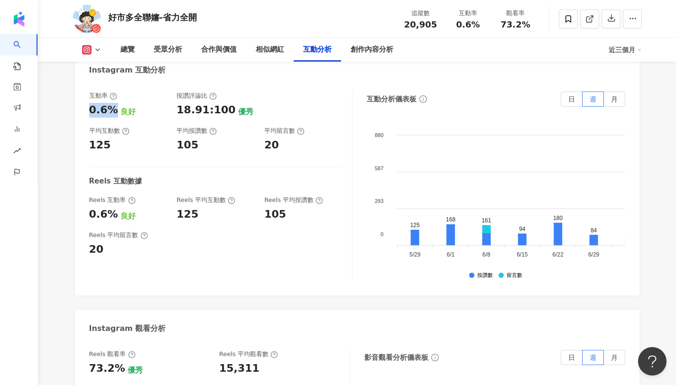
drag, startPoint x: 87, startPoint y: 100, endPoint x: 109, endPoint y: 104, distance: 22.1
click at [109, 104] on div "互動率 0.6% 良好 按讚評論比 18.91:100 優秀 平均互動數 125 平均按讚數 105 平均留言數 20 Reels 互動數據 Reels 互動…" at bounding box center [357, 188] width 564 height 213
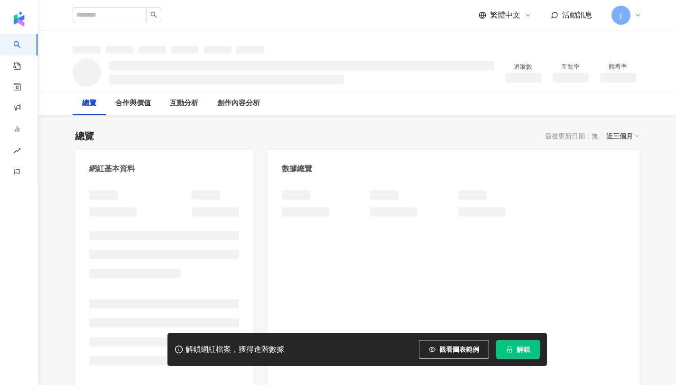
click at [501, 350] on button "解鎖" at bounding box center [518, 349] width 44 height 19
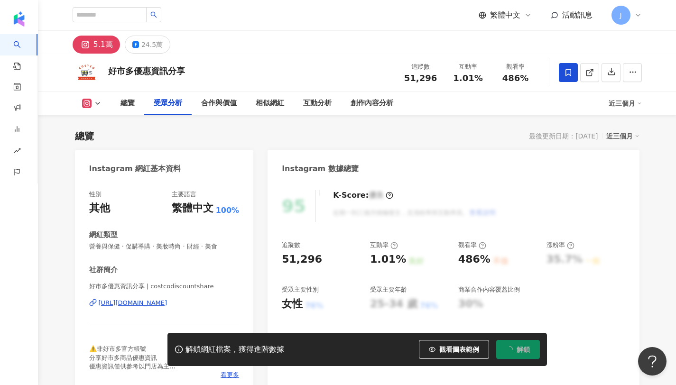
scroll to position [1691, 0]
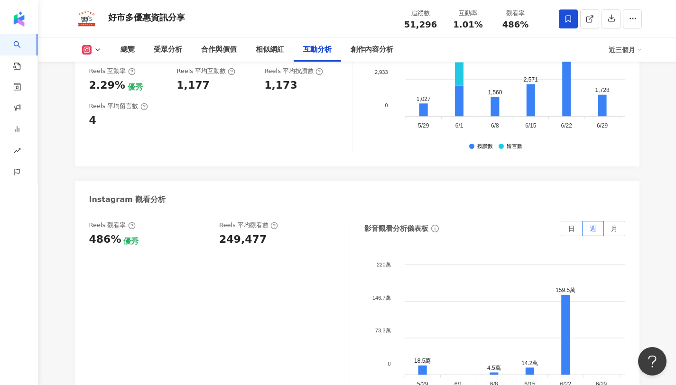
scroll to position [2075, 0]
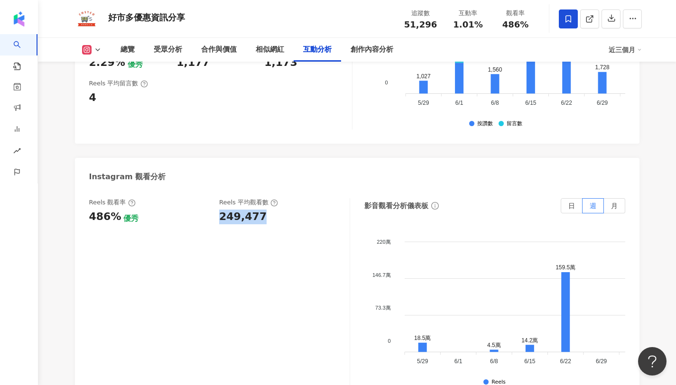
drag, startPoint x: 218, startPoint y: 214, endPoint x: 282, endPoint y: 213, distance: 64.0
click at [282, 213] on div "Reels 觀看率 486% 優秀 [PERSON_NAME] 平均觀看數 249,477" at bounding box center [214, 211] width 251 height 26
drag, startPoint x: 115, startPoint y: 216, endPoint x: 82, endPoint y: 221, distance: 33.1
click at [82, 221] on div "Reels 觀看率 486% 優秀 Reels 平均觀看數 249,477 影音觀看分析儀表板 日 週 月 220萬 220萬 146.7萬 146.7萬 7…" at bounding box center [357, 295] width 564 height 213
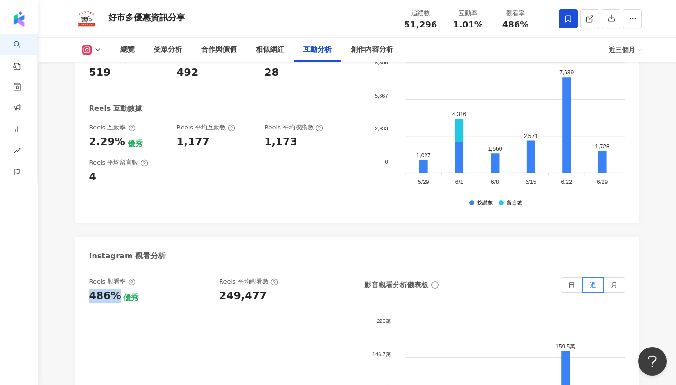
scroll to position [1978, 0]
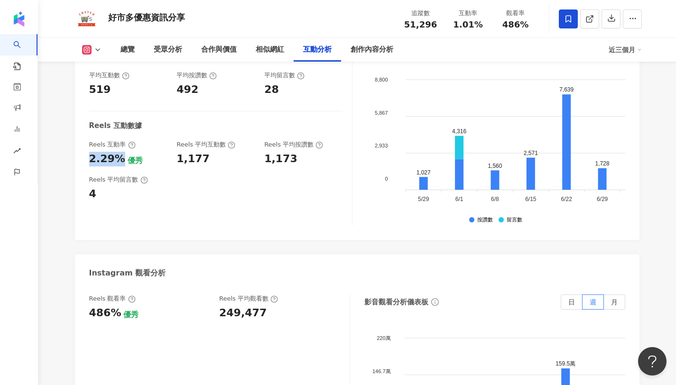
drag, startPoint x: 117, startPoint y: 158, endPoint x: 84, endPoint y: 157, distance: 32.3
click at [84, 157] on div "互動率 1.01% 良好 按讚評論比 5.61:100 良好 平均互動數 519 平均按讚數 492 平均留言數 28 Reels 互動數據 Reels 互動…" at bounding box center [357, 133] width 564 height 213
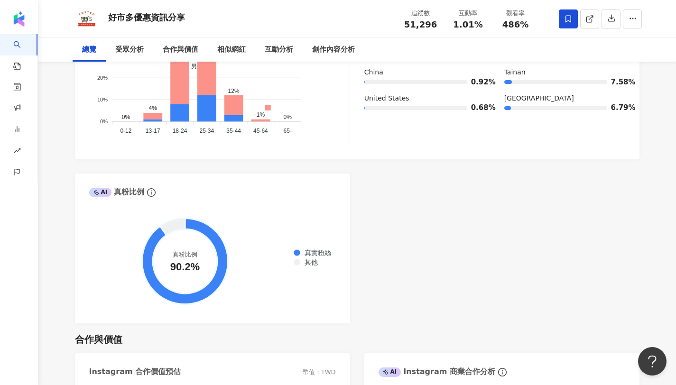
scroll to position [0, 0]
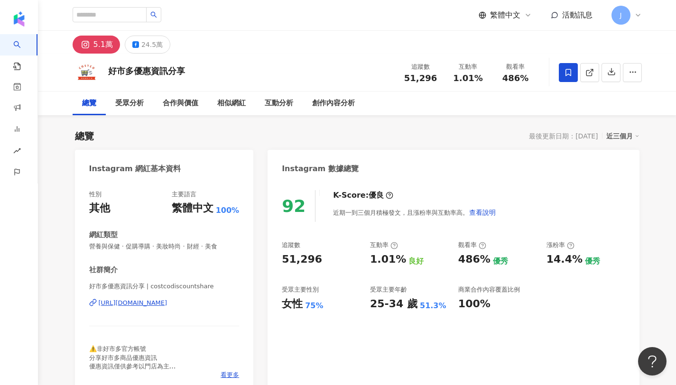
click at [141, 55] on div "好市多優惠資訊分享 追蹤數 51,296 互動率 1.01% 觀看率 486%" at bounding box center [357, 72] width 607 height 37
click at [154, 40] on div "24.5萬" at bounding box center [151, 44] width 21 height 13
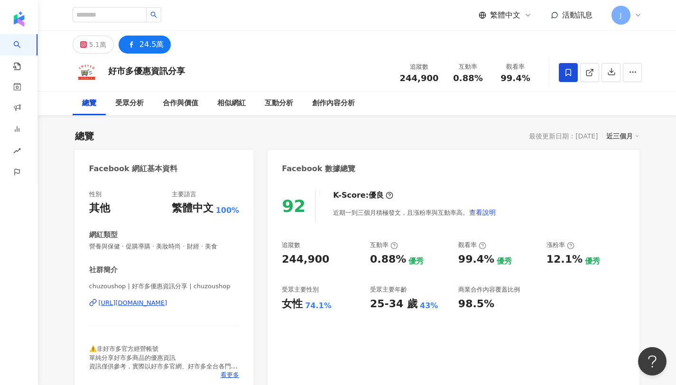
click at [139, 45] on div "24.5萬" at bounding box center [151, 44] width 25 height 13
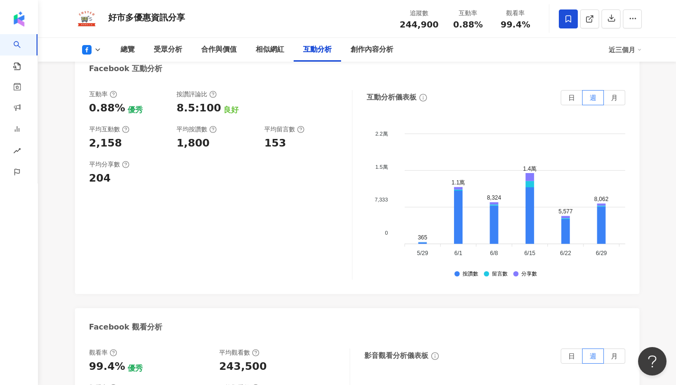
scroll to position [1587, 0]
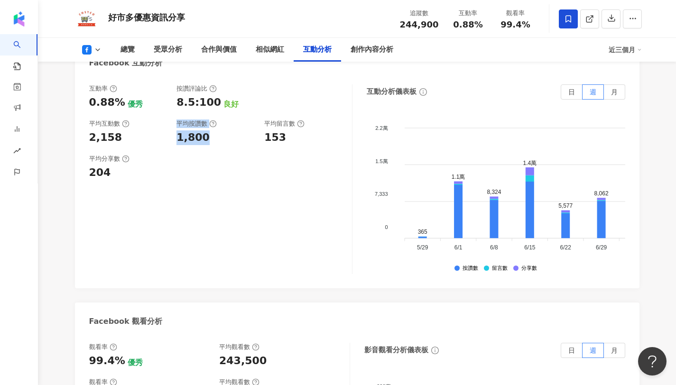
drag, startPoint x: 203, startPoint y: 113, endPoint x: 165, endPoint y: 119, distance: 37.9
click at [165, 119] on div "互動率 0.88% 優秀 按讚評論比 8.5:100 良好 平均互動數 2,158 平均按讚數 1,800 平均留言數 153" at bounding box center [215, 114] width 253 height 61
click at [228, 119] on div "平均按讚數" at bounding box center [215, 123] width 78 height 9
drag, startPoint x: 216, startPoint y: 107, endPoint x: 177, endPoint y: 111, distance: 38.6
click at [177, 130] on div "1,800" at bounding box center [215, 137] width 78 height 15
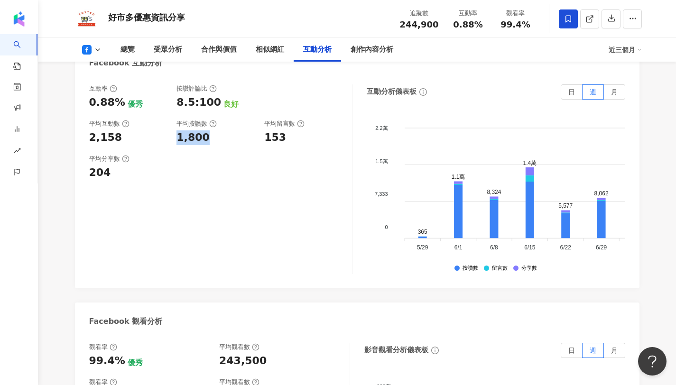
copy div "1,800"
drag, startPoint x: 286, startPoint y: 112, endPoint x: 248, endPoint y: 117, distance: 38.3
click at [248, 117] on div "互動率 0.88% 優秀 按讚評論比 8.5:100 良好 平均互動數 2,158 平均按讚數 1,800 平均留言數 153" at bounding box center [215, 114] width 253 height 61
click at [291, 130] on div "153" at bounding box center [303, 137] width 78 height 15
drag, startPoint x: 281, startPoint y: 112, endPoint x: 262, endPoint y: 112, distance: 19.4
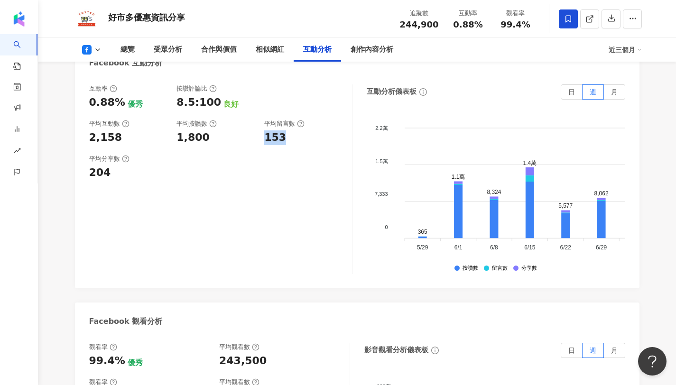
click at [262, 112] on div "互動率 0.88% 優秀 按讚評論比 8.5:100 良好 平均互動數 2,158 平均按讚數 1,800 平均留言數 153" at bounding box center [215, 114] width 253 height 61
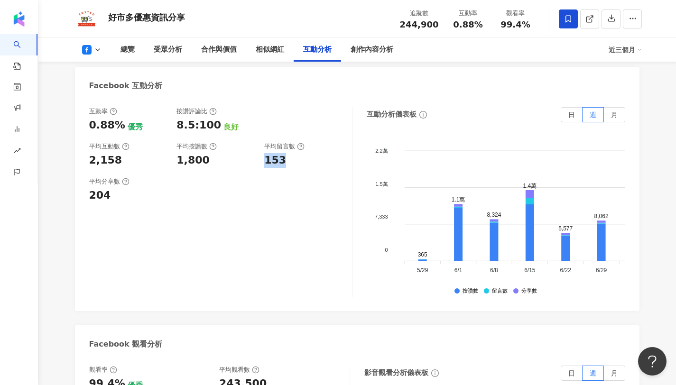
scroll to position [1542, 0]
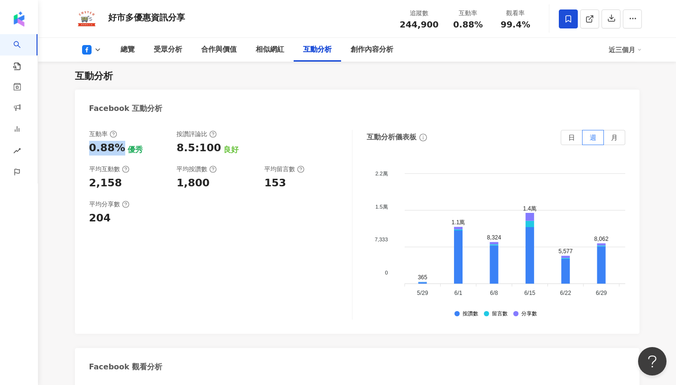
drag, startPoint x: 115, startPoint y: 122, endPoint x: 86, endPoint y: 125, distance: 28.6
click at [86, 125] on div "互動率 0.88% 優秀 按讚評論比 8.5:100 良好 平均互動數 2,158 平均按讚數 1,800 平均留言數 153 平均分享數 204 互動分析儀…" at bounding box center [357, 226] width 564 height 213
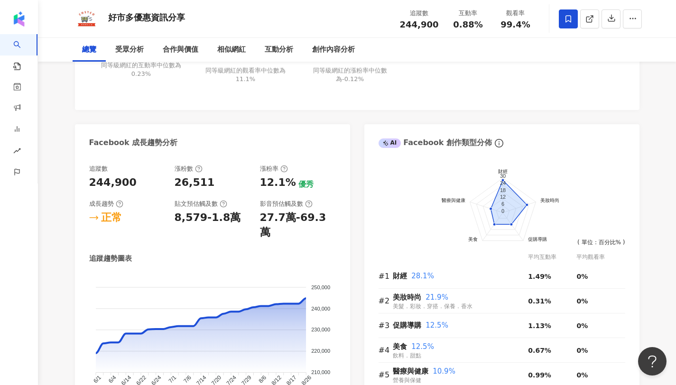
scroll to position [0, 0]
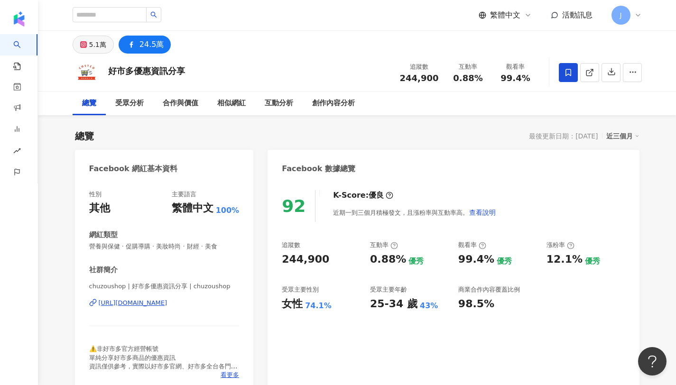
click at [102, 46] on div "5.1萬" at bounding box center [97, 44] width 17 height 13
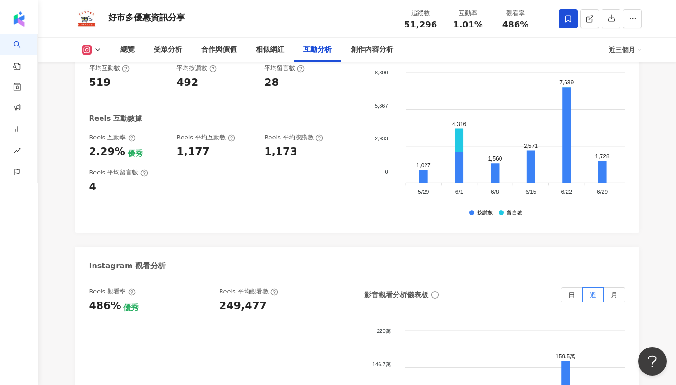
scroll to position [1978, 0]
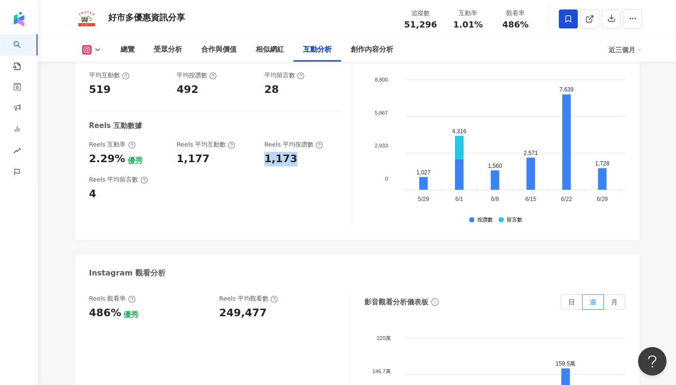
drag, startPoint x: 296, startPoint y: 160, endPoint x: 262, endPoint y: 161, distance: 33.7
click at [262, 161] on div "Reels 互動率 2.29% 優秀 Reels 平均互動數 1,177 Reels 平均按讚數 1,173" at bounding box center [215, 153] width 253 height 26
drag, startPoint x: 195, startPoint y: 88, endPoint x: 173, endPoint y: 89, distance: 22.8
click at [173, 89] on div "互動率 1.01% 良好 按讚評論比 5.61:100 良好 平均互動數 519 平均按讚數 492 平均留言數 28" at bounding box center [215, 66] width 253 height 61
drag, startPoint x: 277, startPoint y: 92, endPoint x: 253, endPoint y: 94, distance: 24.3
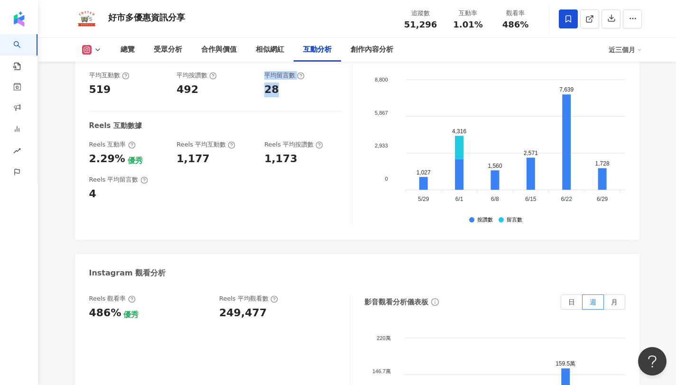
click at [253, 94] on div "互動率 1.01% 良好 按讚評論比 5.61:100 良好 平均互動數 519 平均按讚數 492 平均留言數 28" at bounding box center [215, 66] width 253 height 61
click at [281, 91] on div "28" at bounding box center [303, 90] width 78 height 15
copy div "28"
drag, startPoint x: 285, startPoint y: 92, endPoint x: 265, endPoint y: 92, distance: 20.4
click at [265, 92] on div "28" at bounding box center [303, 90] width 78 height 15
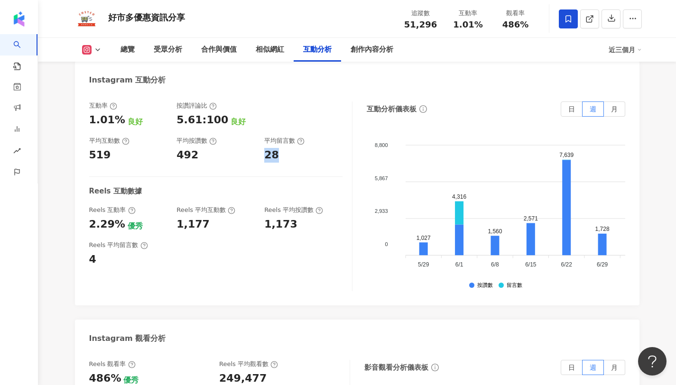
scroll to position [1904, 0]
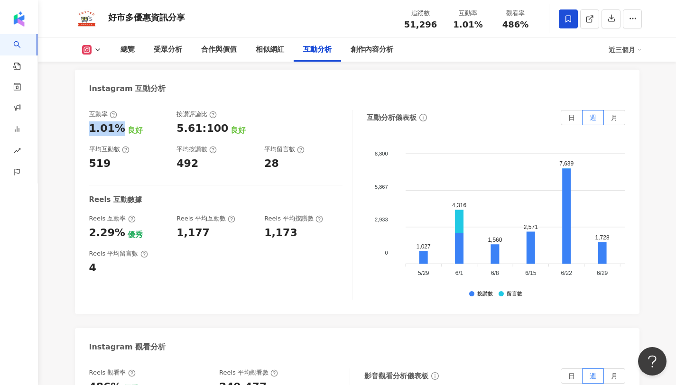
copy div "1.01%"
drag, startPoint x: 117, startPoint y: 125, endPoint x: 80, endPoint y: 127, distance: 36.6
click at [80, 127] on div "互動率 1.01% 良好 按讚評論比 5.61:100 良好 平均互動數 519 平均按讚數 492 平均留言數 28 Reels 互動數據 Reels 互動…" at bounding box center [357, 207] width 564 height 213
